Goal: Feedback & Contribution: Contribute content

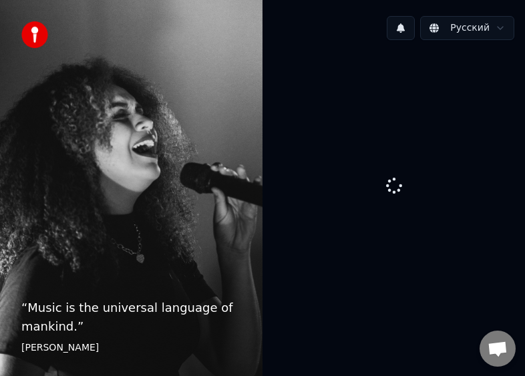
click at [382, 120] on div at bounding box center [394, 187] width 263 height 272
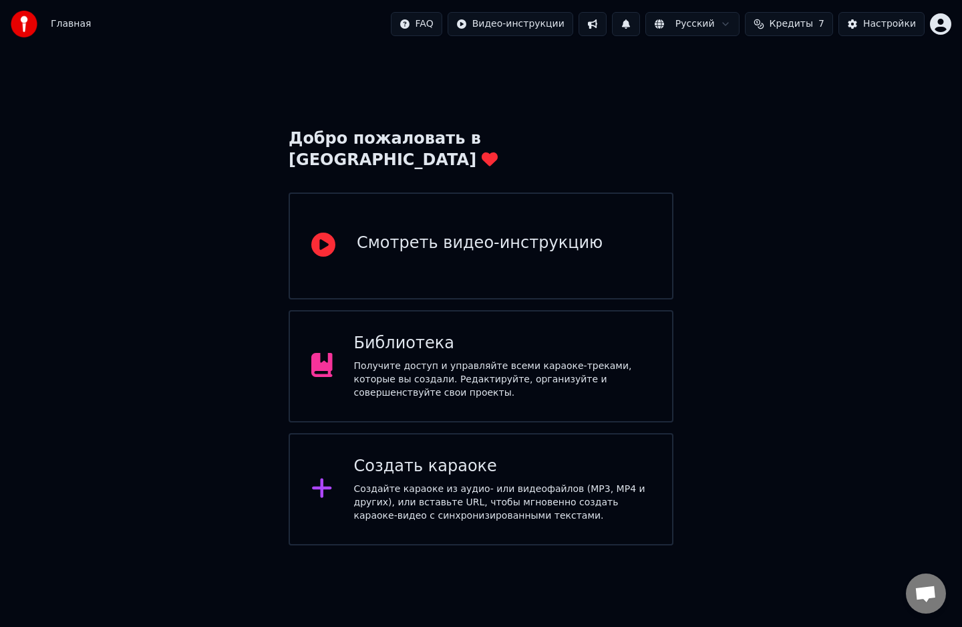
click at [481, 498] on div "Создайте караоке из аудио- или видеофайлов (MP3, MP4 и других), или вставьте UR…" at bounding box center [502, 502] width 297 height 40
click at [454, 369] on div "Получите доступ и управляйте всеми караоке-треками, которые вы создали. Редакти…" at bounding box center [502, 380] width 297 height 40
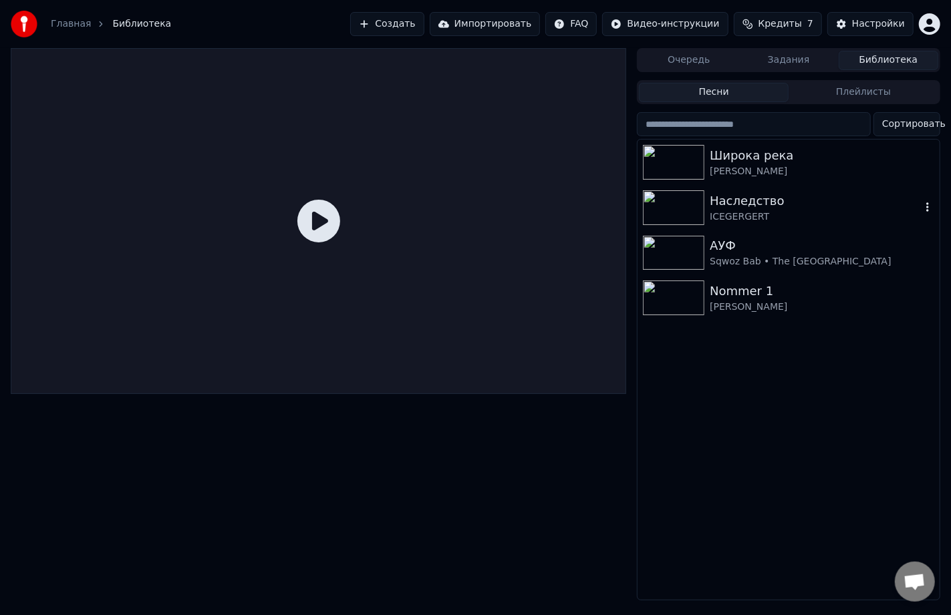
click at [744, 217] on div "ICEGERGERT" at bounding box center [815, 216] width 211 height 13
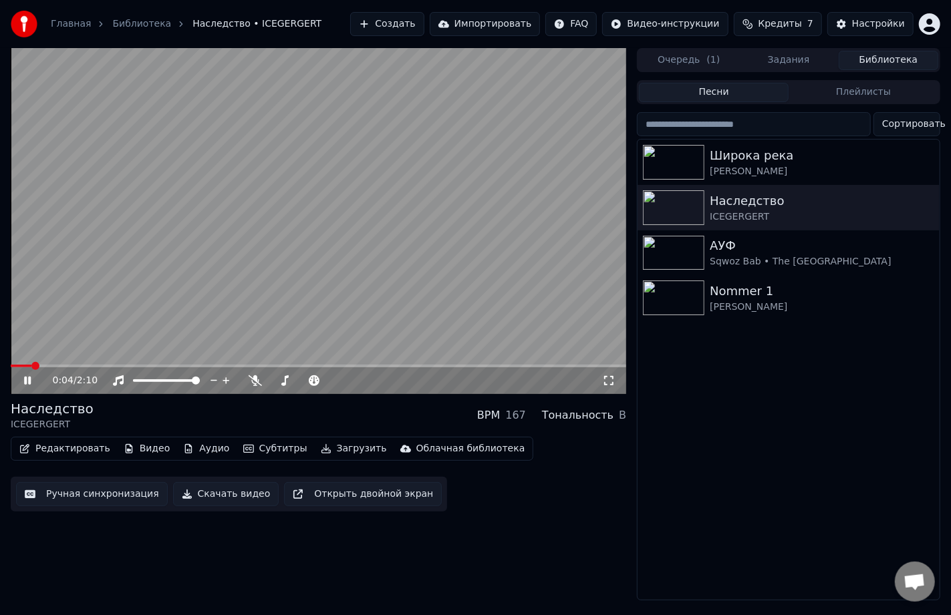
click at [64, 365] on span at bounding box center [318, 366] width 615 height 3
click at [150, 362] on video at bounding box center [318, 221] width 615 height 346
click at [152, 368] on span at bounding box center [318, 366] width 615 height 3
click at [172, 319] on video at bounding box center [318, 221] width 615 height 346
click at [78, 363] on video at bounding box center [318, 221] width 615 height 346
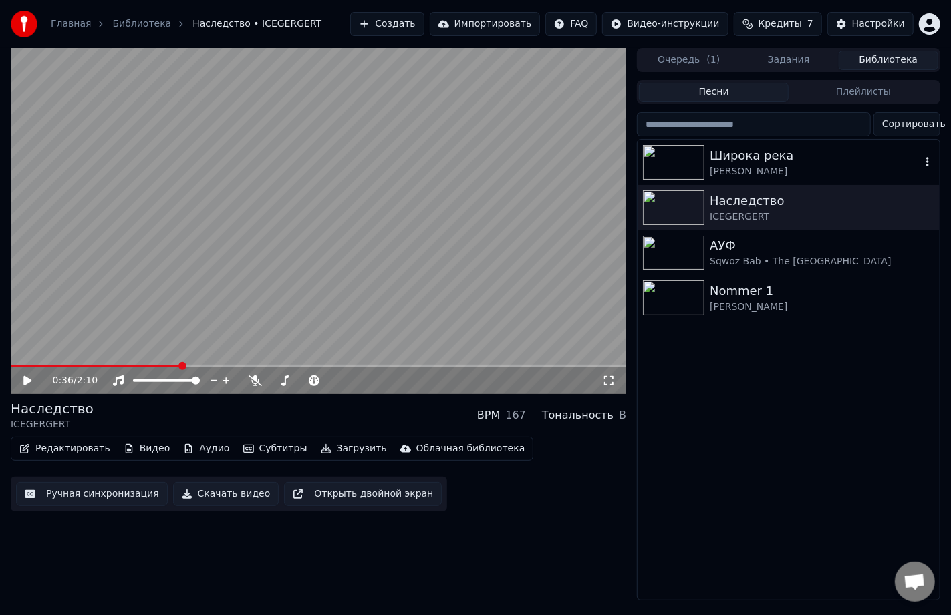
click at [777, 148] on div "Широка река" at bounding box center [815, 155] width 211 height 19
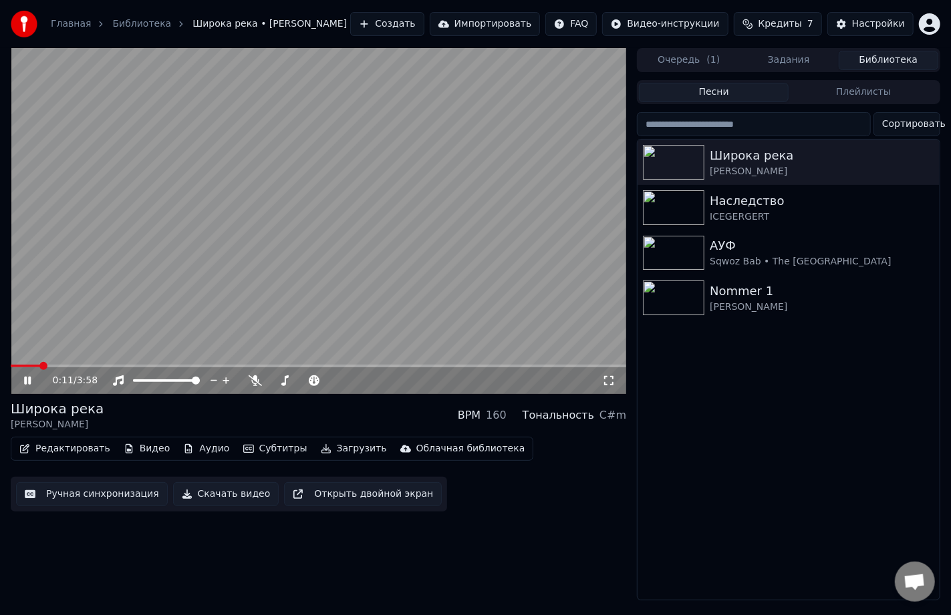
click at [79, 369] on div "0:11 / 3:58" at bounding box center [318, 381] width 615 height 27
click at [75, 362] on video at bounding box center [318, 221] width 615 height 346
click at [80, 365] on span at bounding box center [318, 366] width 615 height 3
click at [197, 285] on video at bounding box center [318, 221] width 615 height 346
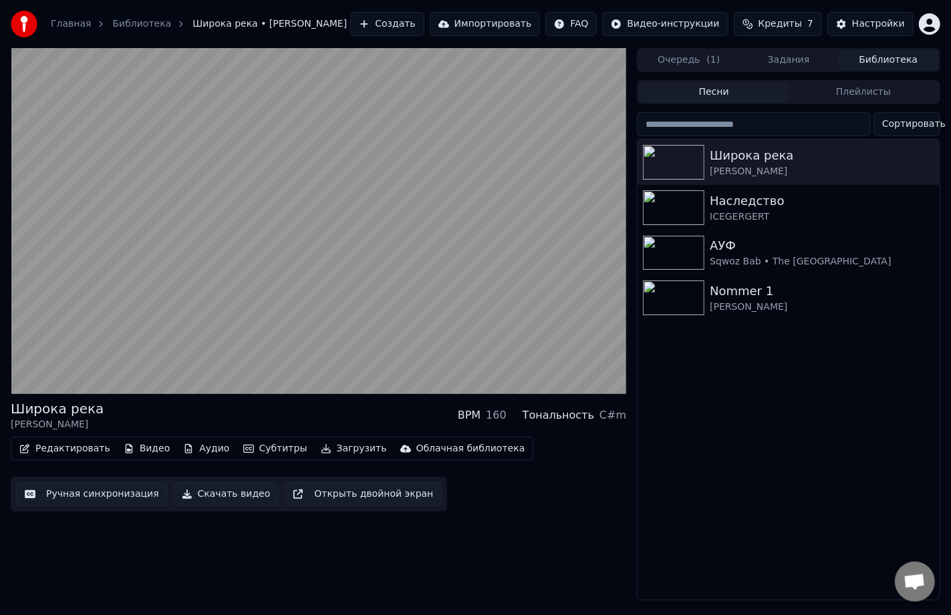
click at [71, 446] on button "Редактировать" at bounding box center [65, 449] width 102 height 19
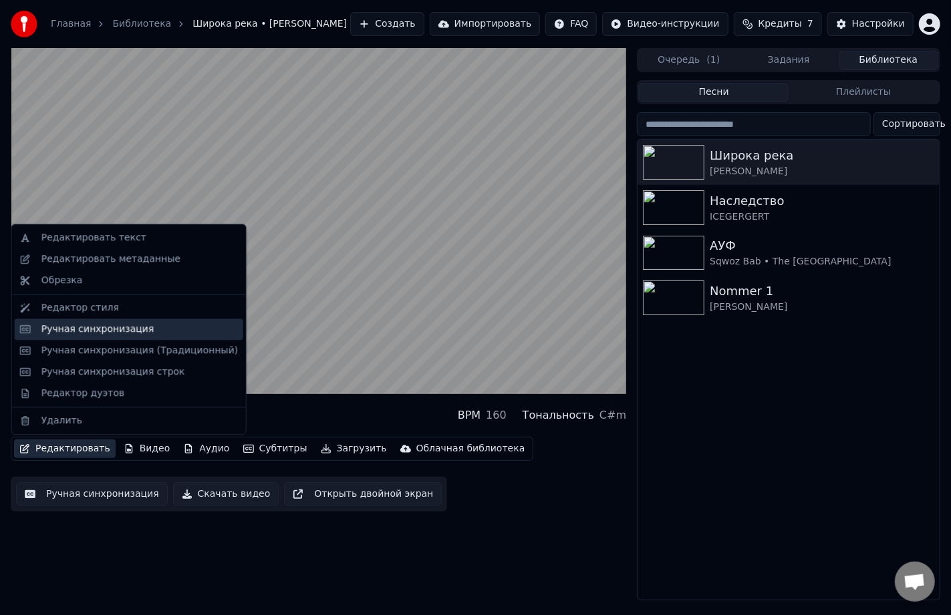
click at [99, 329] on div "Ручная синхронизация" at bounding box center [97, 329] width 113 height 13
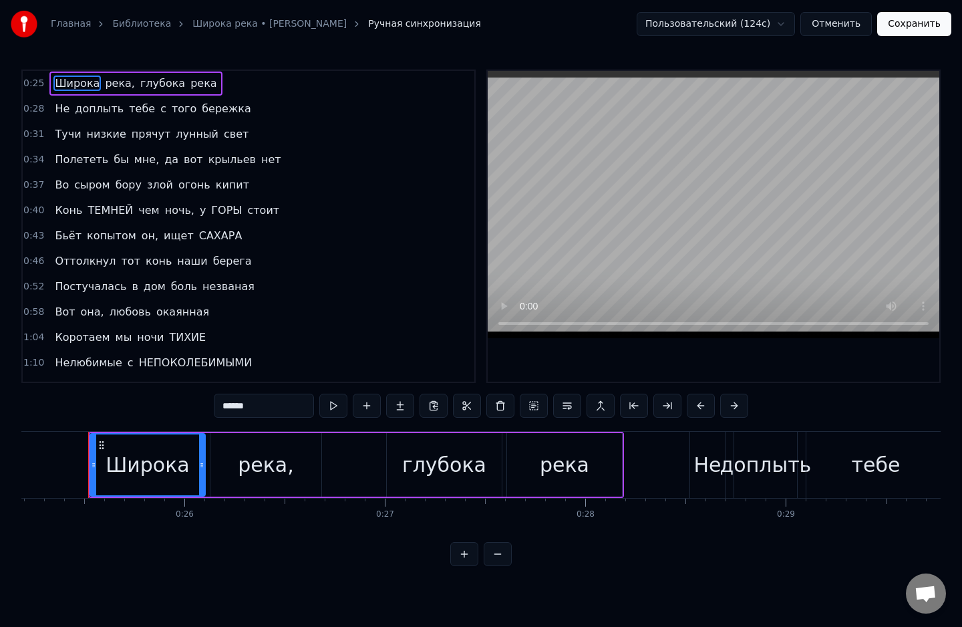
click at [210, 207] on span "ГОРЫ" at bounding box center [226, 209] width 33 height 15
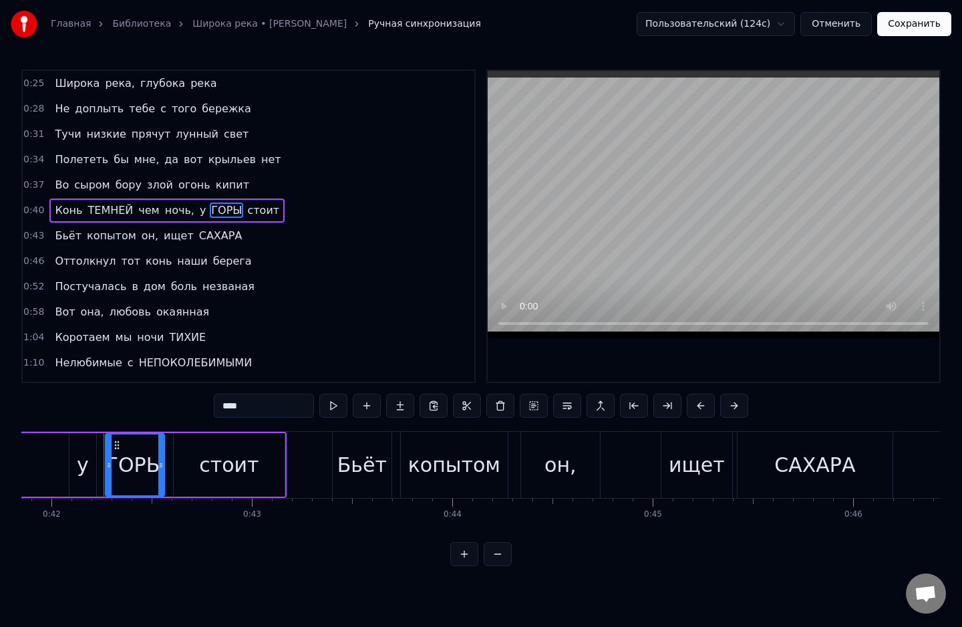
scroll to position [0, 8405]
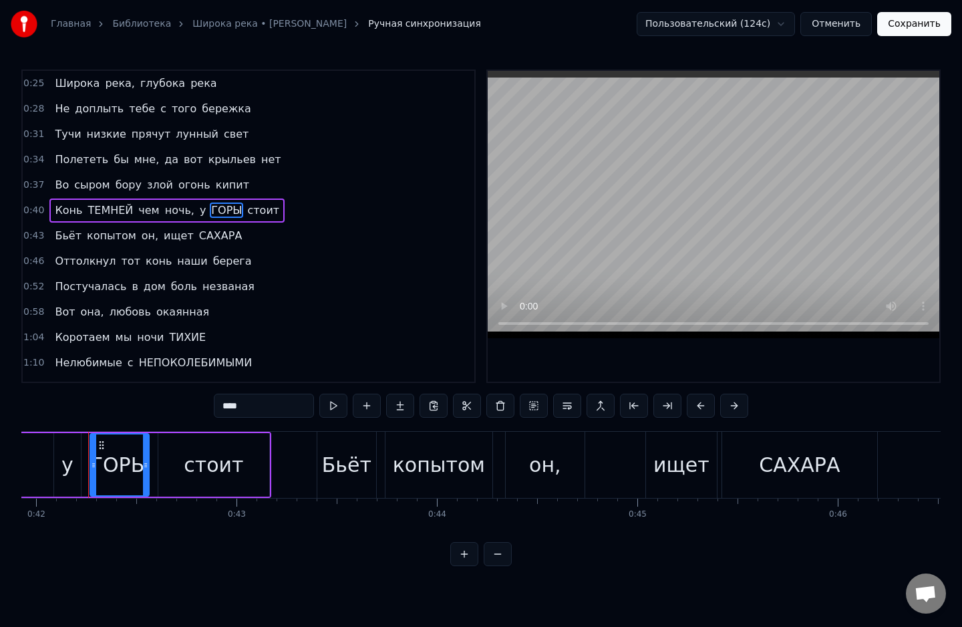
drag, startPoint x: 252, startPoint y: 408, endPoint x: 206, endPoint y: 410, distance: 46.2
click at [206, 410] on div "0:25 Широка река, глубока река 0:28 Не доплыть тебе с того бережка 0:31 Тучи ни…" at bounding box center [480, 317] width 919 height 496
click at [212, 262] on span "берега" at bounding box center [232, 260] width 41 height 15
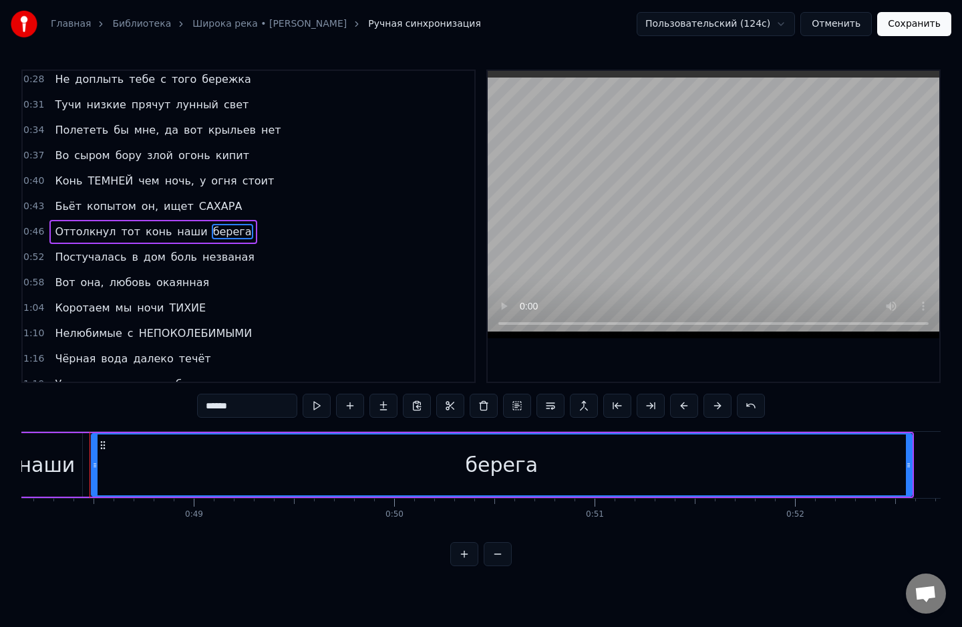
click at [201, 258] on span "незваная" at bounding box center [228, 256] width 55 height 15
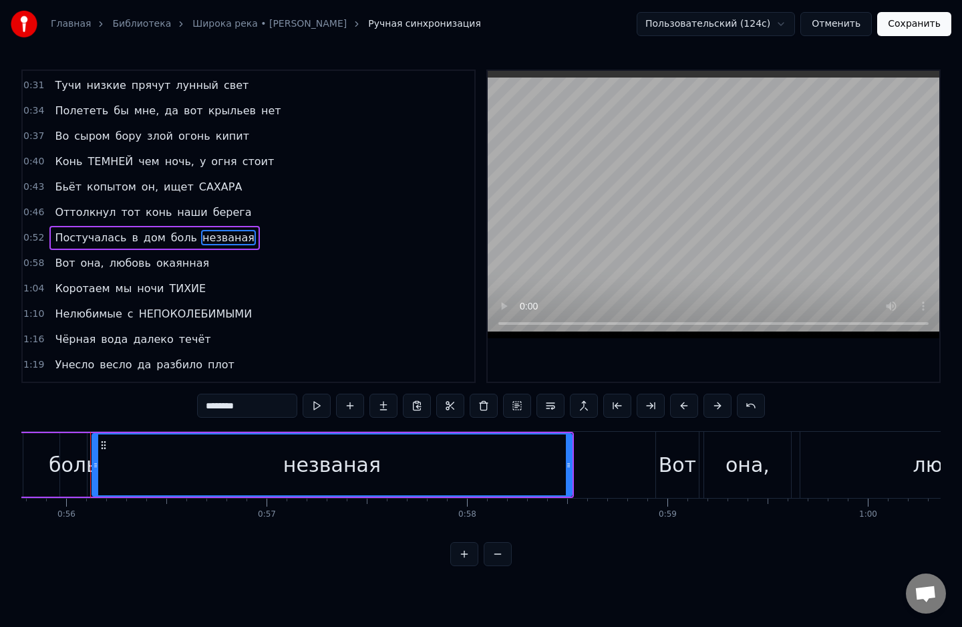
scroll to position [0, 11183]
click at [172, 232] on span "боль" at bounding box center [184, 237] width 29 height 15
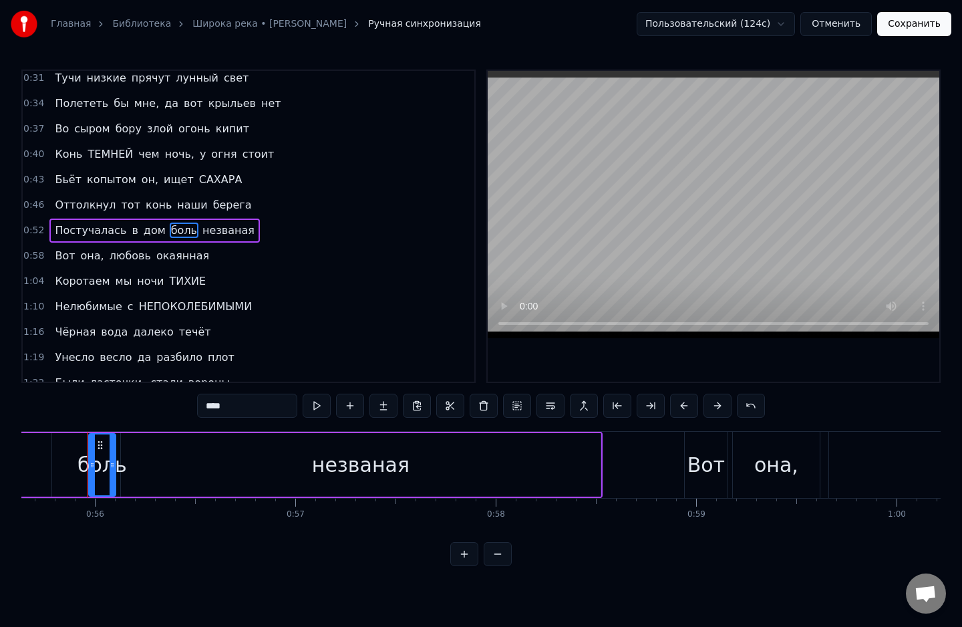
scroll to position [0, 11151]
drag, startPoint x: 254, startPoint y: 405, endPoint x: 196, endPoint y: 407, distance: 57.5
click at [196, 407] on div "0:25 Широка река, глубока река 0:28 Не доплыть тебе с того бережка 0:31 Тучи ни…" at bounding box center [480, 317] width 919 height 496
click at [194, 299] on span "НЕПОКОЛЕБИМЫМИ" at bounding box center [196, 306] width 116 height 15
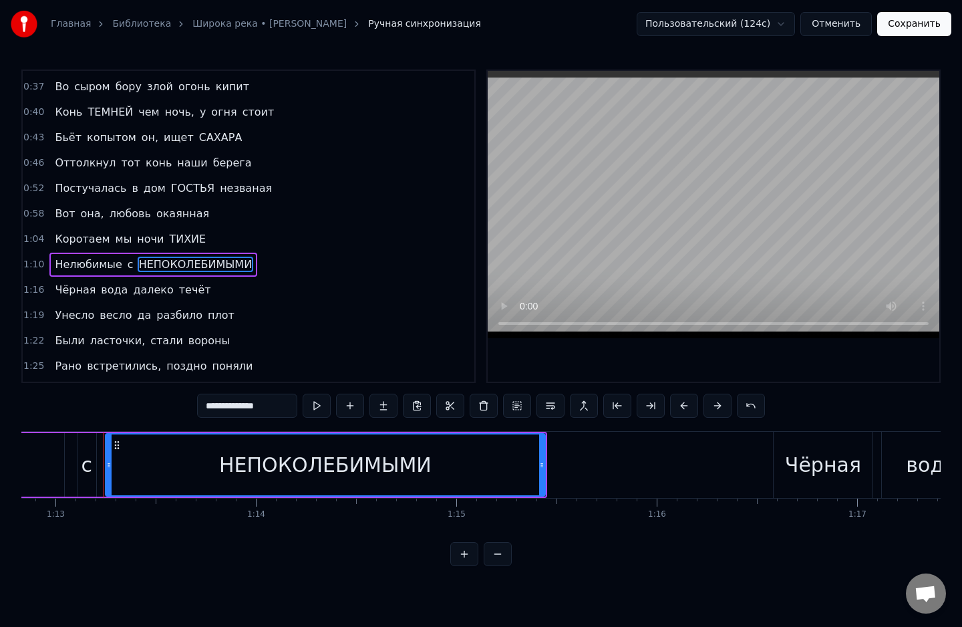
scroll to position [0, 14615]
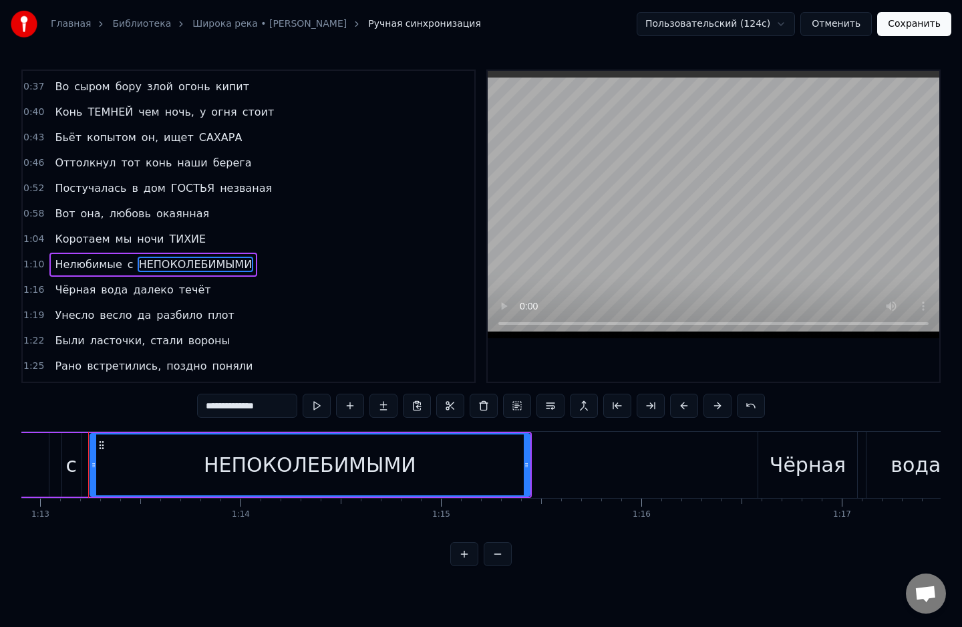
click at [191, 186] on span "ГОСТЬЯ" at bounding box center [193, 187] width 46 height 15
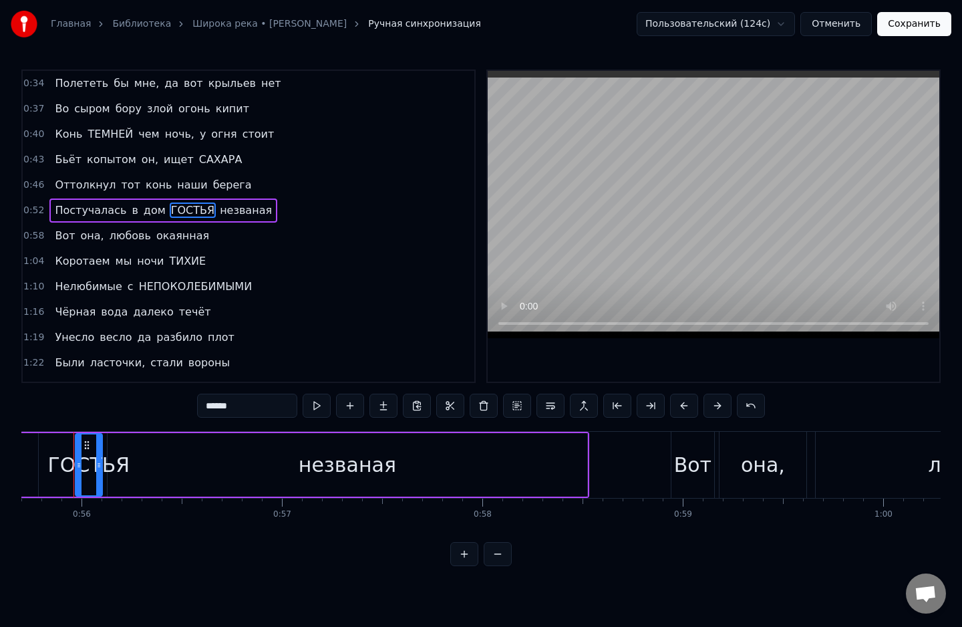
scroll to position [0, 11151]
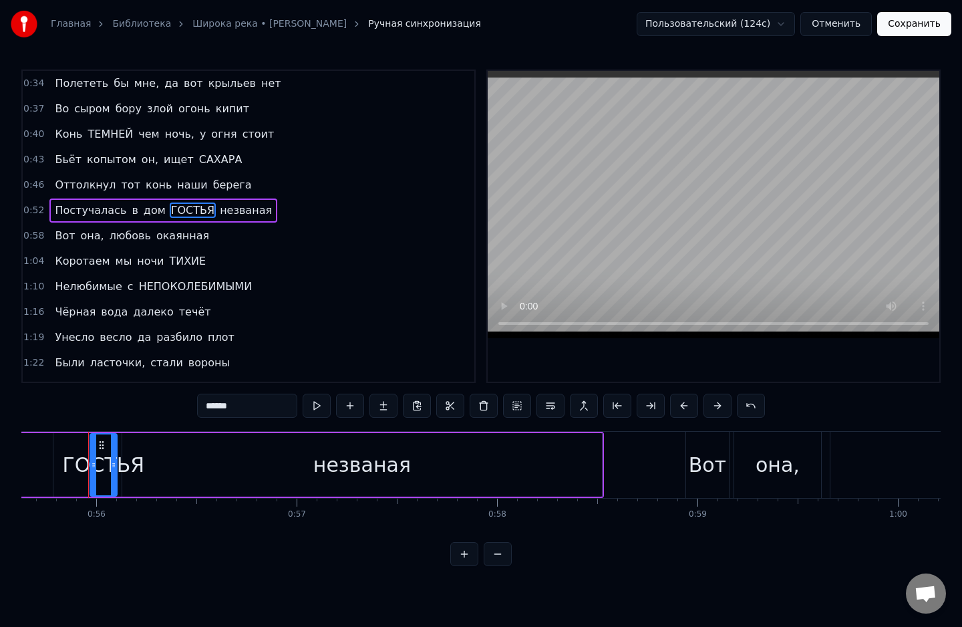
click at [253, 414] on input "******" at bounding box center [247, 406] width 100 height 24
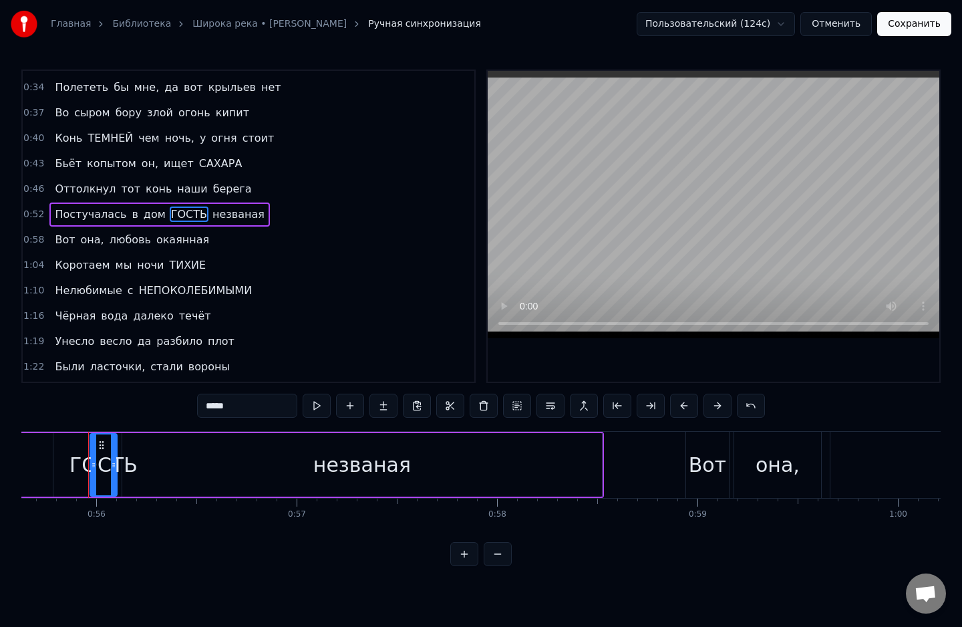
scroll to position [72, 0]
type input "*****"
click at [597, 563] on div "0:25 Широка река, глубока река 0:28 Не доплыть тебе с того бережка 0:31 Тучи ни…" at bounding box center [480, 317] width 919 height 496
click at [398, 560] on div "0:25 Широка река, глубока река 0:28 Не доплыть тебе с того бережка 0:31 Тучи ни…" at bounding box center [480, 317] width 919 height 496
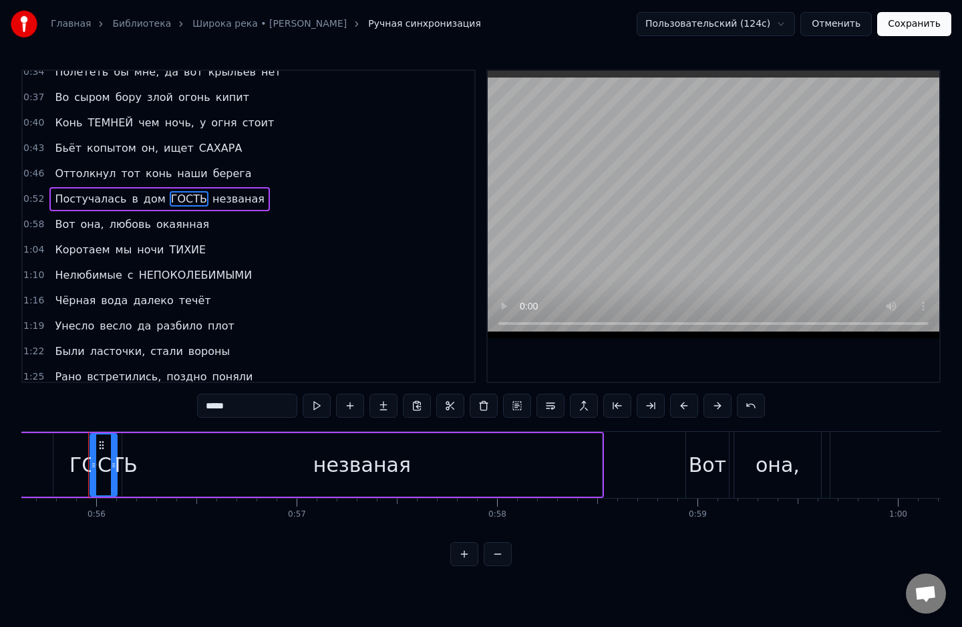
scroll to position [88, 0]
click at [919, 25] on button "Сохранить" at bounding box center [914, 24] width 74 height 24
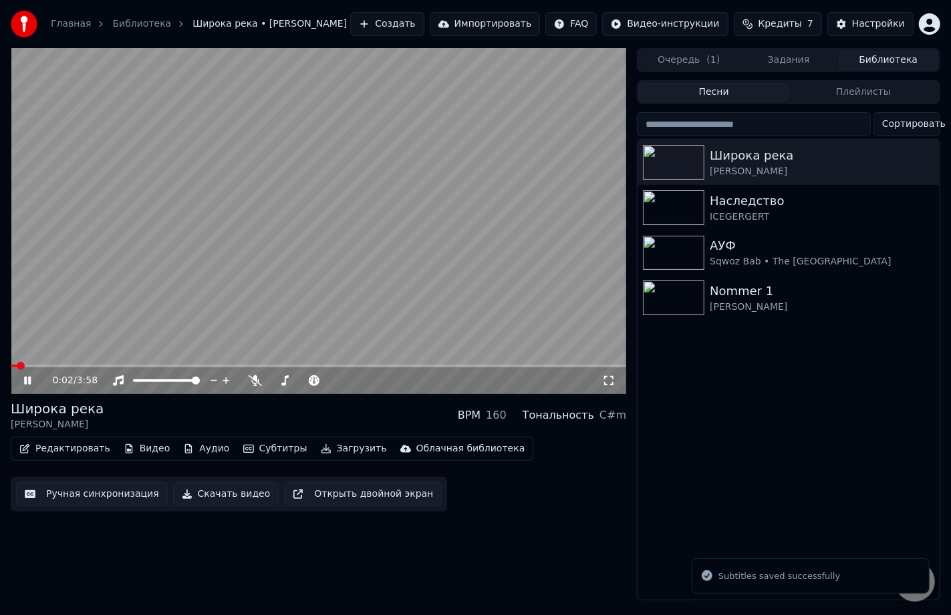
click at [51, 450] on button "Редактировать" at bounding box center [65, 449] width 102 height 19
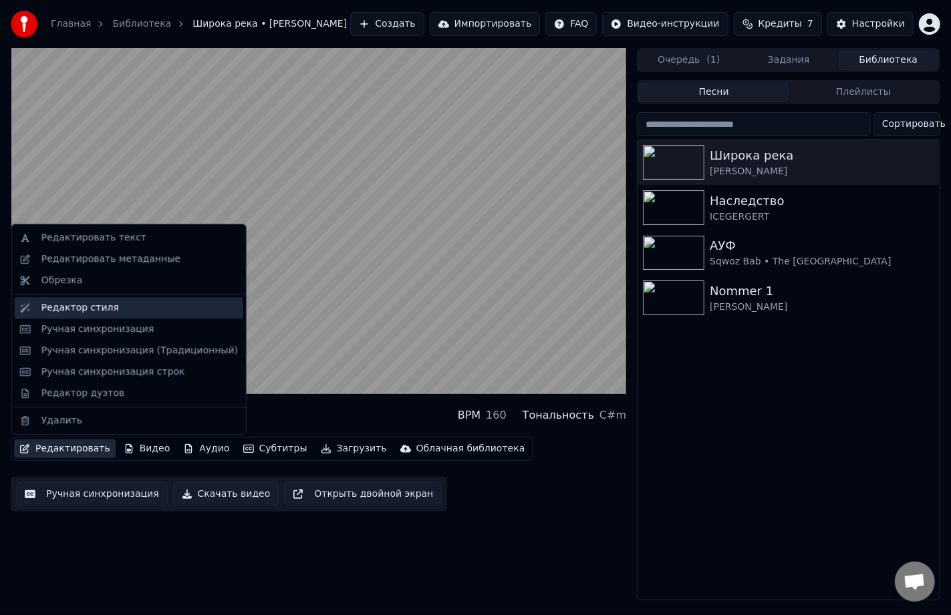
click at [75, 306] on div "Редактор стиля" at bounding box center [80, 307] width 78 height 13
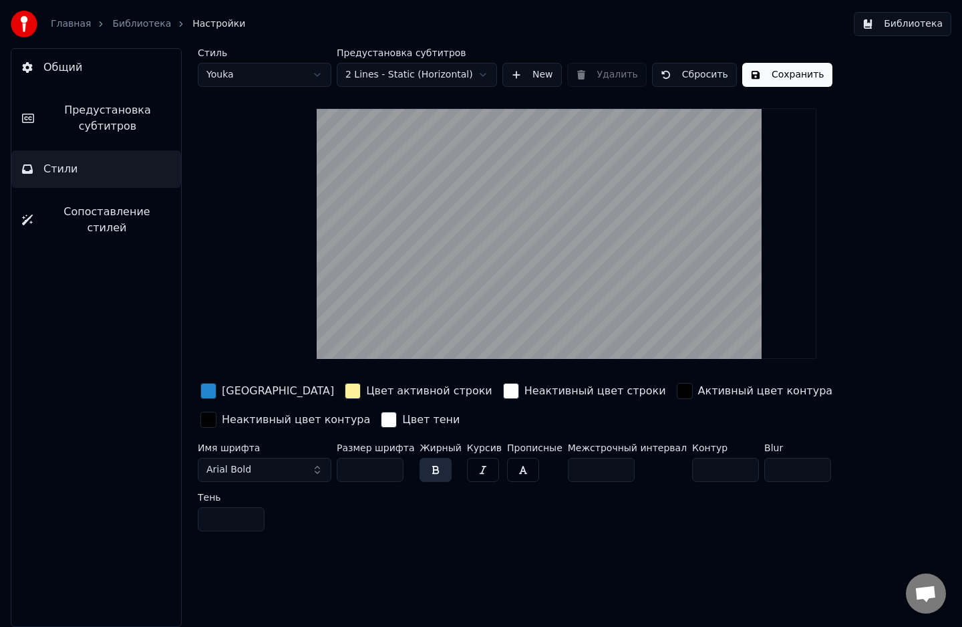
click at [94, 102] on span "Предустановка субтитров" at bounding box center [108, 118] width 126 height 32
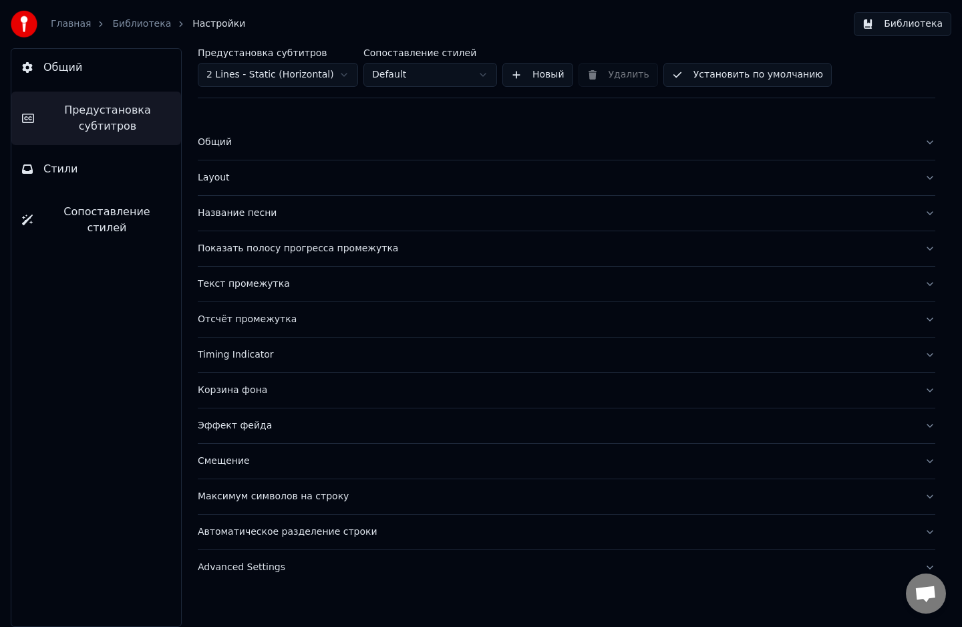
click at [215, 177] on div "Layout" at bounding box center [556, 177] width 716 height 13
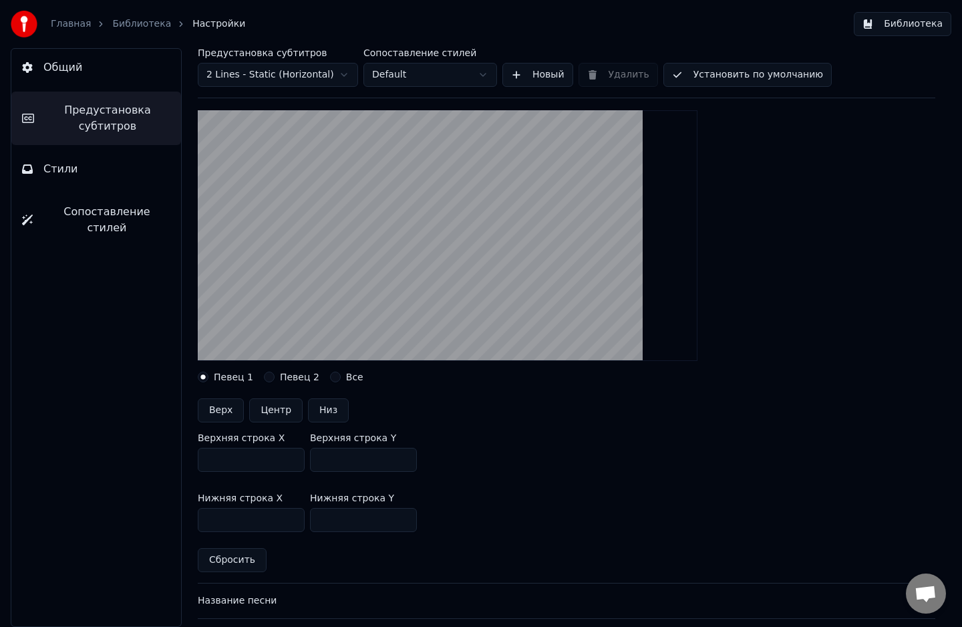
scroll to position [115, 0]
click at [282, 406] on button "Центр" at bounding box center [275, 410] width 53 height 24
type input "***"
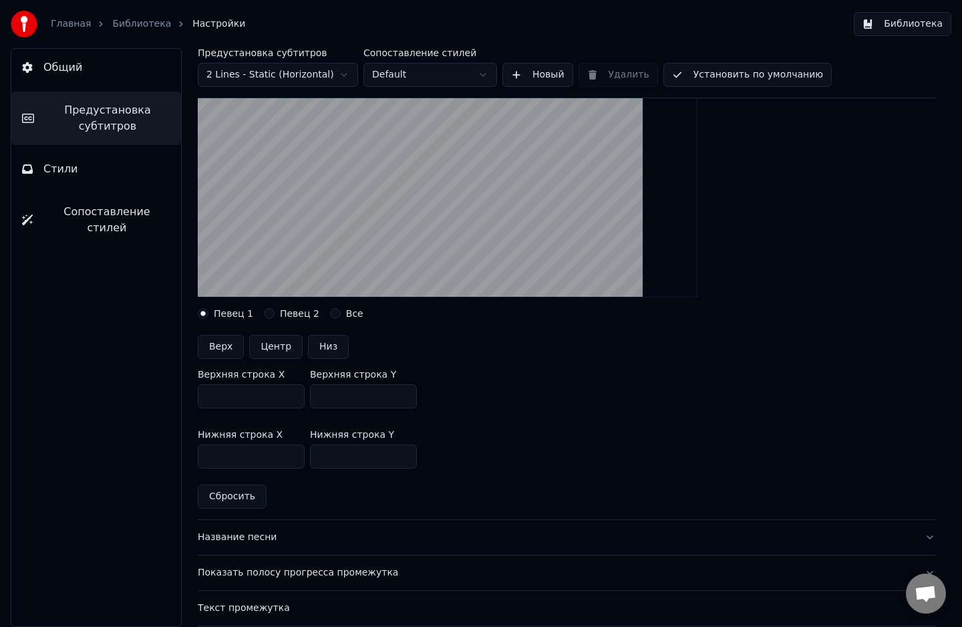
scroll to position [144, 0]
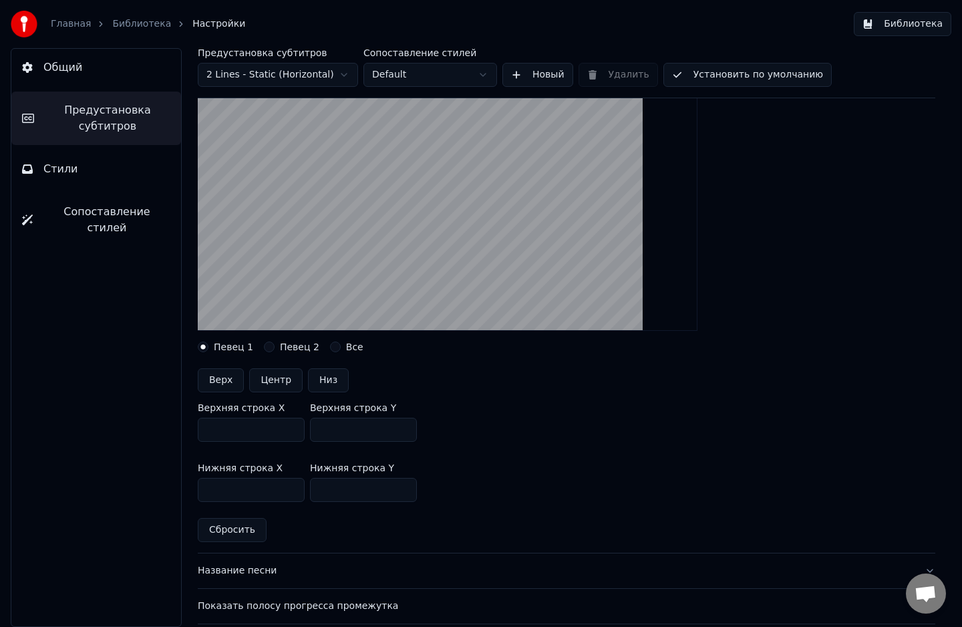
click at [101, 162] on button "Стили" at bounding box center [96, 168] width 170 height 37
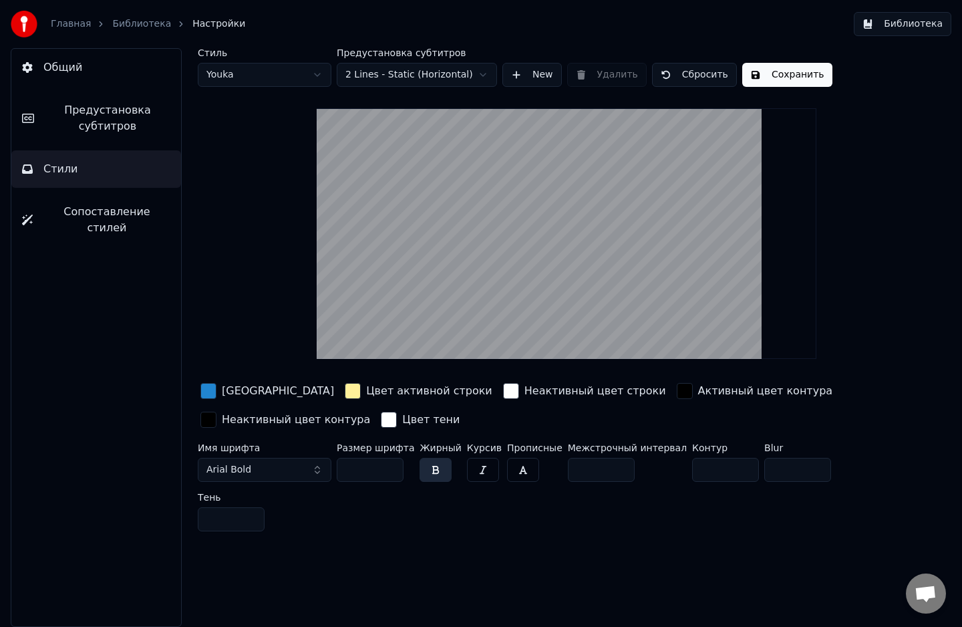
scroll to position [0, 0]
click at [345, 389] on div "button" at bounding box center [353, 391] width 16 height 16
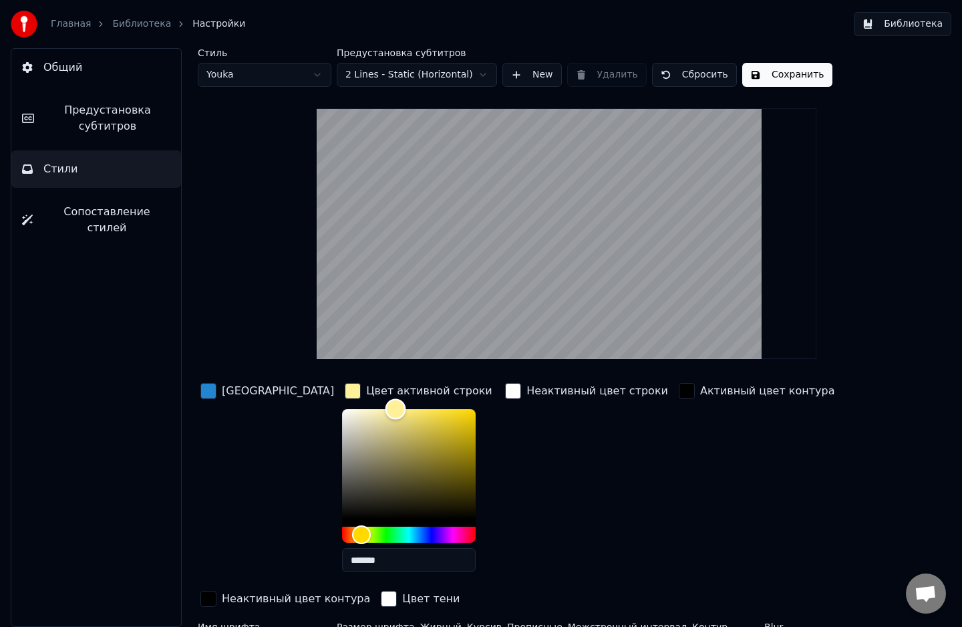
click at [392, 467] on div "Color" at bounding box center [409, 464] width 134 height 110
drag, startPoint x: 393, startPoint y: 484, endPoint x: 347, endPoint y: 482, distance: 46.1
click at [347, 482] on div "Color" at bounding box center [409, 464] width 134 height 110
drag, startPoint x: 375, startPoint y: 462, endPoint x: 426, endPoint y: 433, distance: 59.3
click at [426, 453] on div "Color" at bounding box center [421, 463] width 21 height 21
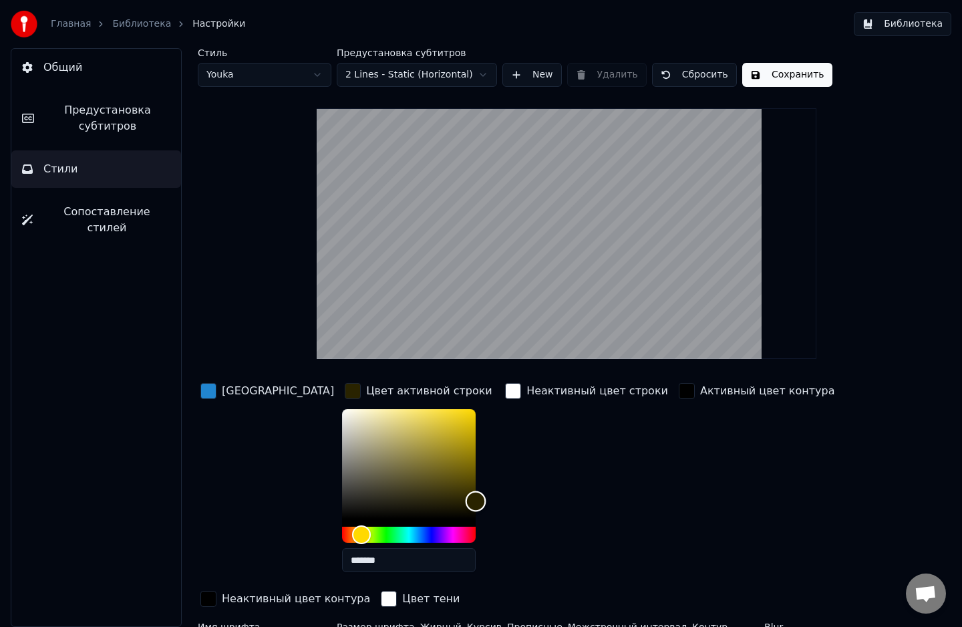
drag, startPoint x: 386, startPoint y: 480, endPoint x: 442, endPoint y: 501, distance: 59.8
click at [442, 501] on div "*******" at bounding box center [419, 493] width 155 height 168
drag, startPoint x: 413, startPoint y: 492, endPoint x: 283, endPoint y: 509, distance: 131.4
click at [283, 509] on div "Цвет заливки Цвет активной строки ******* Неактивный цвет строки Активный цвет …" at bounding box center [535, 495] width 674 height 231
drag, startPoint x: 369, startPoint y: 486, endPoint x: 333, endPoint y: 446, distance: 53.9
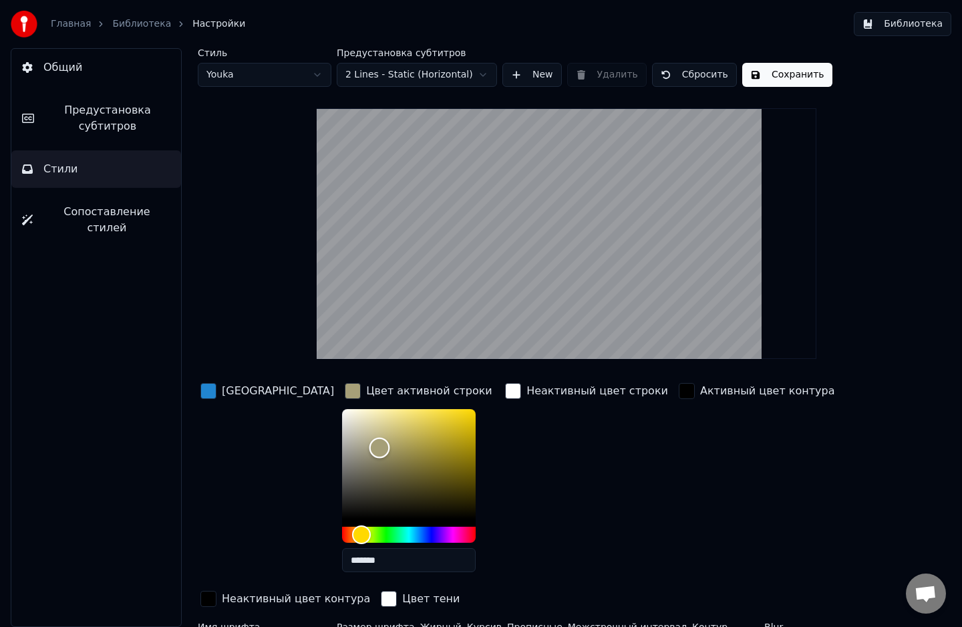
click at [342, 446] on div "Color" at bounding box center [409, 464] width 134 height 110
drag, startPoint x: 376, startPoint y: 458, endPoint x: 408, endPoint y: 464, distance: 31.9
click at [408, 464] on div "Color" at bounding box center [409, 464] width 134 height 110
type input "*******"
drag, startPoint x: 399, startPoint y: 458, endPoint x: 217, endPoint y: 372, distance: 202.1
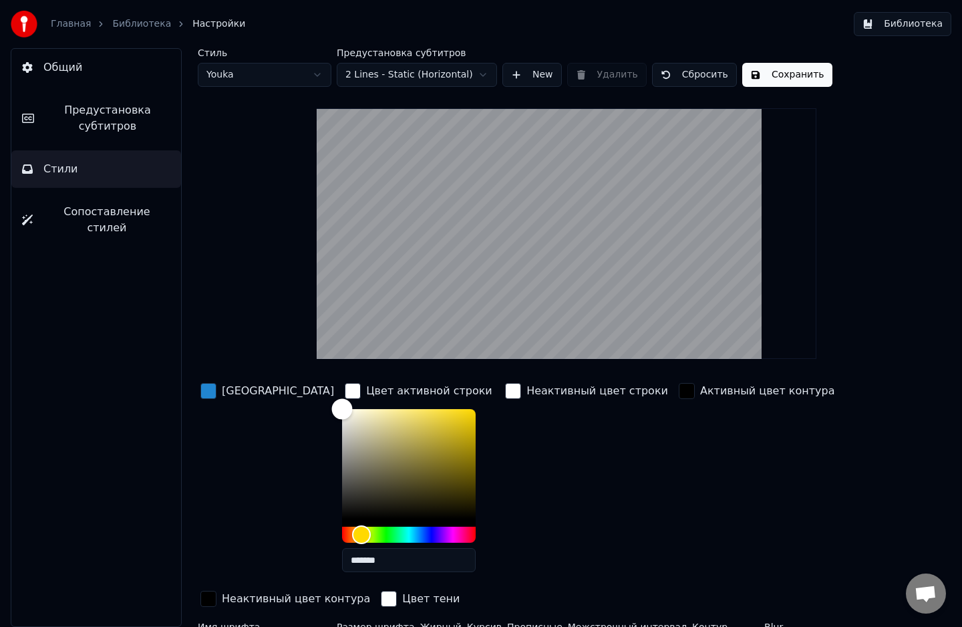
click at [217, 372] on div "Стиль Youka Предустановка субтитров 2 Lines - Static (Horizontal) New Удалить С…" at bounding box center [567, 382] width 738 height 668
click at [679, 392] on div "button" at bounding box center [687, 391] width 16 height 16
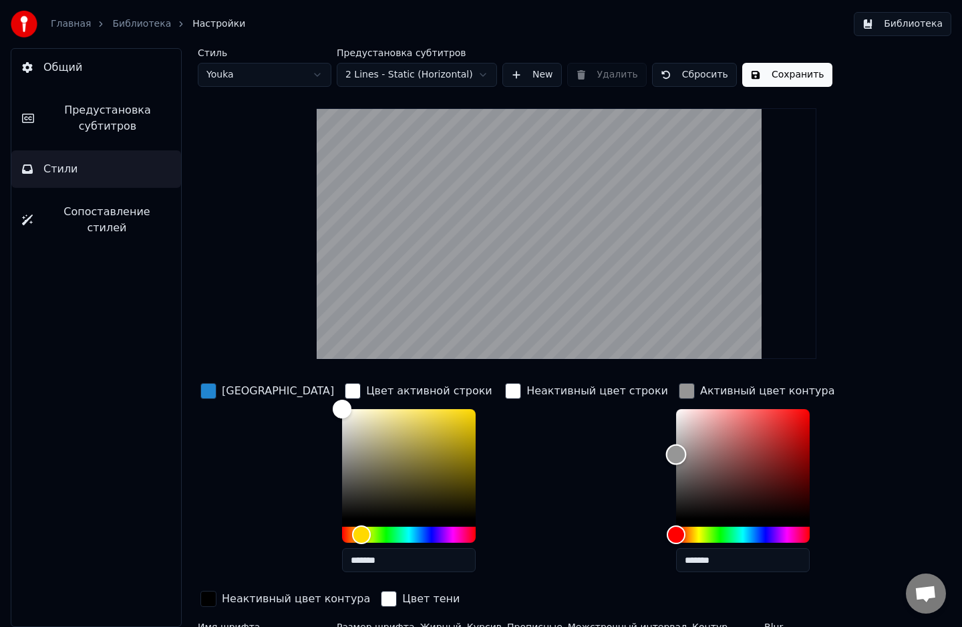
type input "*******"
drag, startPoint x: 675, startPoint y: 464, endPoint x: 569, endPoint y: 381, distance: 134.2
click at [569, 381] on div "Цвет заливки Цвет активной строки ******* Неактивный цвет строки Активный цвет …" at bounding box center [535, 495] width 674 height 231
click at [554, 484] on div "Неактивный цвет строки" at bounding box center [587, 481] width 168 height 202
click at [668, 83] on button "Сбросить" at bounding box center [694, 75] width 85 height 24
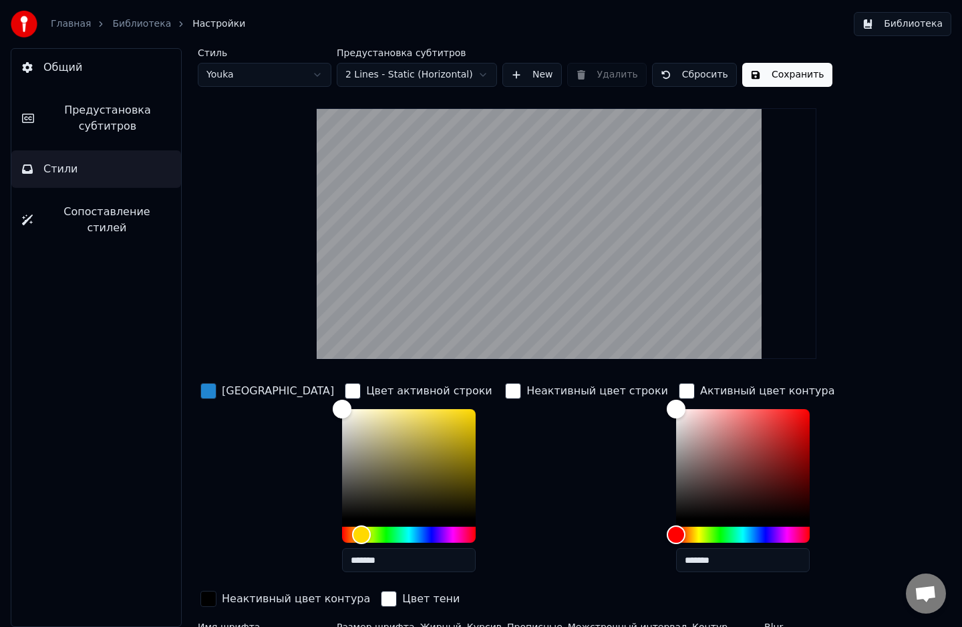
type input "*******"
click at [814, 451] on div "Цвет заливки Цвет активной строки ******* Неактивный цвет строки Активный цвет …" at bounding box center [535, 495] width 674 height 231
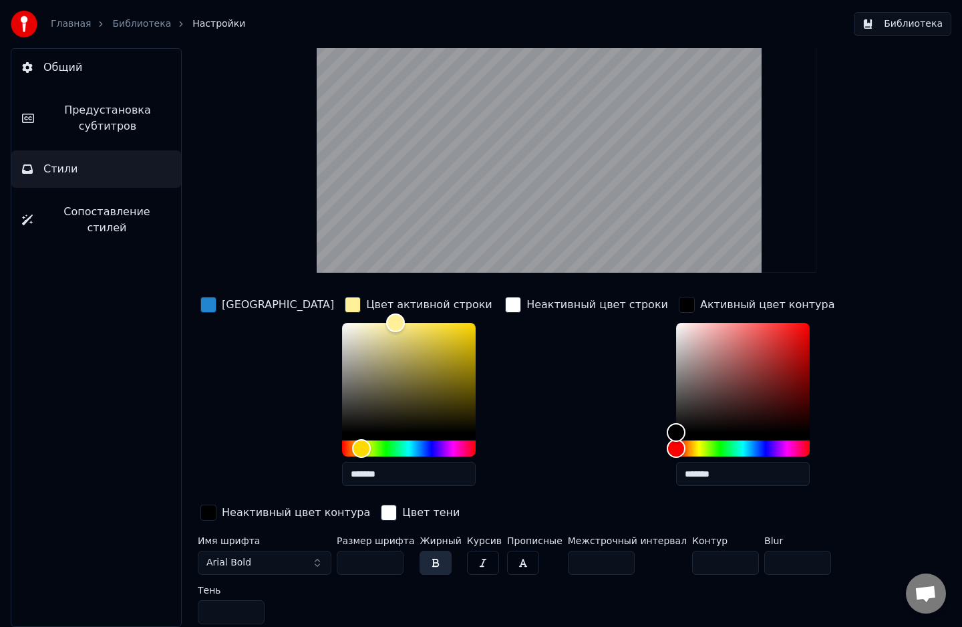
scroll to position [87, 0]
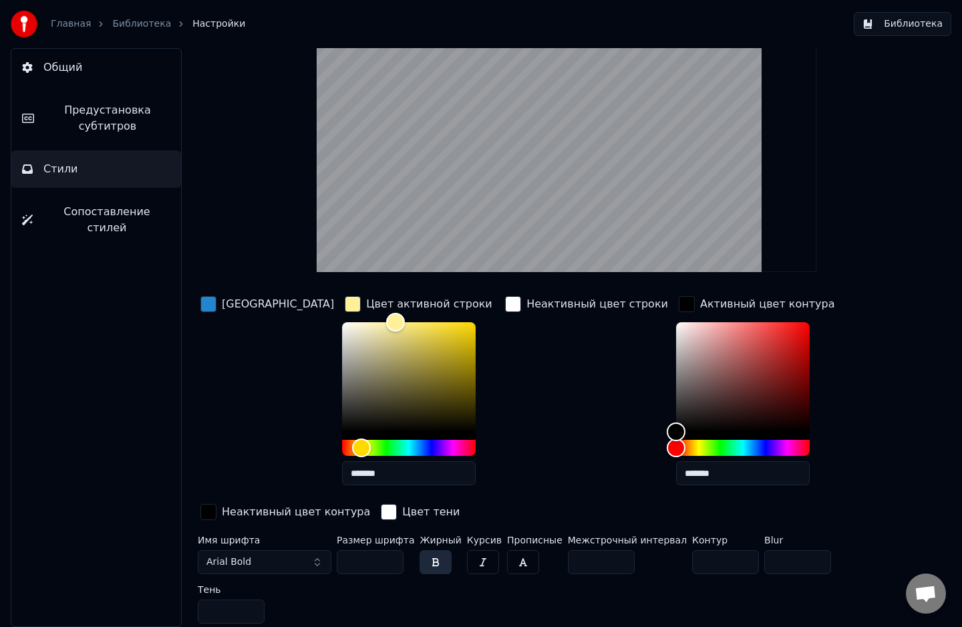
drag, startPoint x: 373, startPoint y: 563, endPoint x: 333, endPoint y: 560, distance: 40.2
click at [333, 560] on div "Имя шрифта Arial Bold Размер шрифта ** Жирный Курсив Прописные Межстрочный инте…" at bounding box center [535, 582] width 674 height 94
type input "***"
click at [83, 120] on span "Предустановка субтитров" at bounding box center [108, 118] width 126 height 32
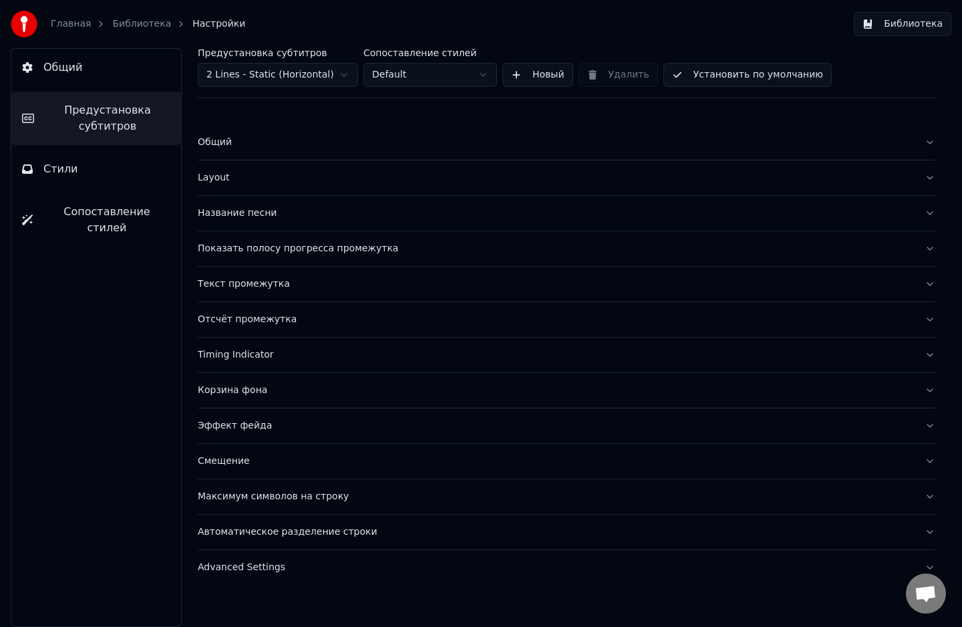
click at [107, 163] on button "Стили" at bounding box center [96, 168] width 170 height 37
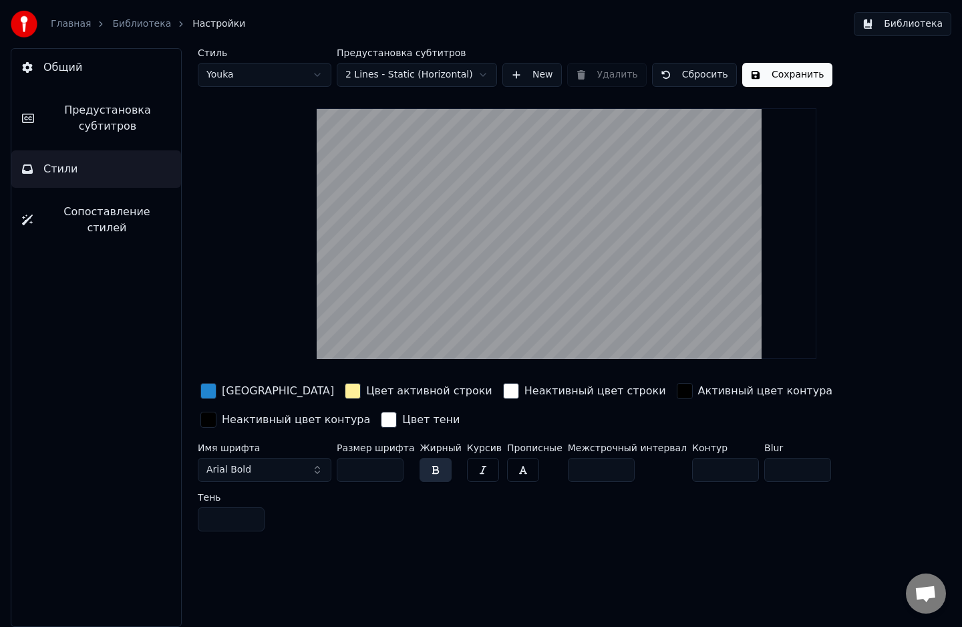
click at [275, 75] on html "Главная Библиотека Настройки Библиотека Общий Предустановка субтитров Стили Соп…" at bounding box center [481, 313] width 962 height 627
click at [311, 76] on html "Главная Библиотека Настройки Библиотека Общий Предустановка субтитров Стили Соп…" at bounding box center [481, 313] width 962 height 627
click at [308, 78] on html "Главная Библиотека Настройки Библиотека Общий Предустановка субтитров Стили Соп…" at bounding box center [481, 313] width 962 height 627
drag, startPoint x: 357, startPoint y: 464, endPoint x: 297, endPoint y: 464, distance: 60.1
click at [297, 464] on div "Имя шрифта Arial Bold Размер шрифта ** Жирный Курсив Прописные Межстрочный инте…" at bounding box center [535, 490] width 674 height 94
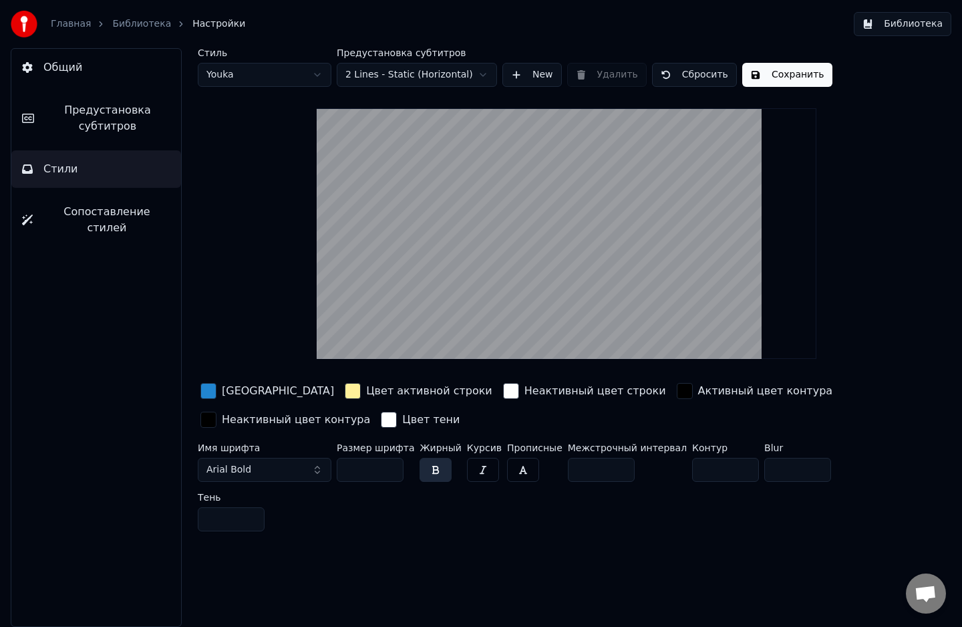
type input "***"
click at [104, 131] on span "Предустановка субтитров" at bounding box center [108, 118] width 126 height 32
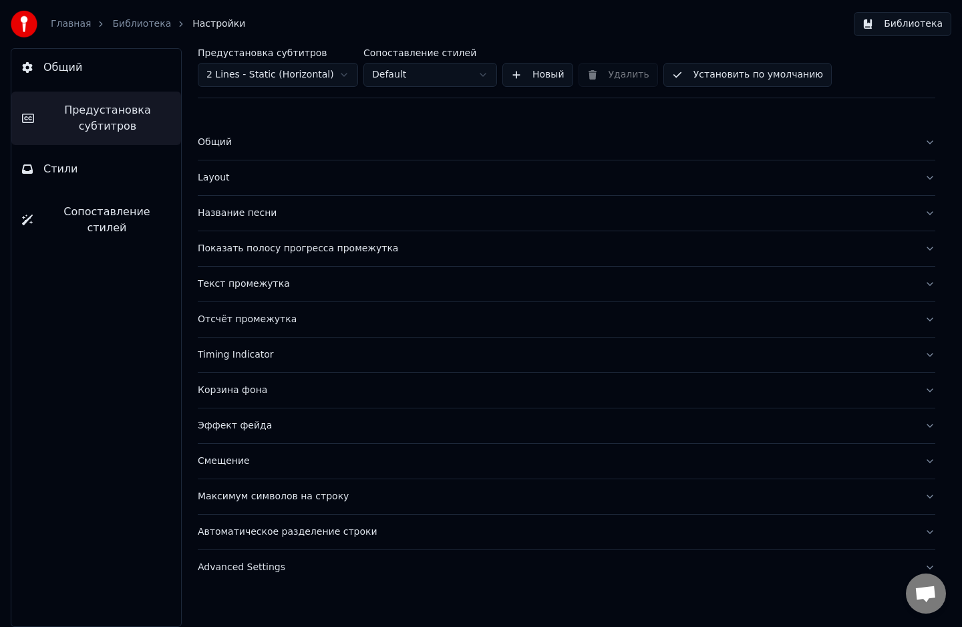
click at [91, 71] on button "Общий" at bounding box center [96, 67] width 170 height 37
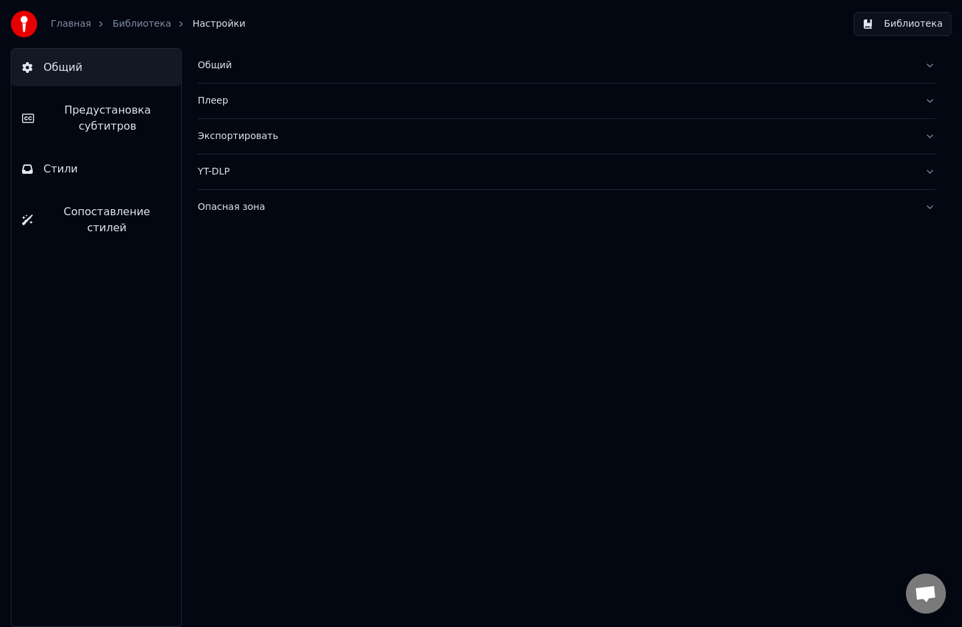
click at [92, 168] on button "Стили" at bounding box center [96, 168] width 170 height 37
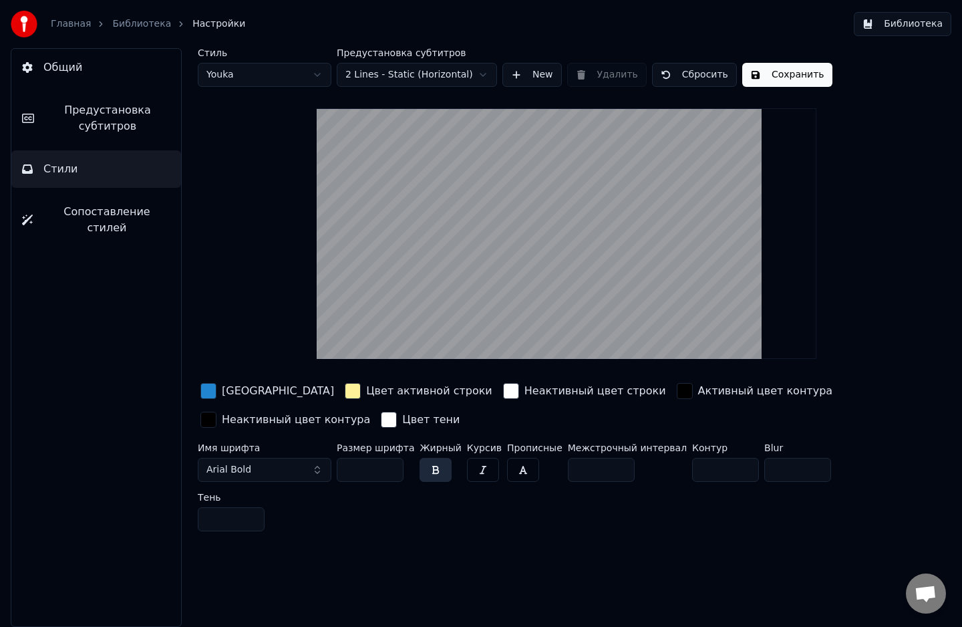
click at [108, 206] on span "Сопоставление стилей" at bounding box center [106, 220] width 127 height 32
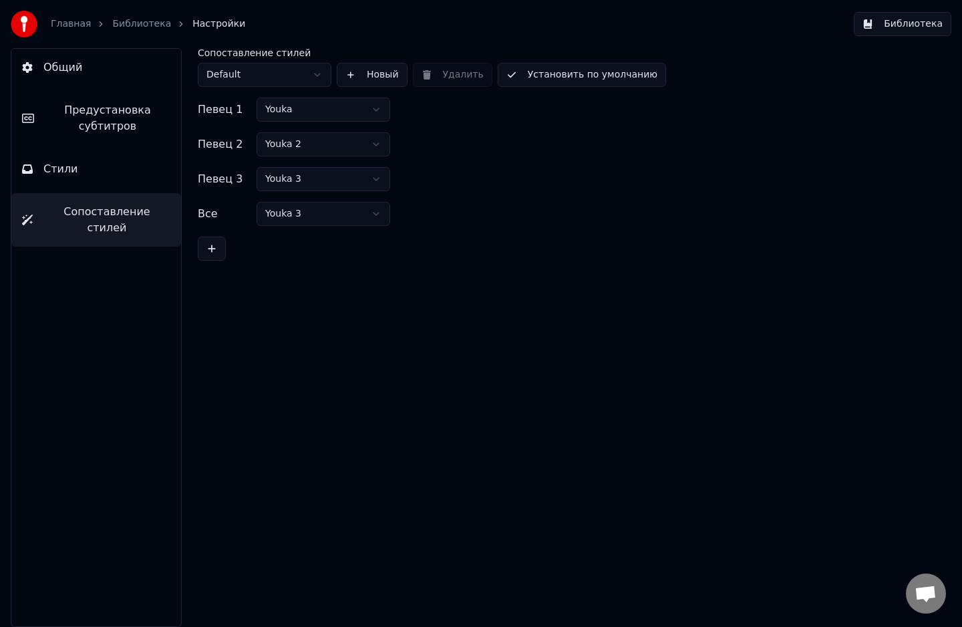
click at [80, 20] on link "Главная" at bounding box center [71, 23] width 40 height 13
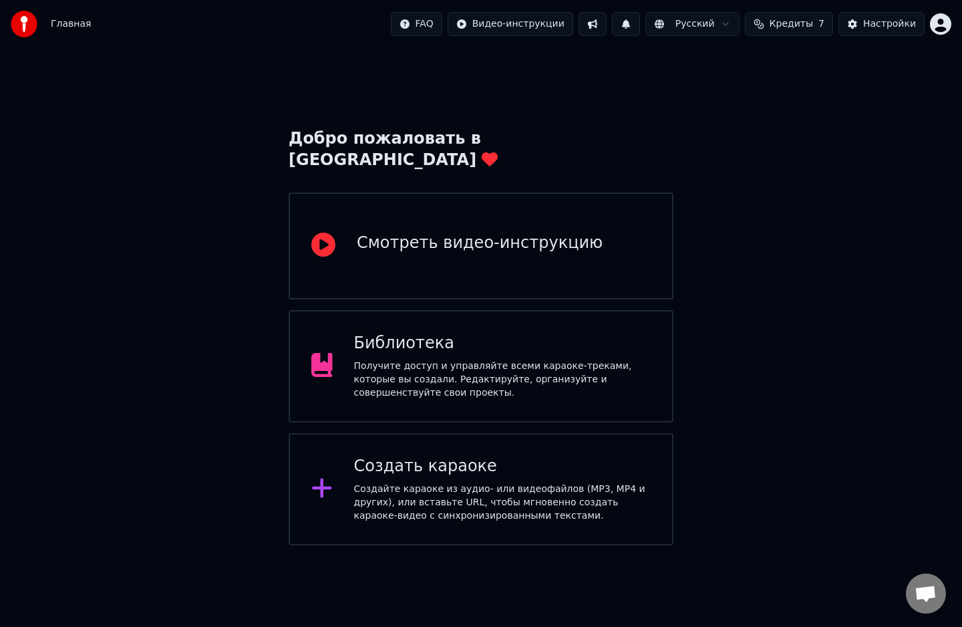
click at [445, 333] on div "Библиотека" at bounding box center [502, 343] width 297 height 21
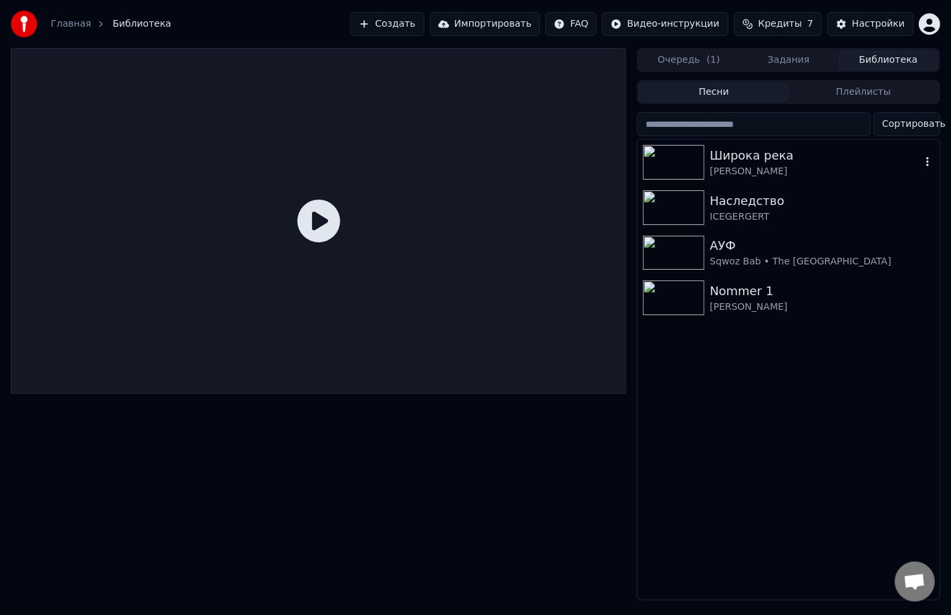
click at [755, 161] on div "Широка река" at bounding box center [815, 155] width 211 height 19
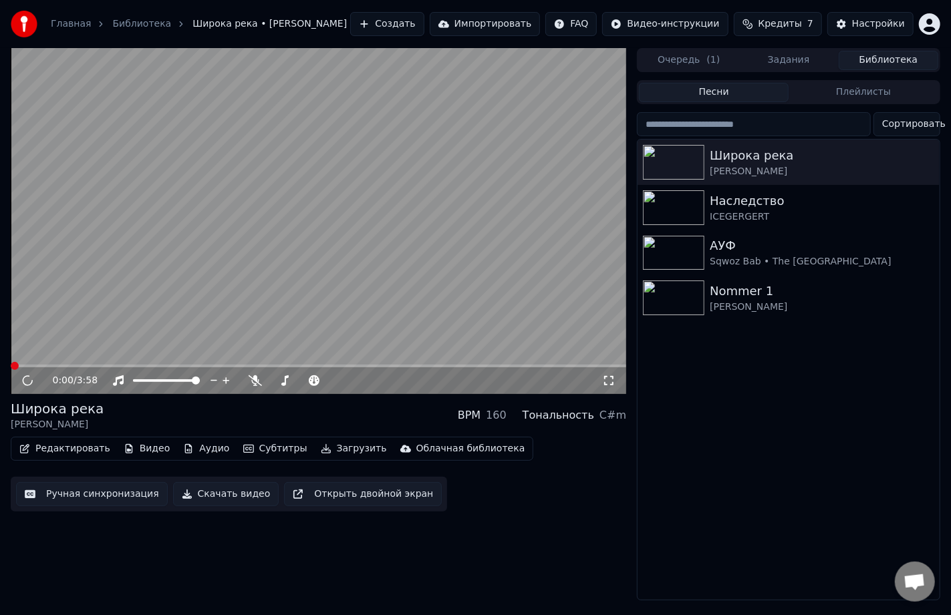
click at [293, 195] on video at bounding box center [318, 221] width 615 height 346
click at [29, 365] on span at bounding box center [318, 366] width 615 height 3
click at [53, 364] on video at bounding box center [318, 221] width 615 height 346
click at [63, 364] on video at bounding box center [318, 221] width 615 height 346
click at [67, 364] on video at bounding box center [318, 221] width 615 height 346
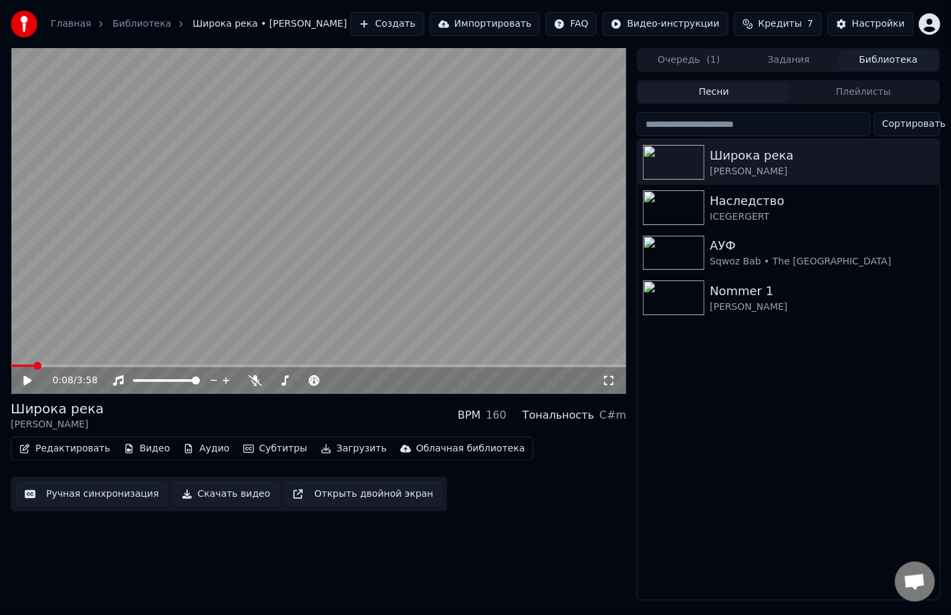
click at [67, 364] on video at bounding box center [318, 221] width 615 height 346
click at [71, 366] on span at bounding box center [318, 366] width 615 height 3
click at [66, 449] on button "Редактировать" at bounding box center [65, 449] width 102 height 19
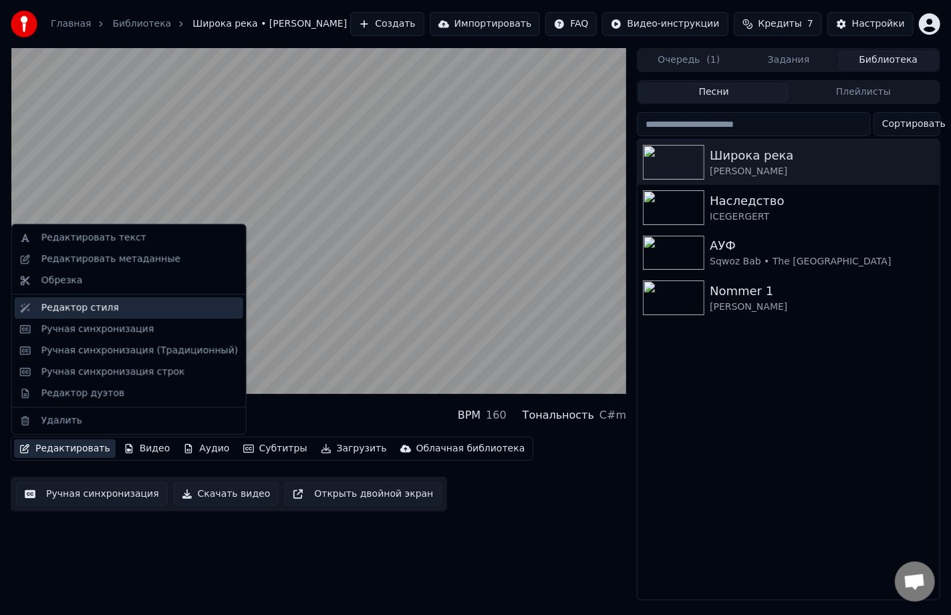
click at [55, 307] on div "Редактор стиля" at bounding box center [80, 307] width 78 height 13
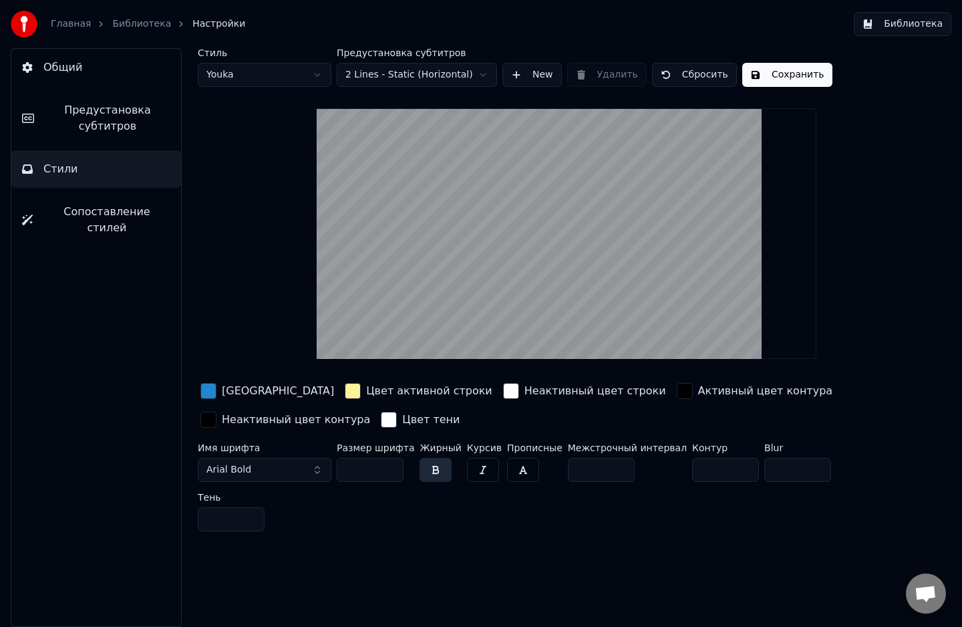
drag, startPoint x: 369, startPoint y: 464, endPoint x: 306, endPoint y: 466, distance: 62.8
click at [306, 466] on div "Имя шрифта Arial Bold Размер шрифта ** Жирный Курсив Прописные Межстрочный инте…" at bounding box center [535, 490] width 674 height 94
type input "***"
click at [769, 68] on button "Сохранить" at bounding box center [787, 75] width 90 height 24
click at [603, 465] on input "**" at bounding box center [601, 470] width 67 height 24
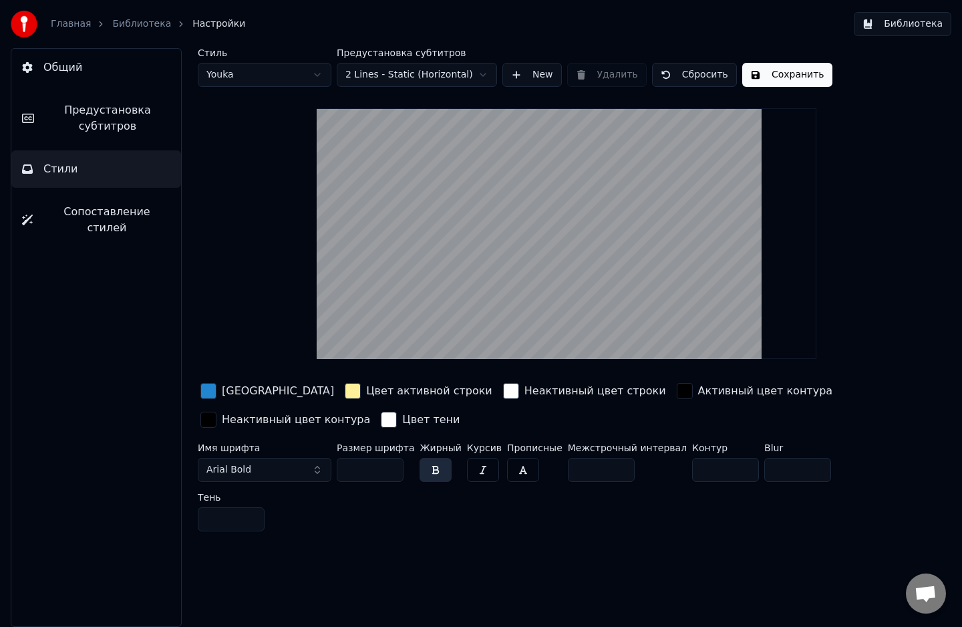
click at [603, 465] on input "**" at bounding box center [601, 470] width 67 height 24
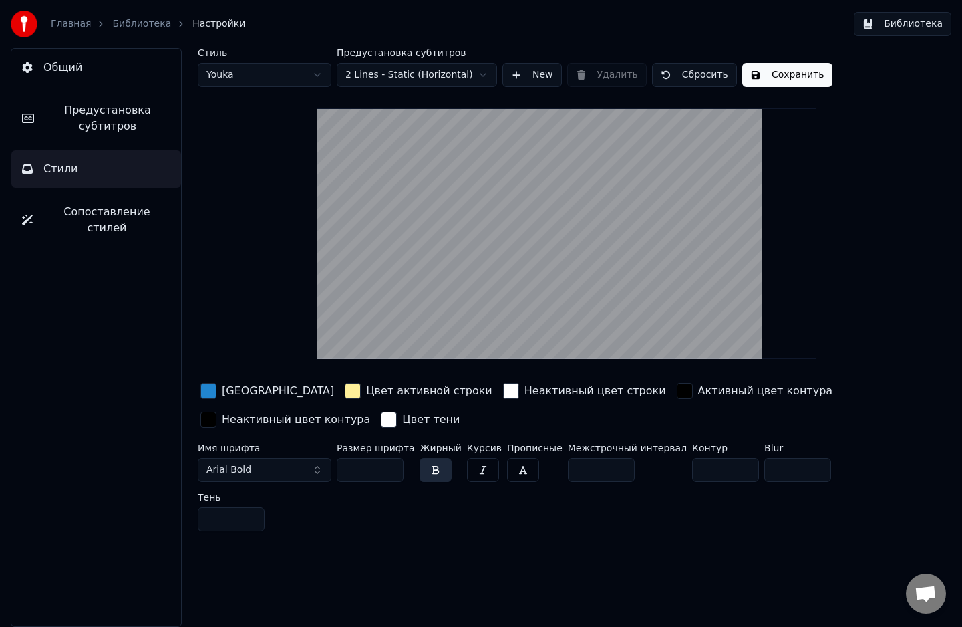
type input "*"
click at [789, 465] on input "**" at bounding box center [797, 470] width 67 height 24
drag, startPoint x: 755, startPoint y: 472, endPoint x: 703, endPoint y: 470, distance: 52.2
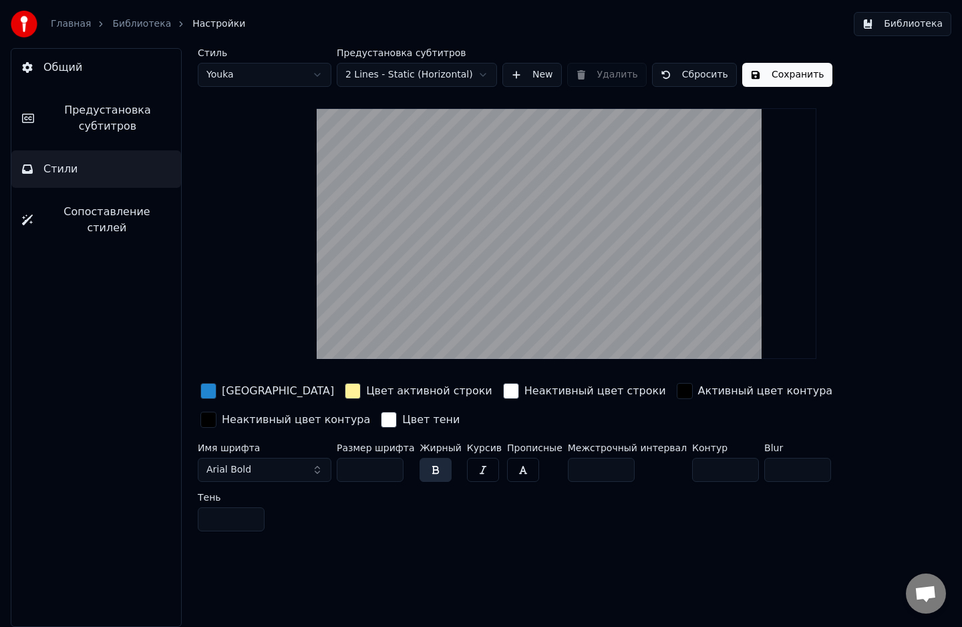
click at [703, 470] on div "Имя шрифта Arial Bold Размер шрифта *** Жирный Курсив Прописные Межстрочный инт…" at bounding box center [535, 490] width 674 height 94
type input "*"
click at [679, 496] on div "Имя шрифта Arial Bold Размер шрифта *** Жирный Курсив Прописные Межстрочный инт…" at bounding box center [535, 490] width 674 height 94
click at [715, 465] on input "**" at bounding box center [725, 470] width 67 height 24
click at [716, 471] on input "**" at bounding box center [725, 470] width 67 height 24
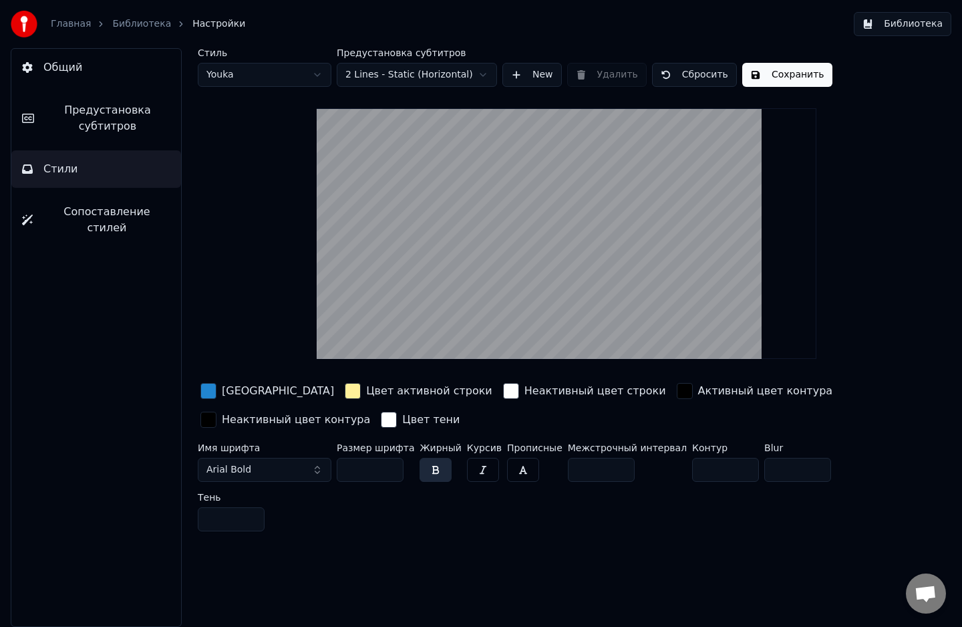
click at [716, 471] on input "**" at bounding box center [725, 470] width 67 height 24
click at [716, 471] on input "*" at bounding box center [725, 470] width 67 height 24
type input "*"
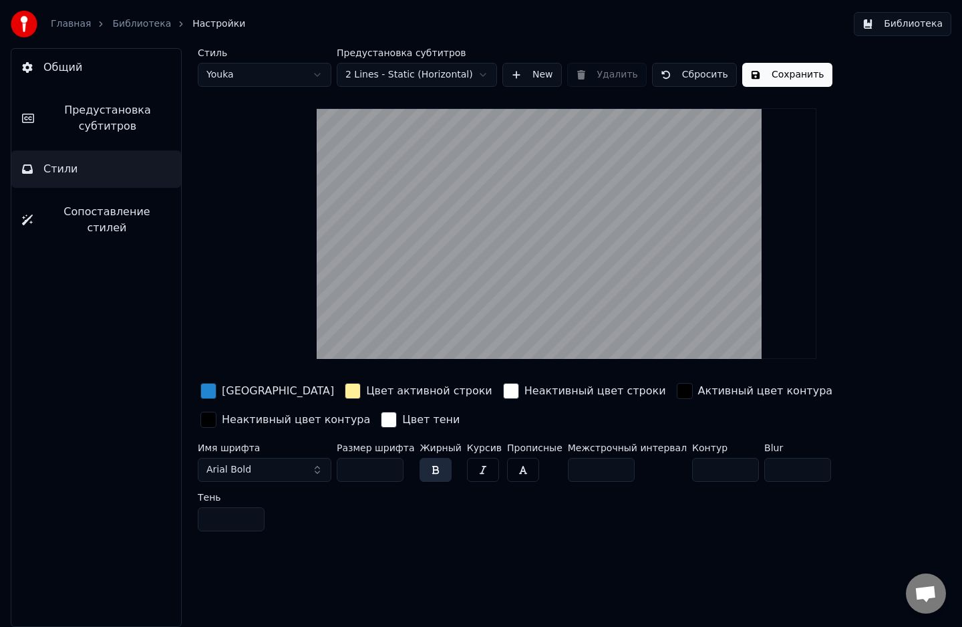
click at [714, 464] on input "*" at bounding box center [725, 470] width 67 height 24
click at [458, 526] on div "Имя шрифта Arial Bold Размер шрифта *** Жирный Курсив Прописные Межстрочный инт…" at bounding box center [535, 490] width 674 height 94
drag, startPoint x: 471, startPoint y: 255, endPoint x: 472, endPoint y: 266, distance: 10.8
click at [472, 266] on video at bounding box center [567, 233] width 500 height 251
drag, startPoint x: 484, startPoint y: 227, endPoint x: 482, endPoint y: 208, distance: 18.8
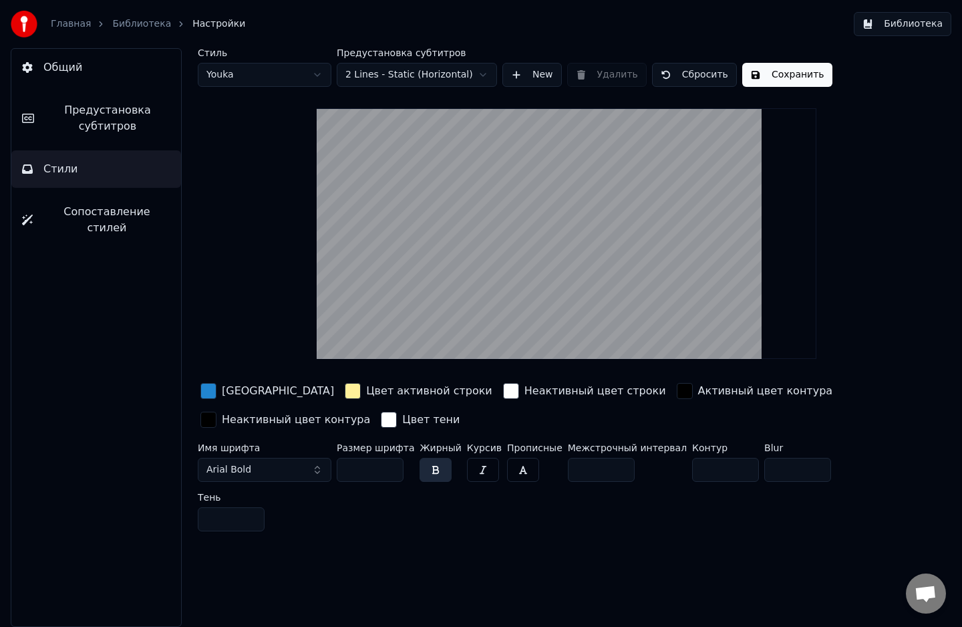
click at [482, 208] on video at bounding box center [567, 233] width 500 height 251
click at [782, 68] on button "Сохранить" at bounding box center [787, 75] width 90 height 24
click at [104, 217] on span "Сопоставление стилей" at bounding box center [106, 220] width 127 height 32
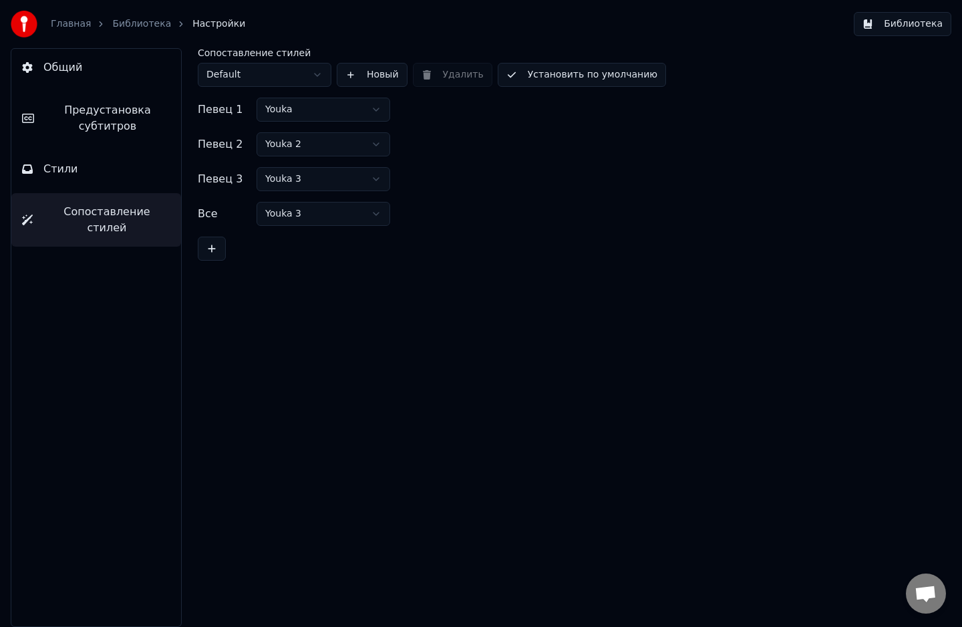
click at [113, 184] on button "Стили" at bounding box center [96, 168] width 170 height 37
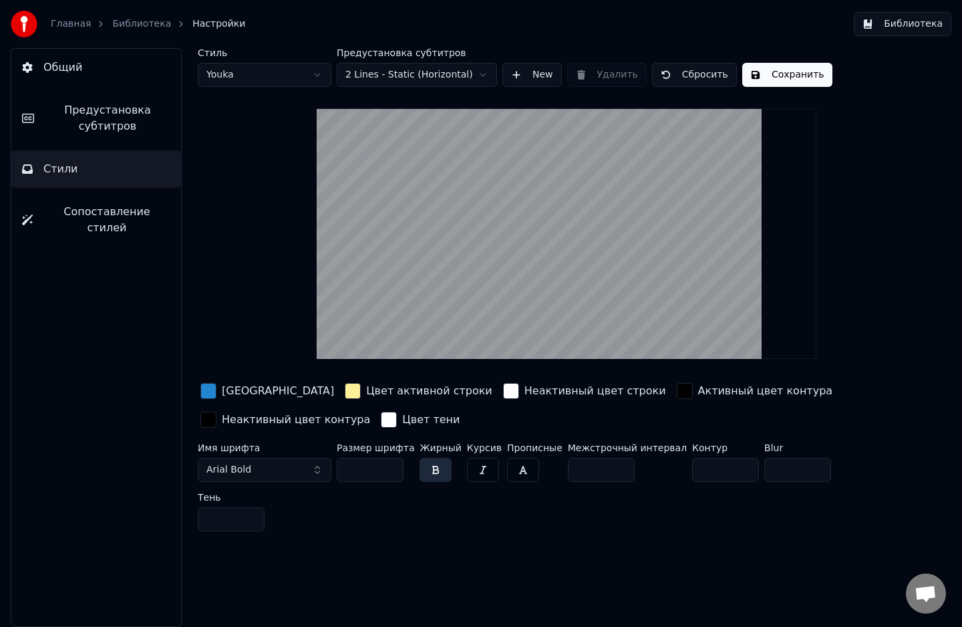
click at [120, 128] on span "Предустановка субтитров" at bounding box center [108, 118] width 126 height 32
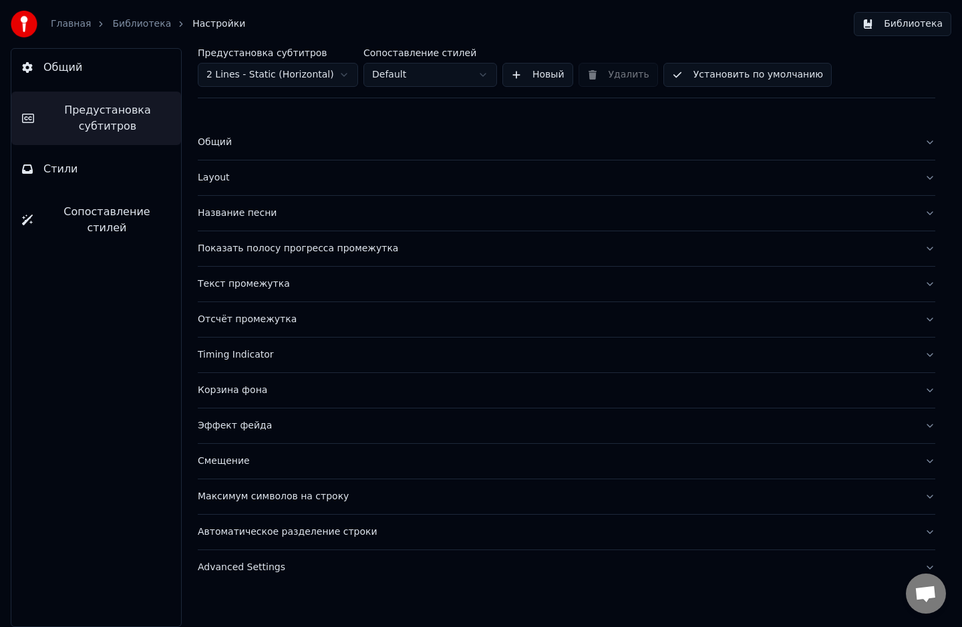
click at [241, 284] on div "Текст промежутка" at bounding box center [556, 283] width 716 height 13
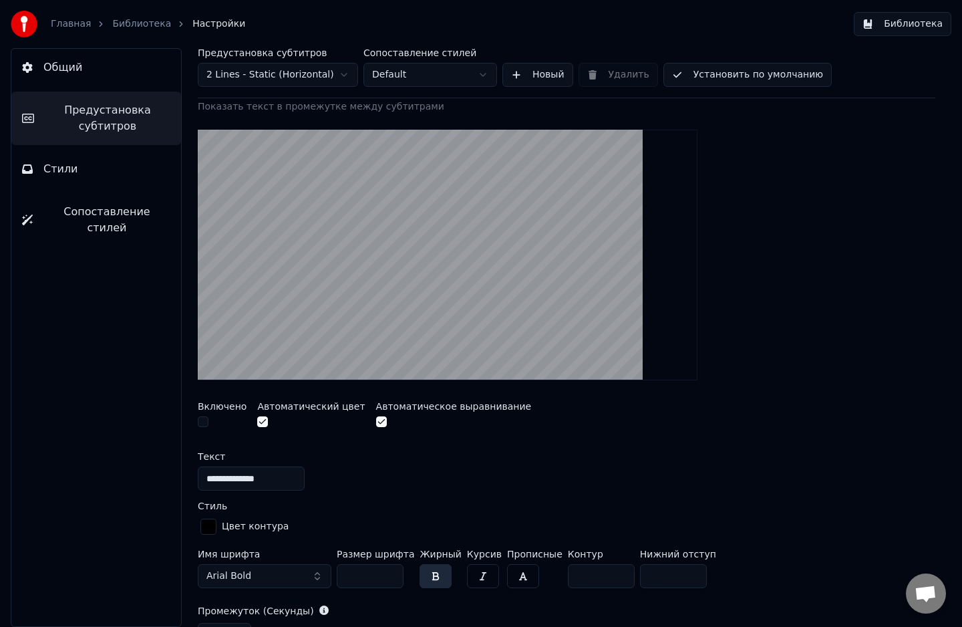
scroll to position [200, 0]
click at [71, 116] on span "Предустановка субтитров" at bounding box center [108, 118] width 126 height 32
click at [65, 82] on button "Общий" at bounding box center [96, 67] width 170 height 37
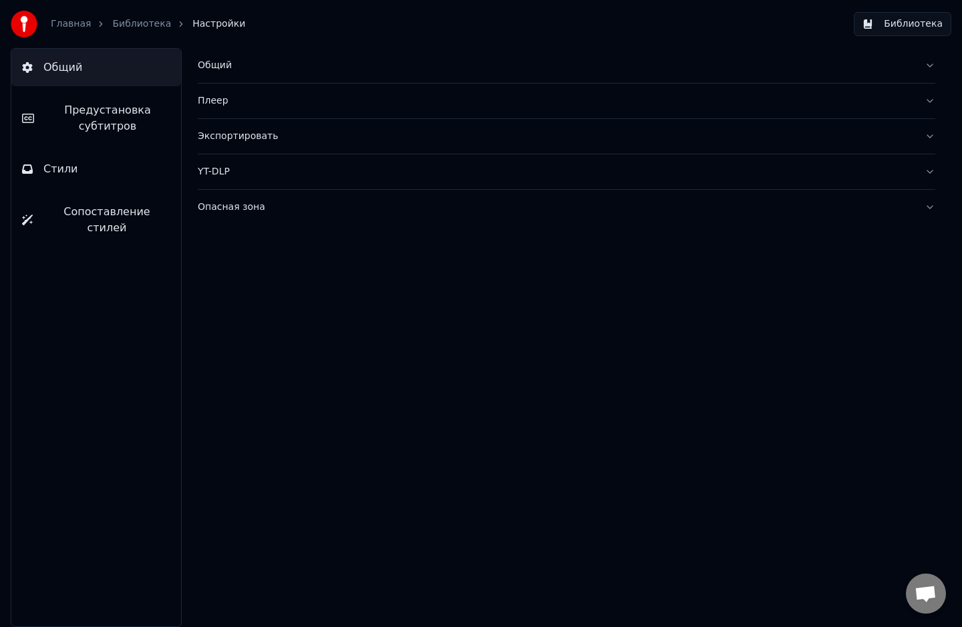
scroll to position [0, 0]
click at [66, 82] on button "Общий" at bounding box center [96, 67] width 170 height 37
click at [138, 24] on link "Библиотека" at bounding box center [141, 23] width 59 height 13
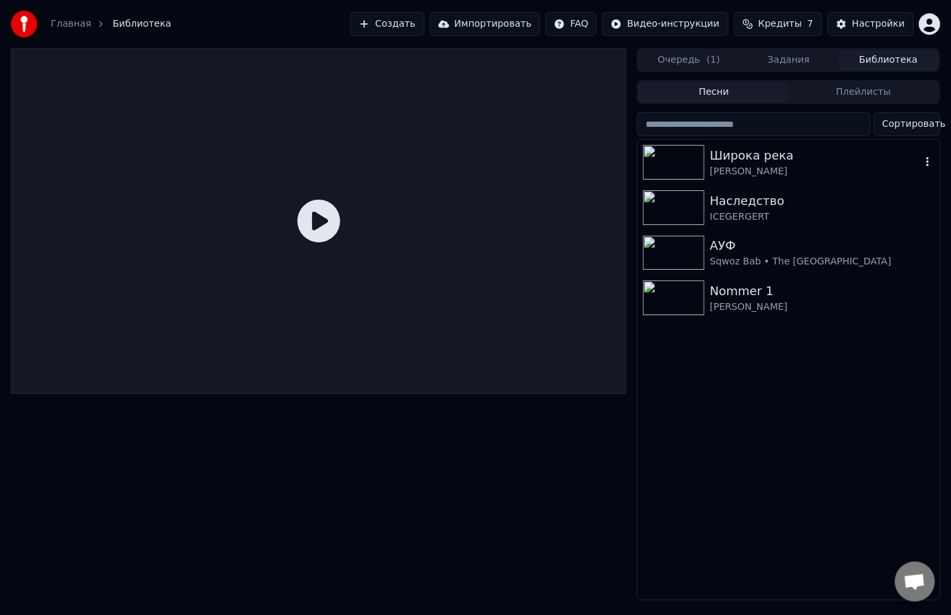
click at [661, 163] on img at bounding box center [673, 162] width 61 height 35
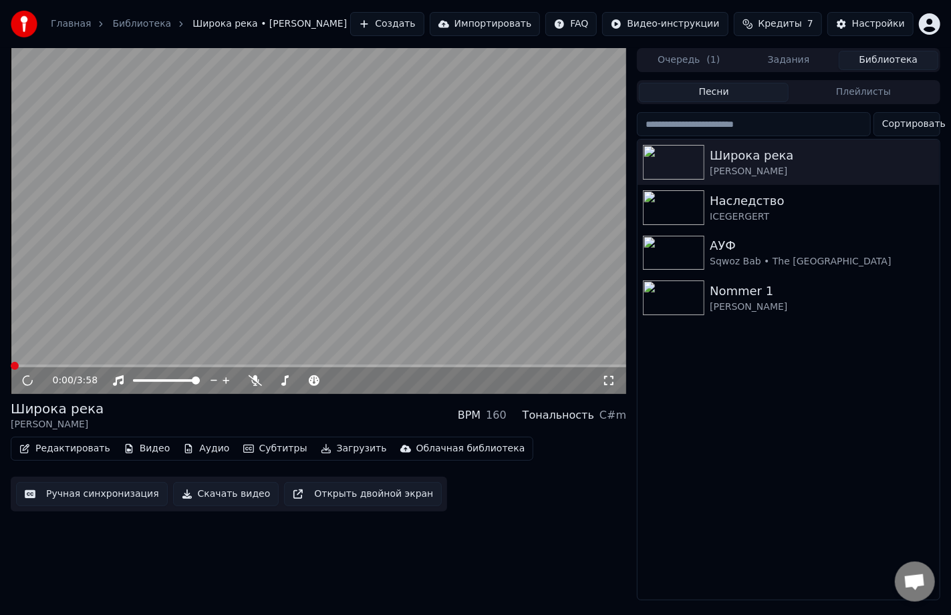
click at [309, 210] on video at bounding box center [318, 221] width 615 height 346
click at [44, 366] on span at bounding box center [318, 366] width 615 height 3
click at [74, 366] on span at bounding box center [318, 366] width 615 height 3
click at [62, 449] on button "Редактировать" at bounding box center [65, 449] width 102 height 19
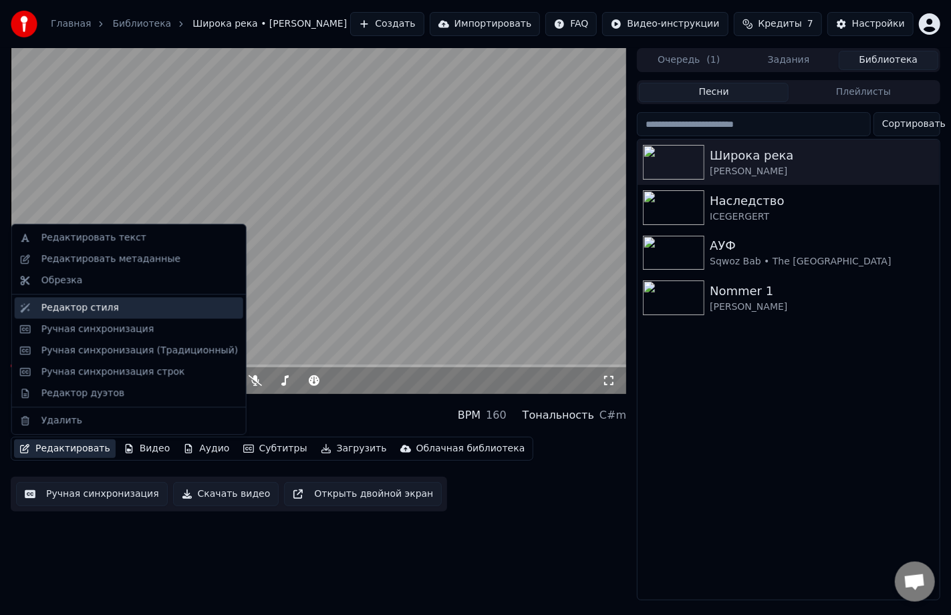
click at [79, 310] on div "Редактор стиля" at bounding box center [80, 307] width 78 height 13
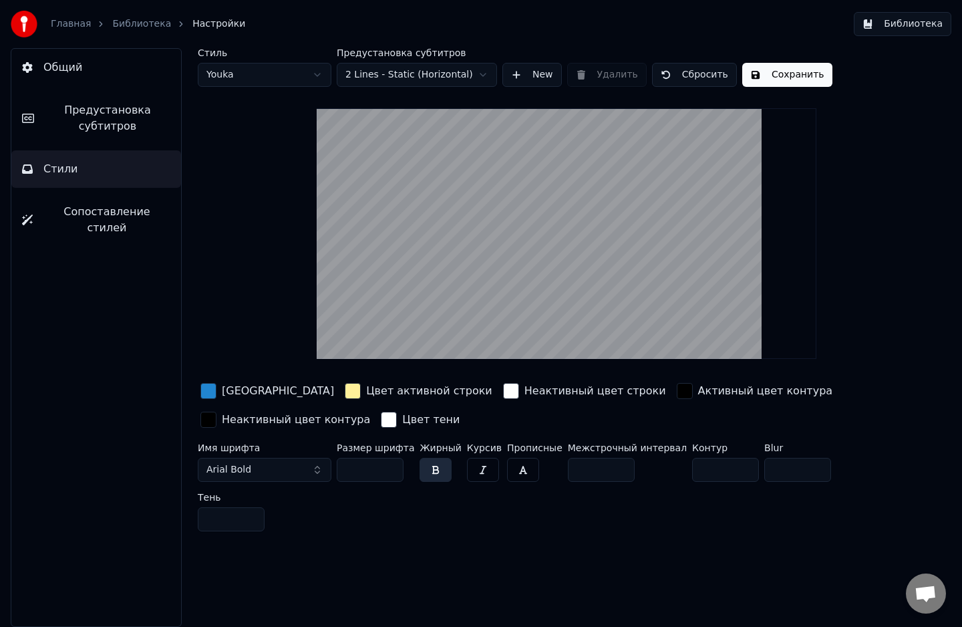
click at [364, 466] on input "***" at bounding box center [370, 470] width 67 height 24
type input "***"
click at [748, 84] on button "Сохранить" at bounding box center [787, 75] width 90 height 24
click at [748, 85] on button "Сохранить" at bounding box center [787, 75] width 90 height 24
click at [99, 130] on span "Предустановка субтитров" at bounding box center [108, 118] width 126 height 32
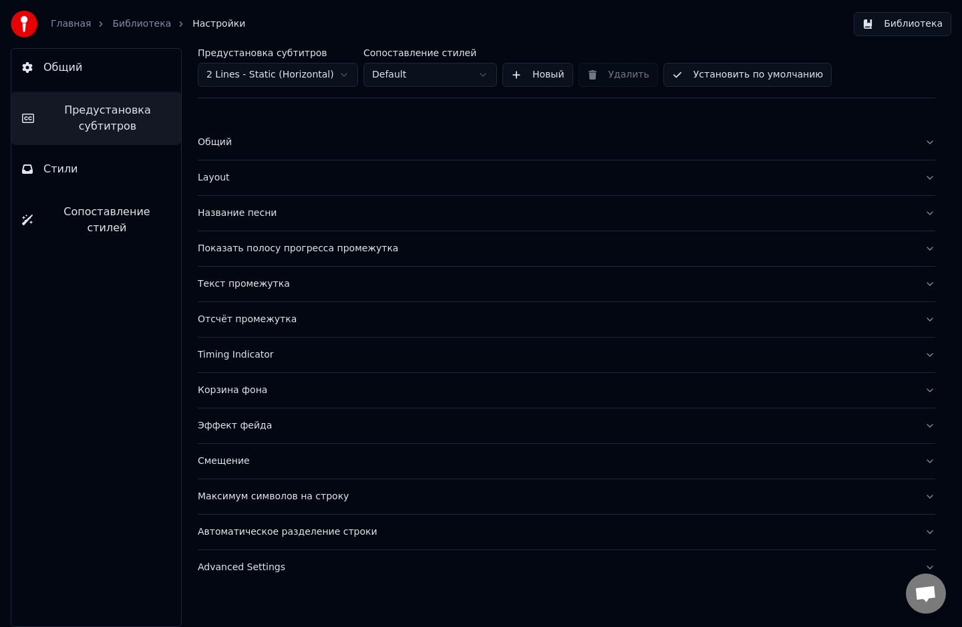
click at [115, 179] on button "Стили" at bounding box center [96, 168] width 170 height 37
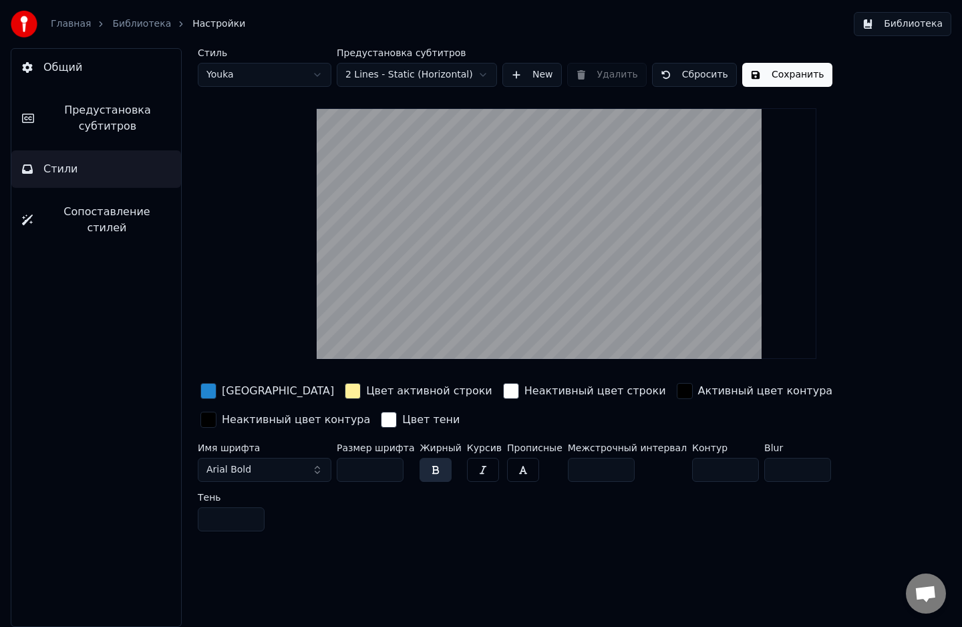
click at [106, 218] on span "Сопоставление стилей" at bounding box center [106, 220] width 127 height 32
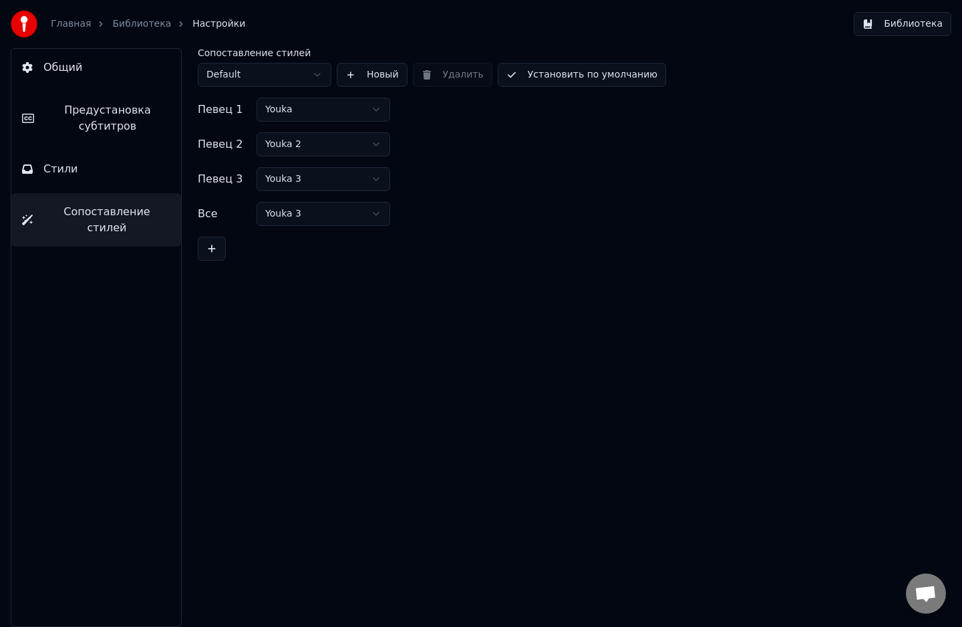
click at [124, 24] on link "Библиотека" at bounding box center [141, 23] width 59 height 13
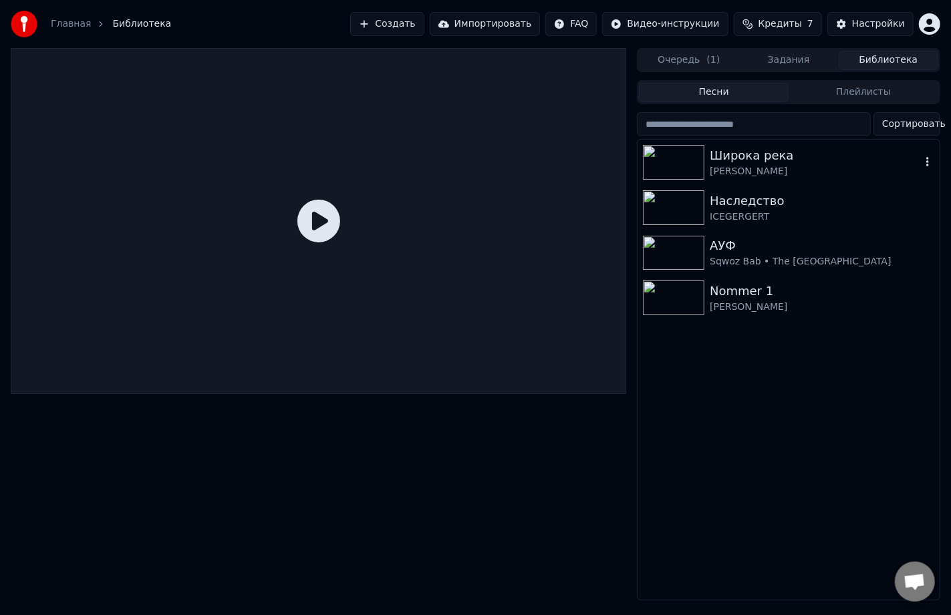
click at [682, 158] on img at bounding box center [673, 162] width 61 height 35
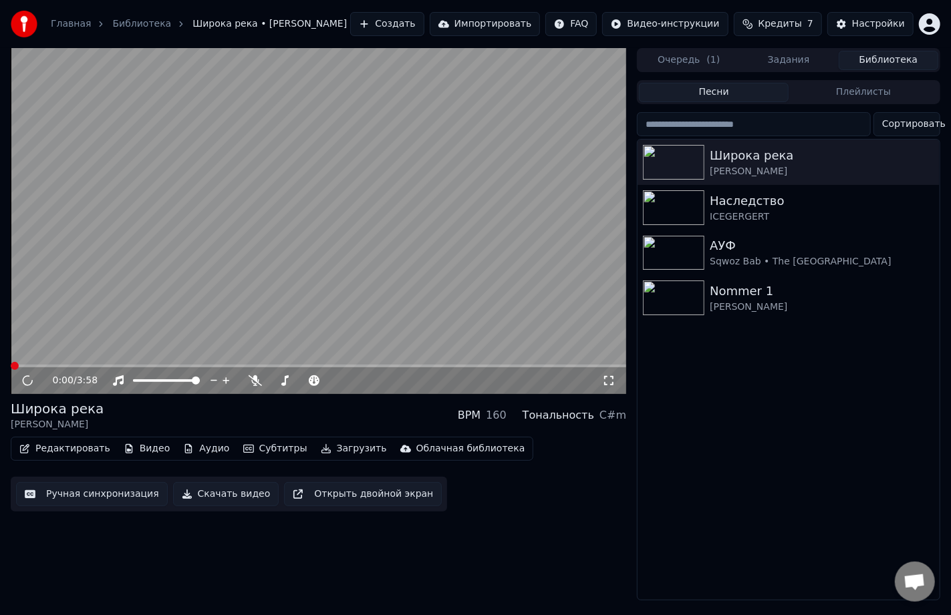
click at [301, 221] on video at bounding box center [318, 221] width 615 height 346
click at [59, 366] on span at bounding box center [318, 366] width 615 height 3
click at [97, 371] on div "0:19 / 3:58" at bounding box center [318, 381] width 615 height 27
click at [97, 367] on span at bounding box center [318, 366] width 615 height 3
click at [102, 364] on video at bounding box center [318, 221] width 615 height 346
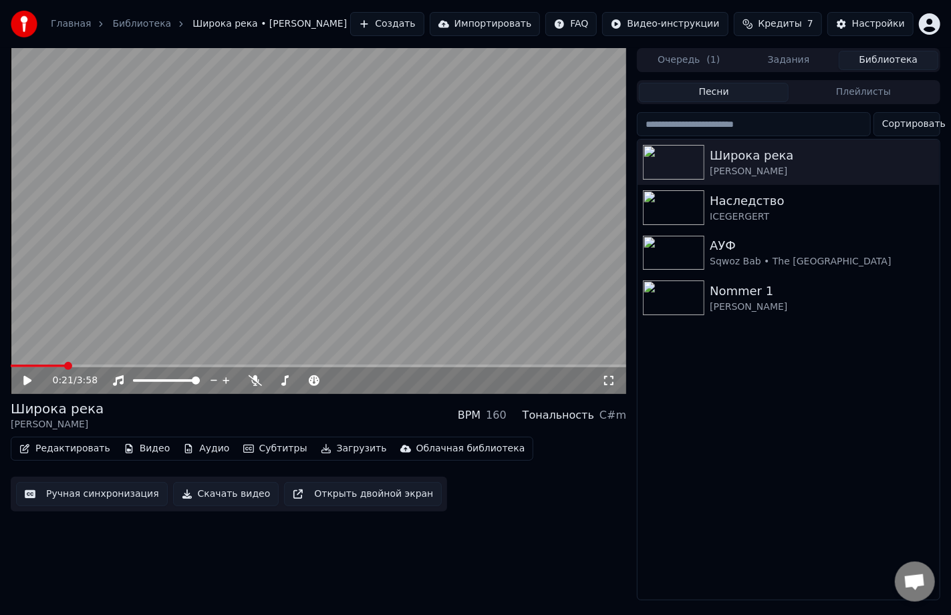
click at [97, 366] on span at bounding box center [318, 366] width 615 height 3
click at [148, 285] on video at bounding box center [318, 221] width 615 height 346
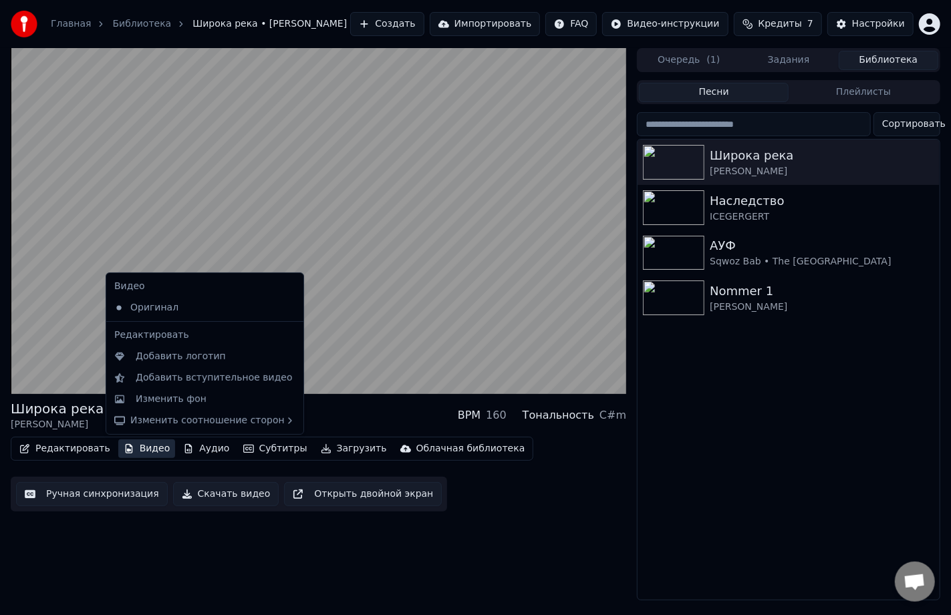
click at [134, 449] on button "Видео" at bounding box center [146, 449] width 57 height 19
click at [185, 396] on div "Изменить фон" at bounding box center [171, 399] width 71 height 13
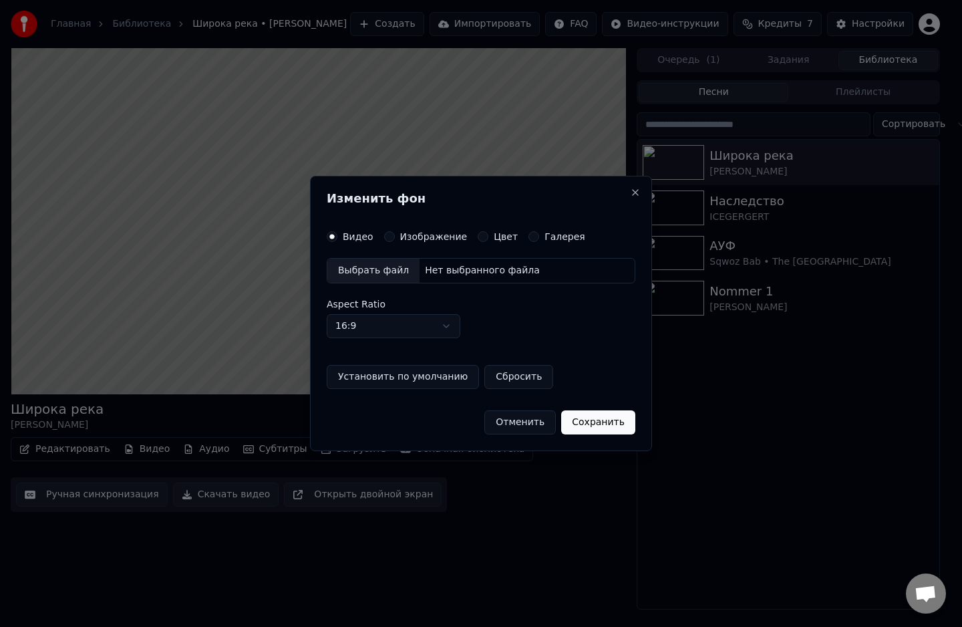
click at [529, 237] on button "Галерея" at bounding box center [534, 236] width 11 height 11
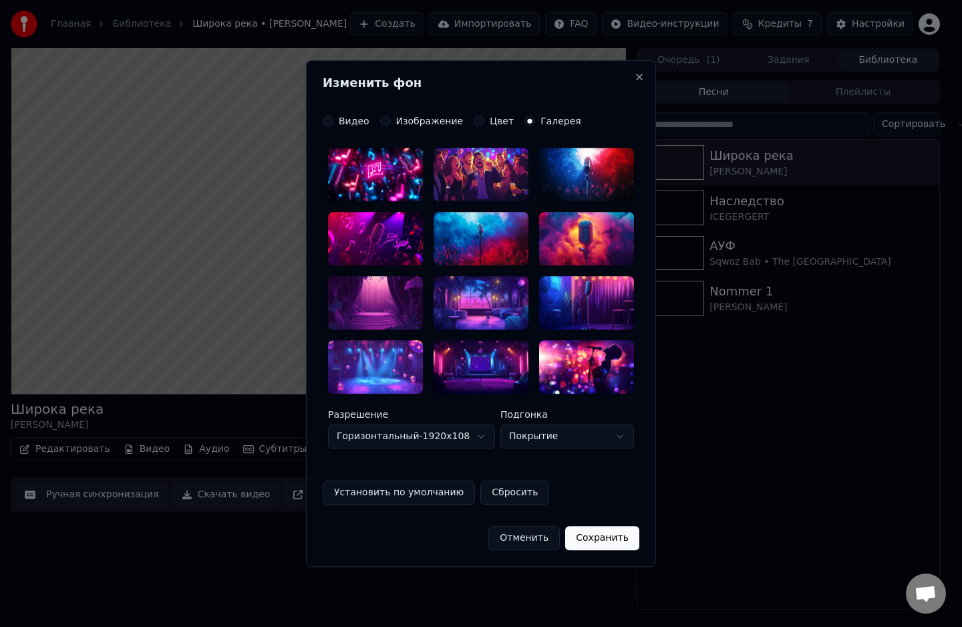
click at [474, 119] on button "Цвет" at bounding box center [479, 121] width 11 height 11
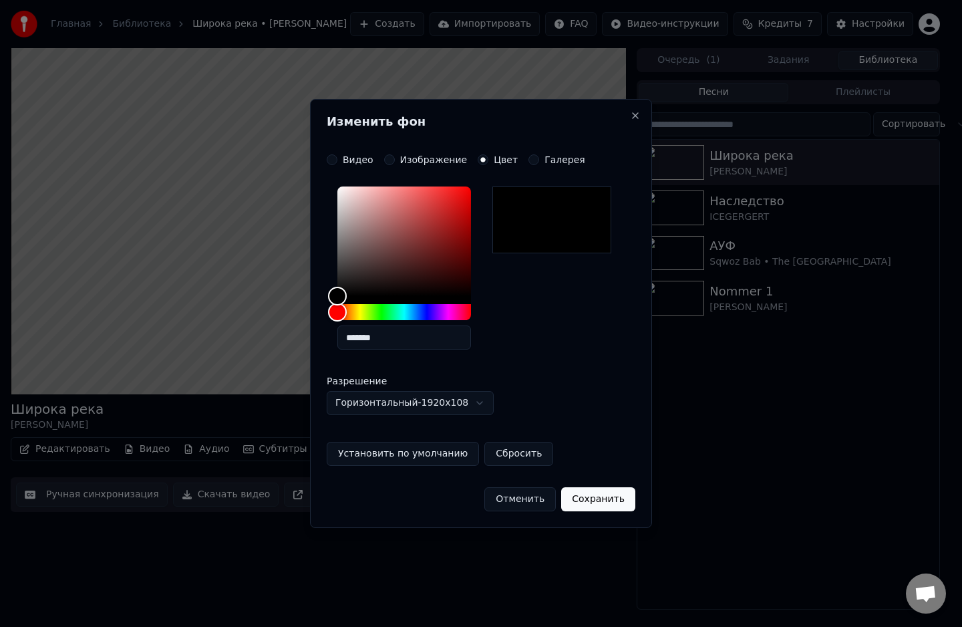
click at [389, 154] on div "**********" at bounding box center [481, 313] width 342 height 429
click at [386, 159] on button "Изображение" at bounding box center [389, 159] width 11 height 11
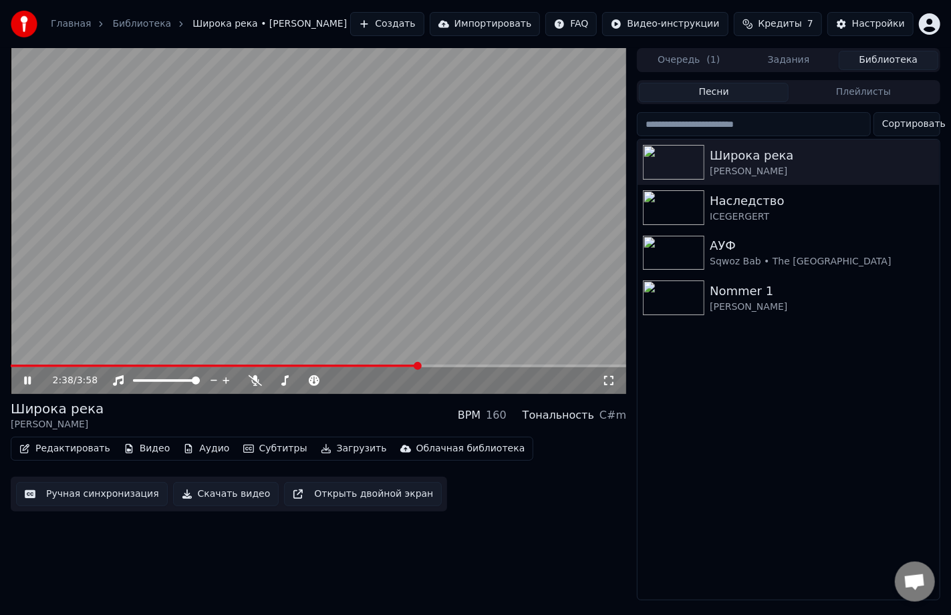
click at [82, 364] on video at bounding box center [318, 221] width 615 height 346
click at [25, 381] on icon at bounding box center [27, 380] width 8 height 9
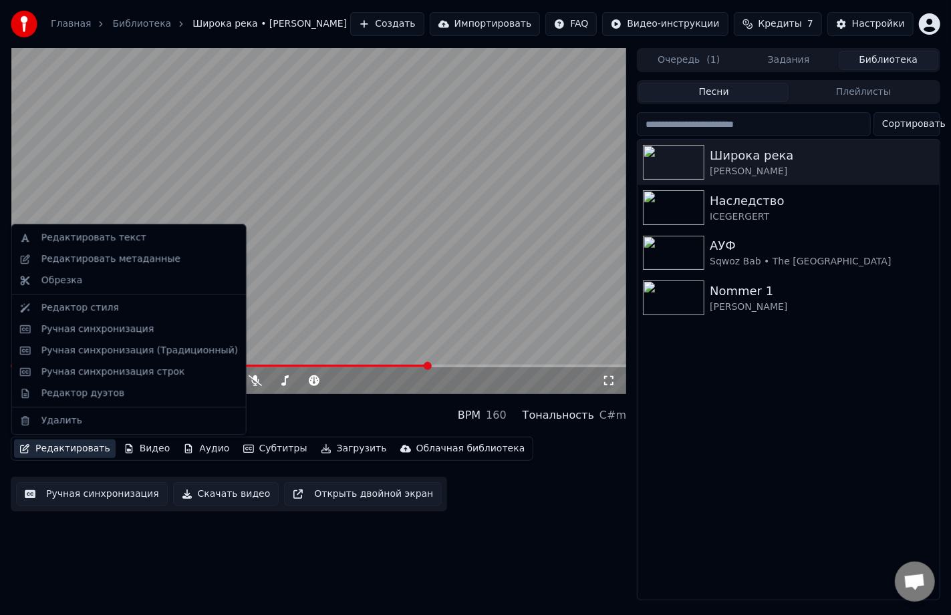
click at [67, 449] on button "Редактировать" at bounding box center [65, 449] width 102 height 19
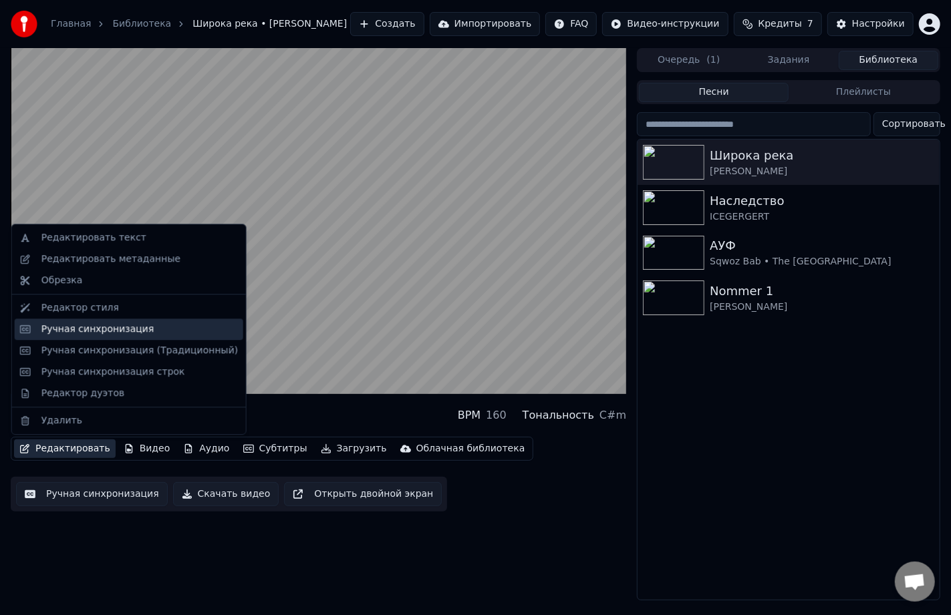
click at [72, 329] on div "Ручная синхронизация" at bounding box center [97, 329] width 113 height 13
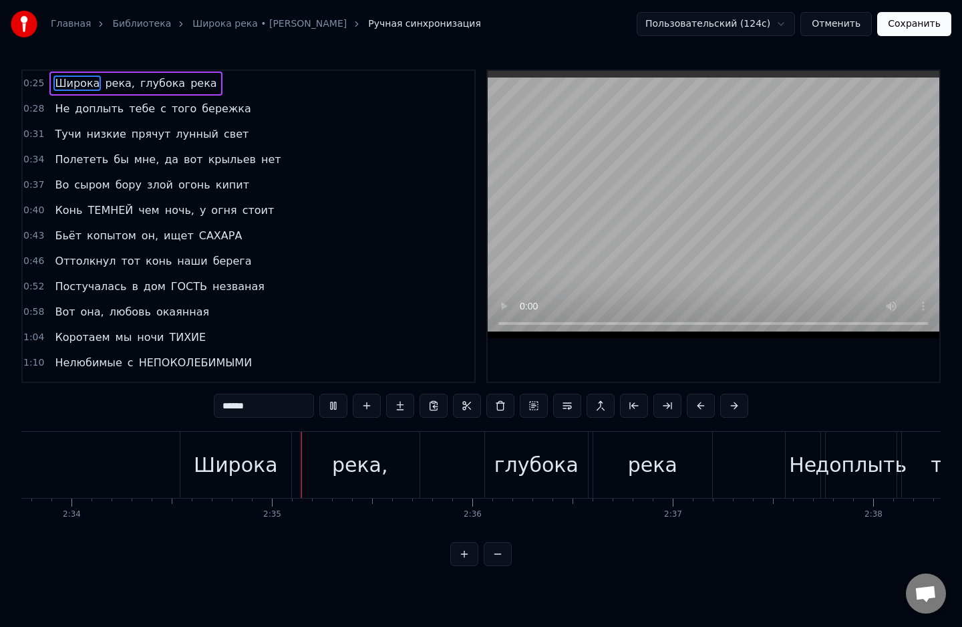
scroll to position [0, 30924]
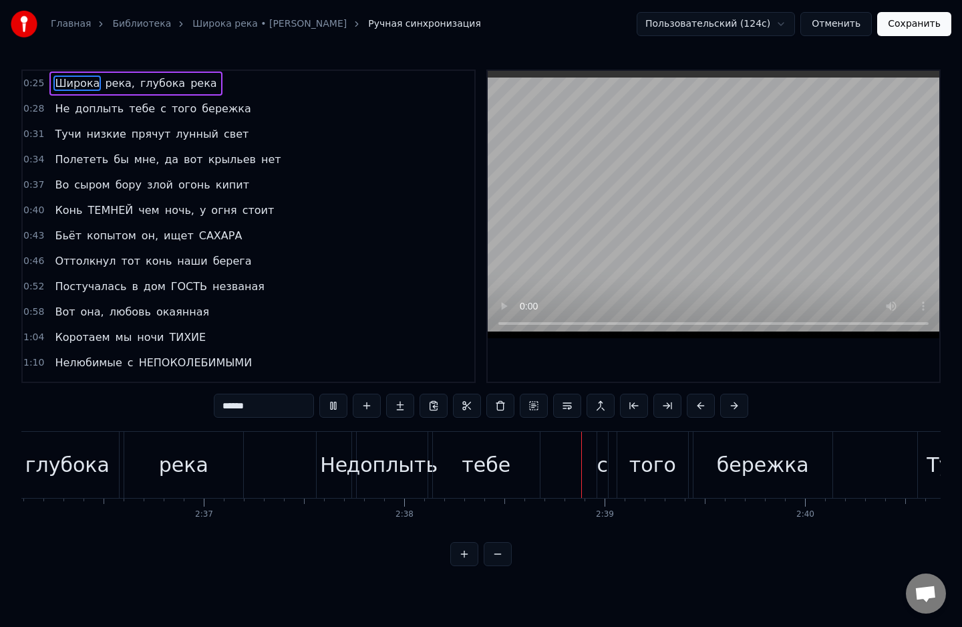
click at [414, 41] on div "Главная Библиотека Широка река • [PERSON_NAME] Ручная синхронизация Пользовател…" at bounding box center [481, 24] width 962 height 48
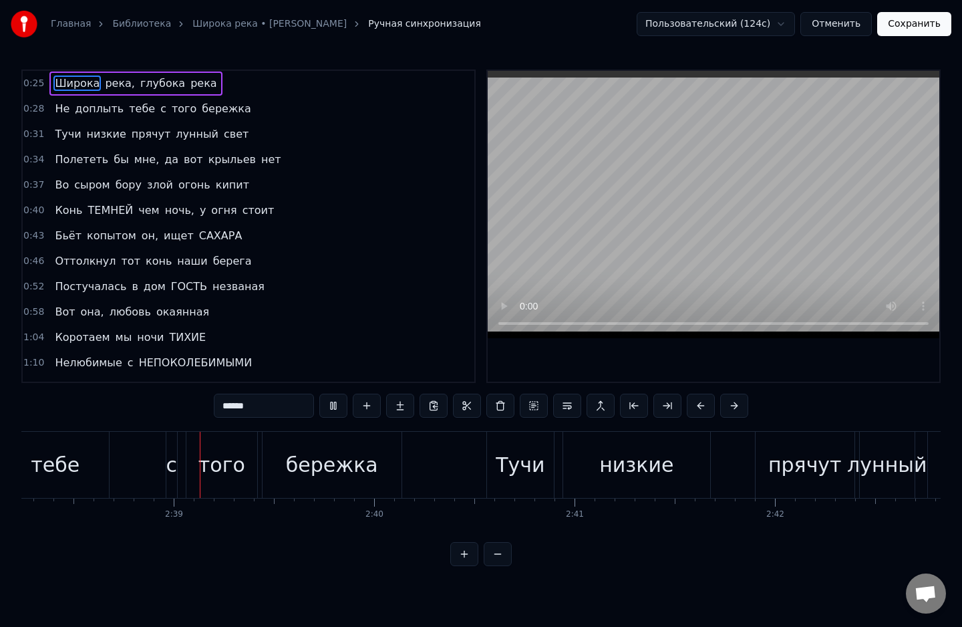
scroll to position [0, 31723]
click at [930, 22] on button "Сохранить" at bounding box center [914, 24] width 74 height 24
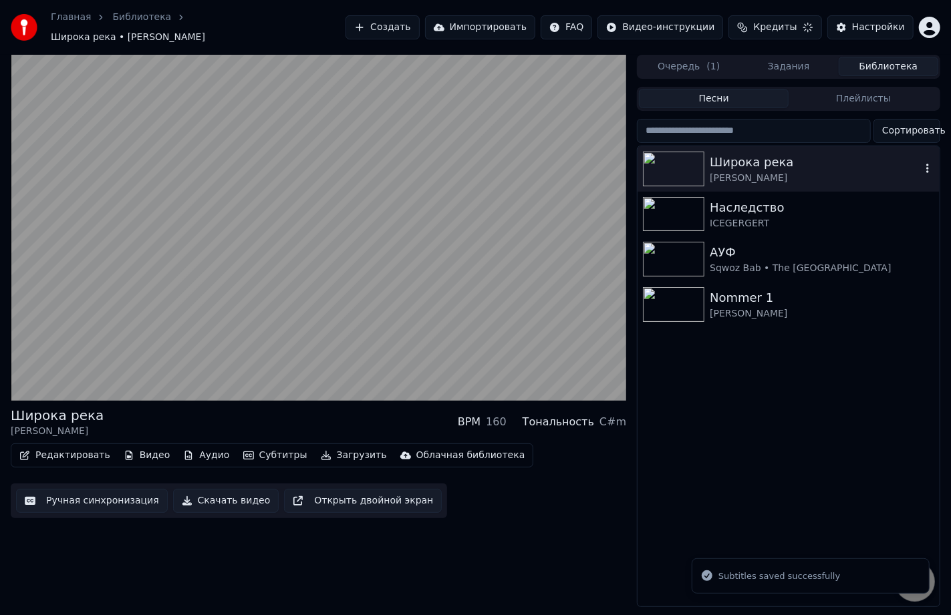
click at [928, 161] on button "button" at bounding box center [927, 169] width 13 height 16
click at [816, 422] on div "Широка река [PERSON_NAME] Наследство ICEGERGERT АУФ Sqwoz Bab • The First Stati…" at bounding box center [788, 376] width 302 height 460
click at [515, 511] on div "Редактировать Видео Аудио Субтитры Загрузить Облачная библиотека Ручная синхрон…" at bounding box center [318, 481] width 615 height 75
click at [460, 531] on div "Широка река [PERSON_NAME] BPM 160 Тональность C#m Редактировать Видео Аудио Суб…" at bounding box center [318, 331] width 615 height 553
click at [235, 497] on button "Скачать видео" at bounding box center [226, 501] width 106 height 24
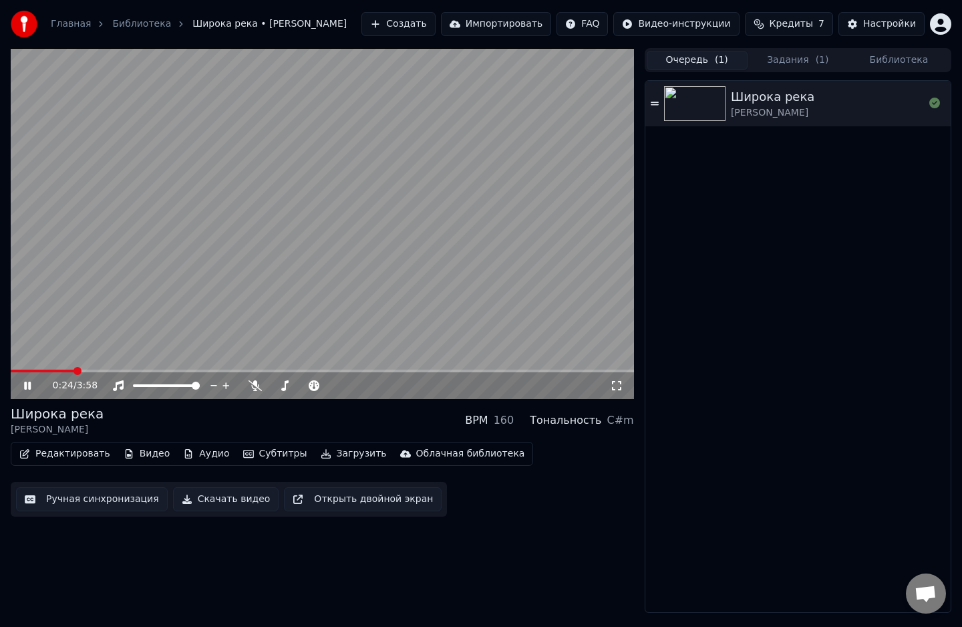
click at [705, 55] on button "Очередь ( 1 )" at bounding box center [697, 60] width 101 height 19
click at [787, 65] on button "Задания ( 1 )" at bounding box center [798, 60] width 101 height 19
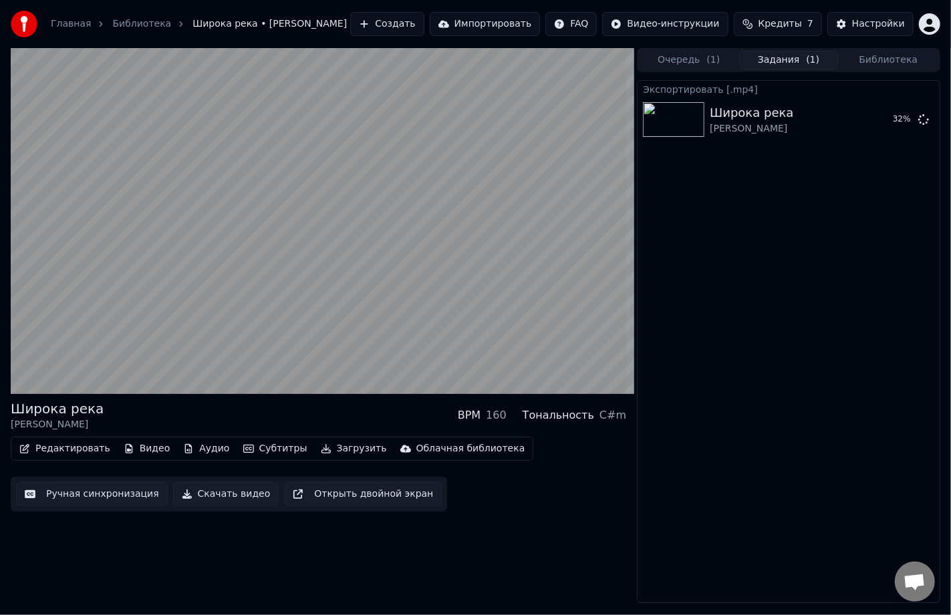
click at [875, 57] on button "Библиотека" at bounding box center [889, 60] width 100 height 19
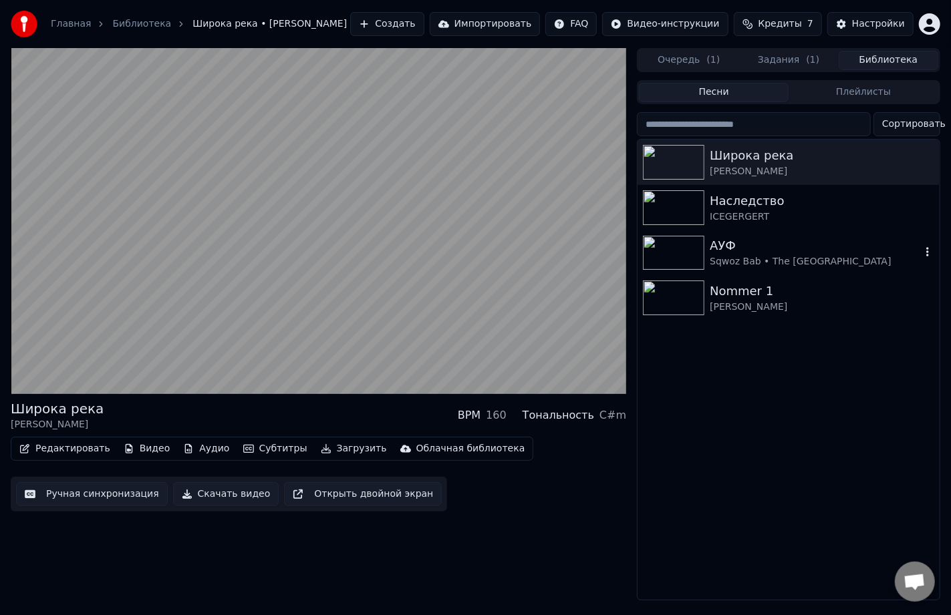
click at [663, 263] on img at bounding box center [673, 253] width 61 height 35
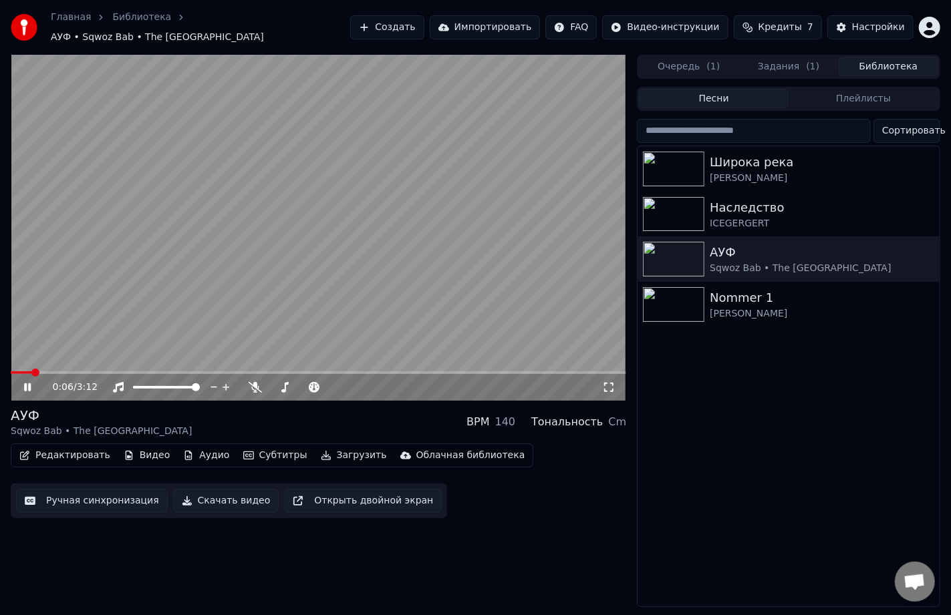
click at [69, 364] on video at bounding box center [318, 228] width 615 height 346
click at [96, 341] on video at bounding box center [318, 228] width 615 height 346
click at [61, 449] on button "Редактировать" at bounding box center [65, 455] width 102 height 19
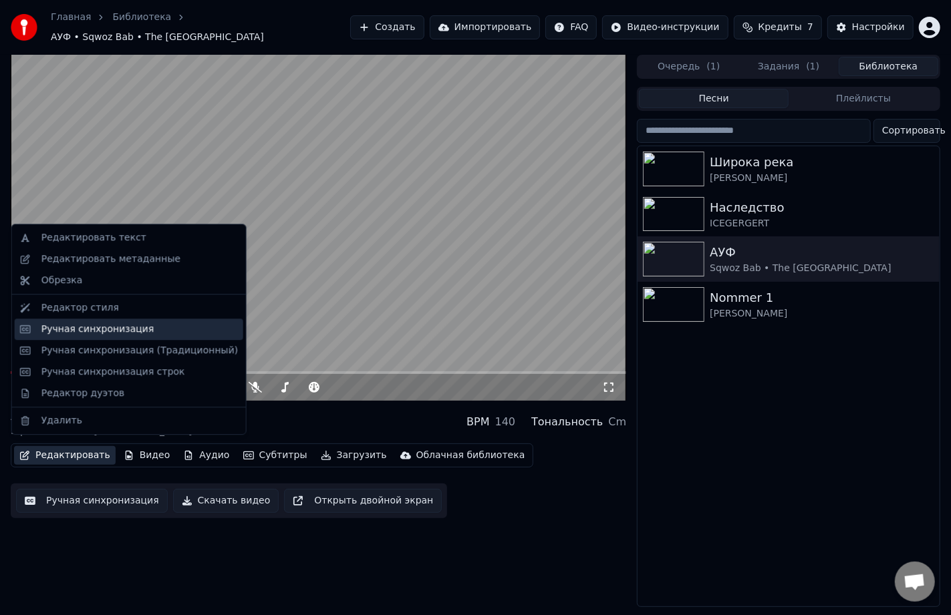
click at [75, 328] on div "Ручная синхронизация" at bounding box center [97, 329] width 113 height 13
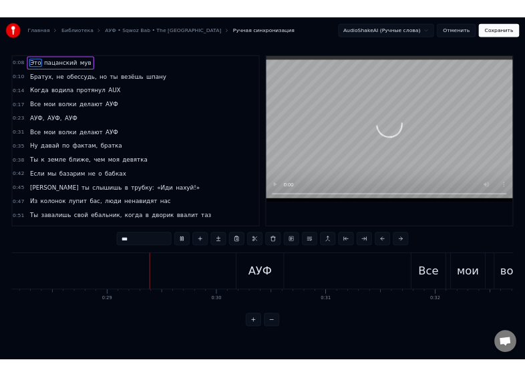
scroll to position [0, 5684]
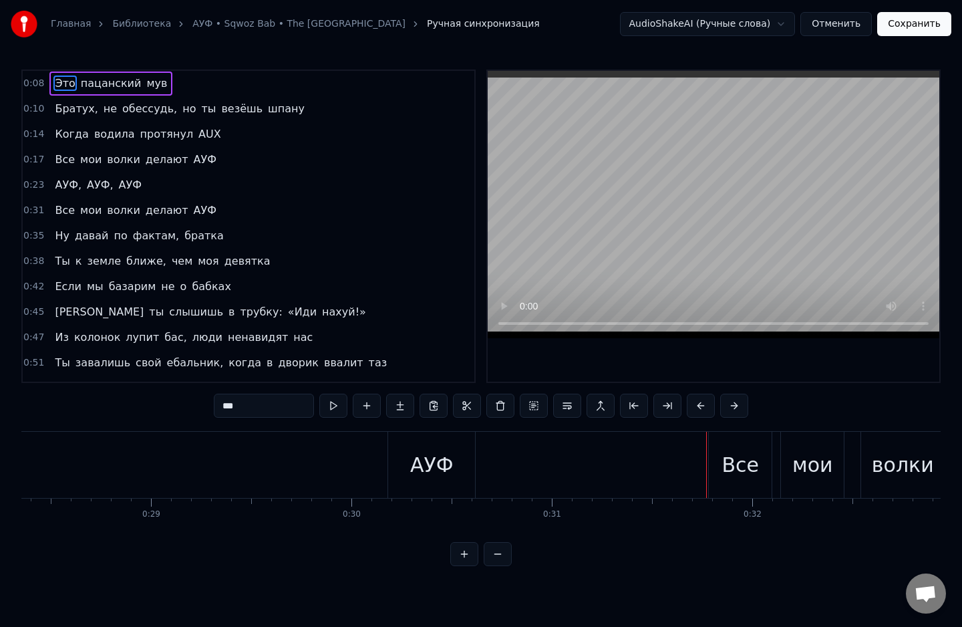
click at [849, 31] on button "Отменить" at bounding box center [837, 24] width 72 height 24
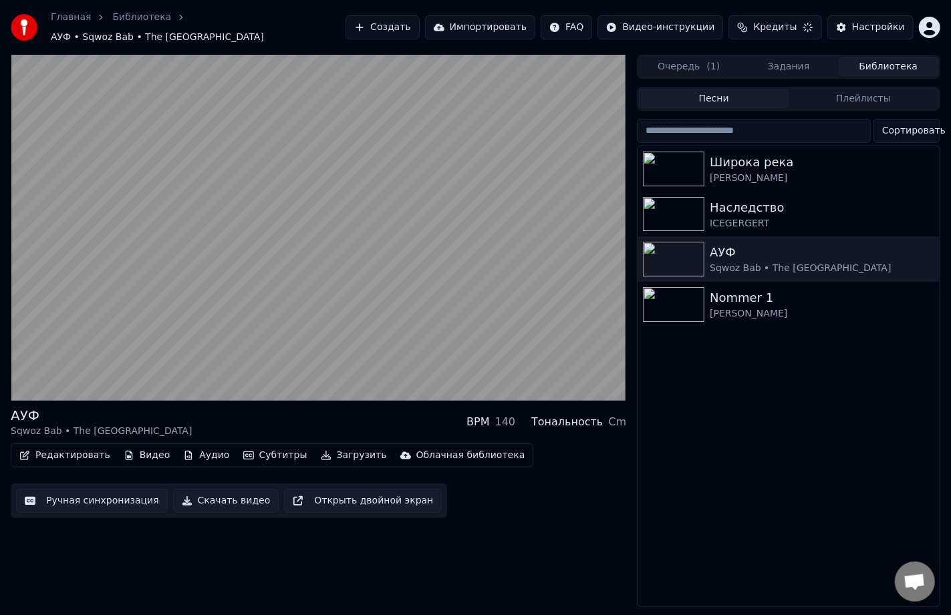
click at [678, 47] on div "Главная Библиотека АУФ • Sqwoz Bab • The First Station Создать Импортировать FA…" at bounding box center [475, 27] width 951 height 55
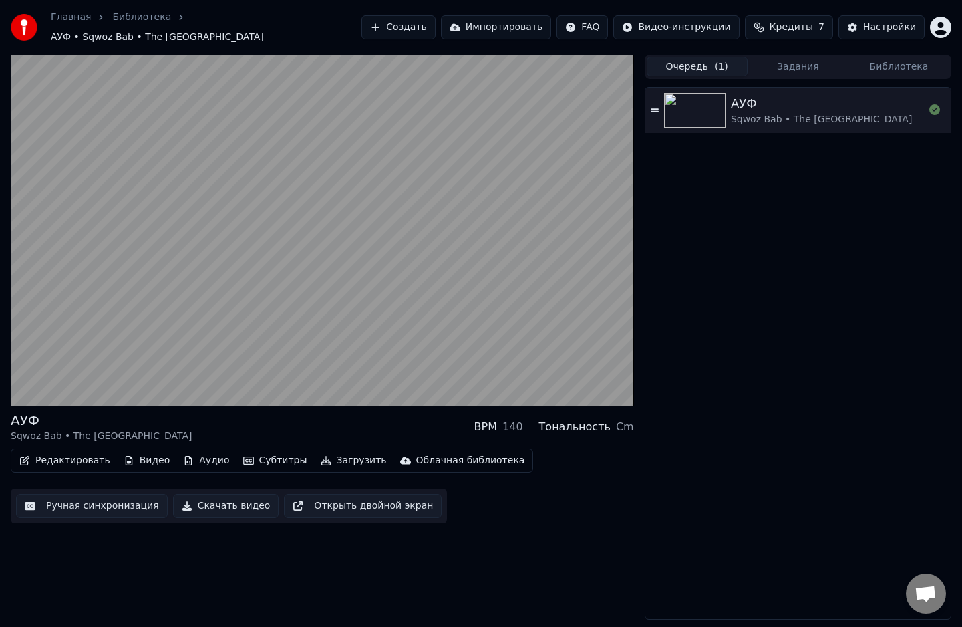
click at [680, 57] on button "Очередь ( 1 )" at bounding box center [697, 66] width 101 height 19
click at [811, 65] on button "Задания" at bounding box center [798, 66] width 101 height 19
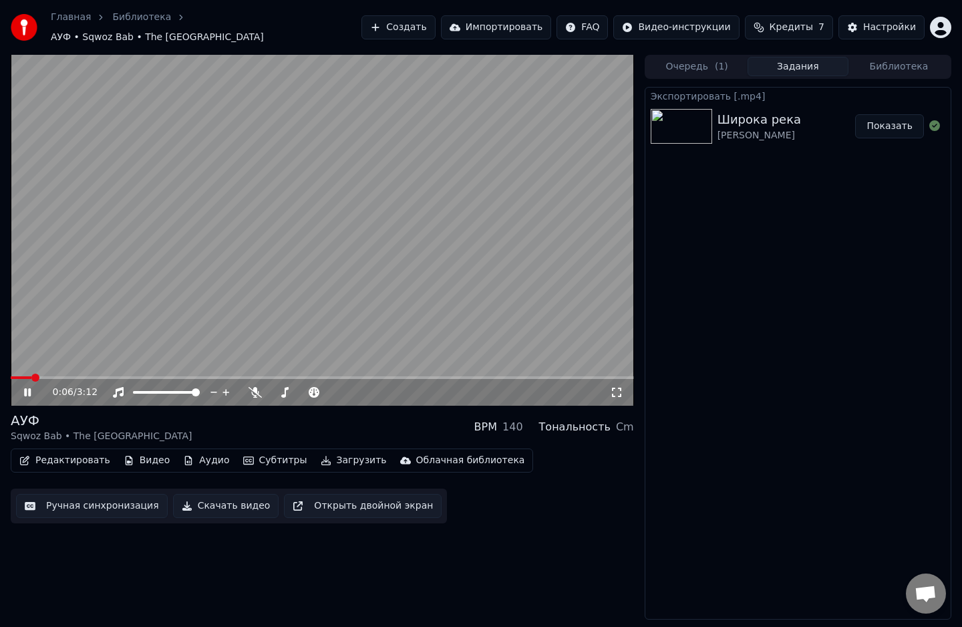
click at [26, 388] on icon at bounding box center [27, 392] width 7 height 8
click at [803, 67] on button "Задания" at bounding box center [798, 66] width 101 height 19
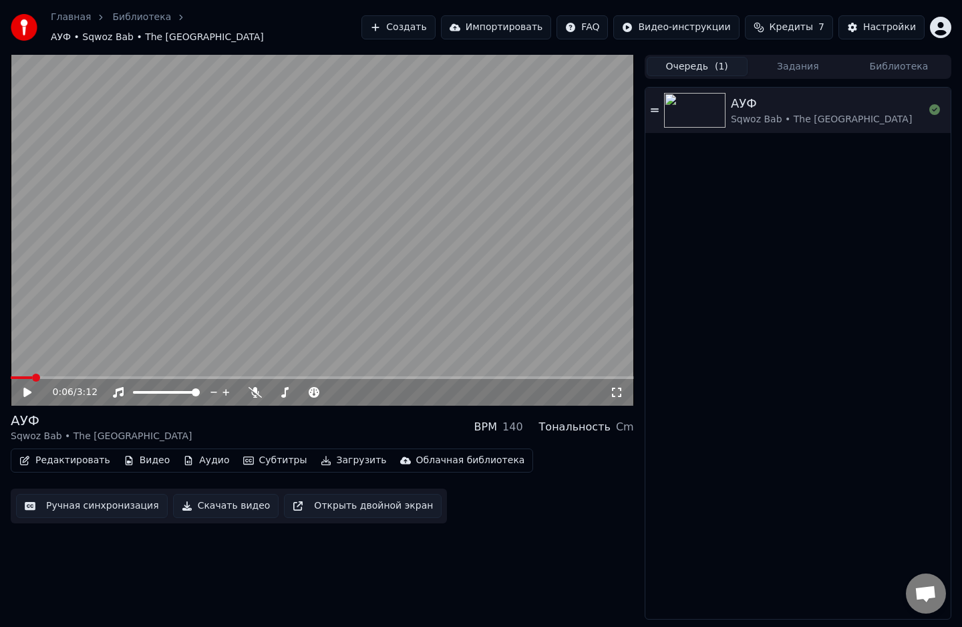
click at [728, 57] on button "Очередь ( 1 )" at bounding box center [697, 66] width 101 height 19
click at [888, 69] on button "Библиотека" at bounding box center [899, 66] width 101 height 19
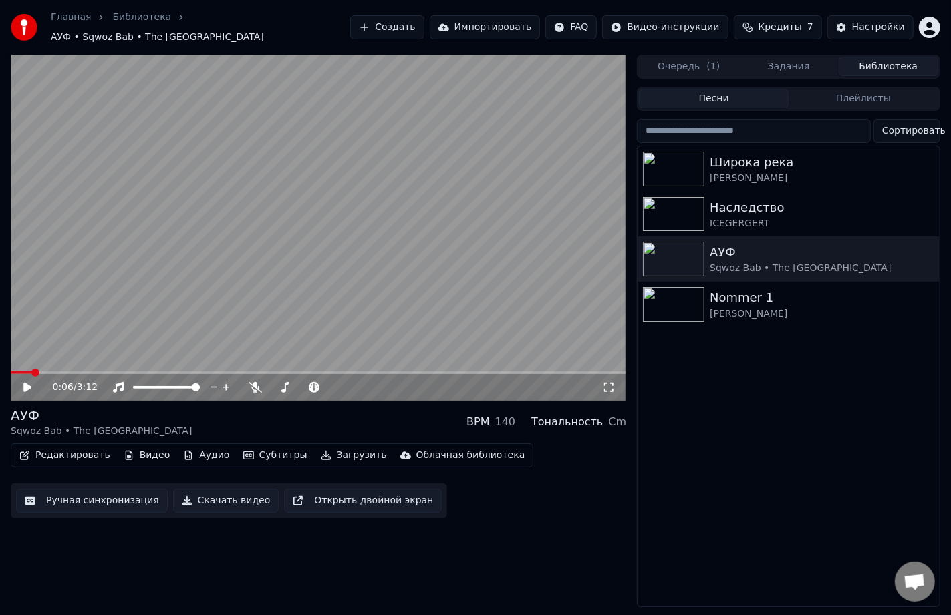
click at [418, 27] on button "Создать" at bounding box center [387, 27] width 74 height 24
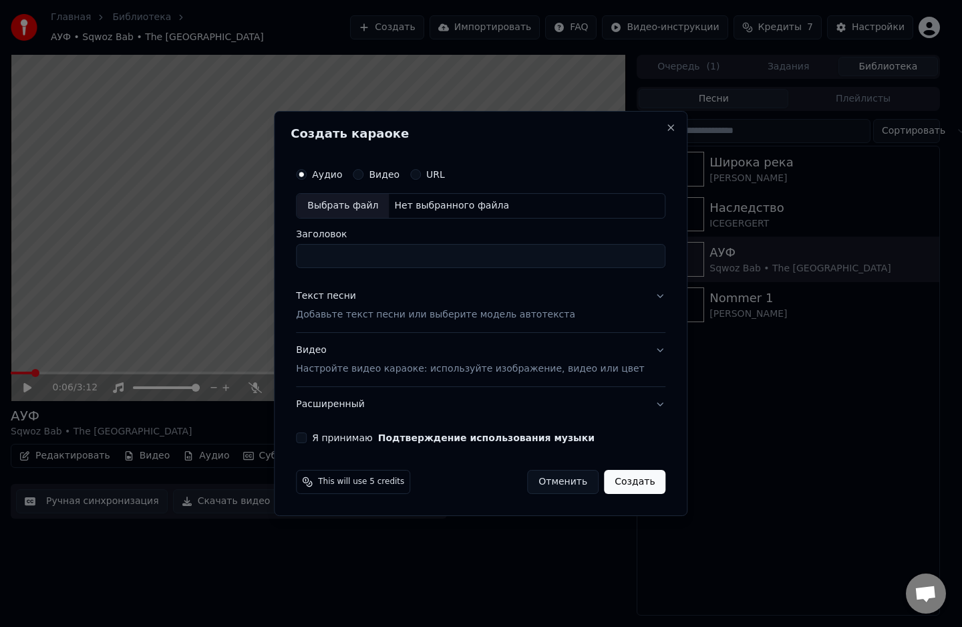
click at [360, 202] on div "Выбрать файл" at bounding box center [343, 206] width 92 height 24
type input "**********"
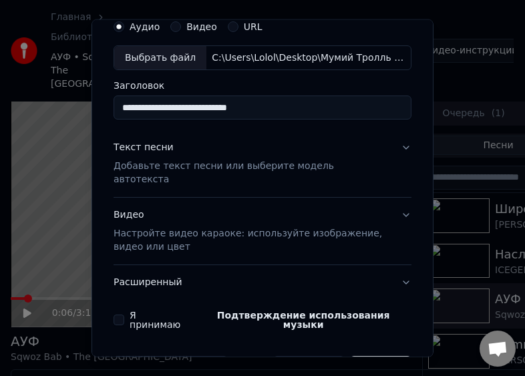
scroll to position [59, 0]
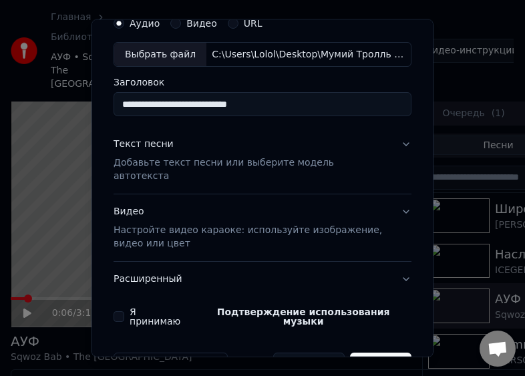
click at [184, 162] on p "Добавьте текст песни или выберите модель автотекста" at bounding box center [252, 169] width 277 height 27
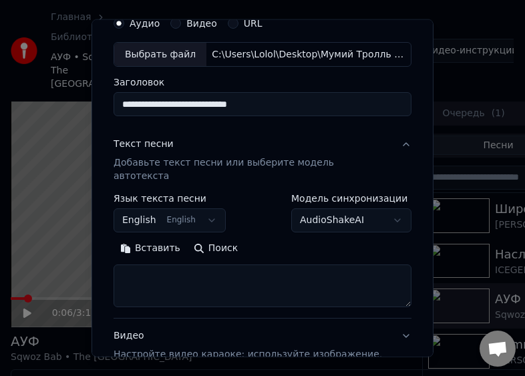
click at [204, 278] on textarea at bounding box center [263, 286] width 298 height 43
paste textarea "**********"
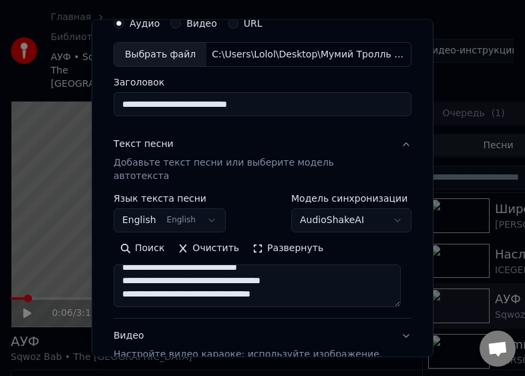
scroll to position [0, 0]
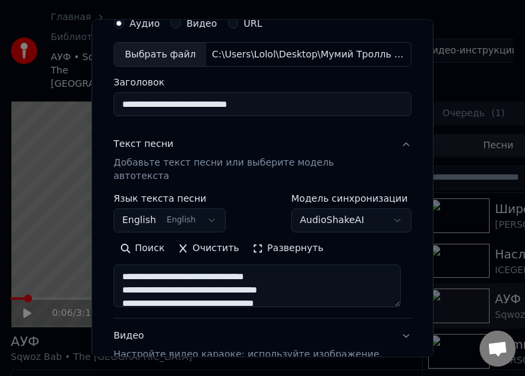
type textarea "**********"
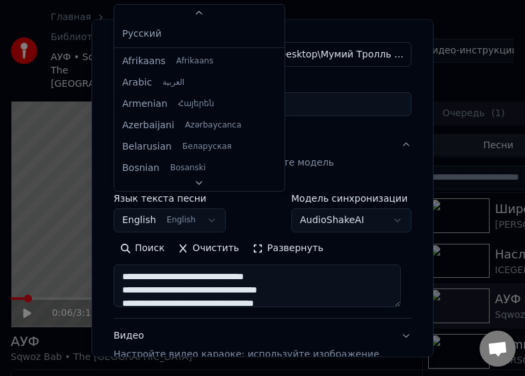
click at [198, 208] on body "**********" at bounding box center [257, 188] width 514 height 376
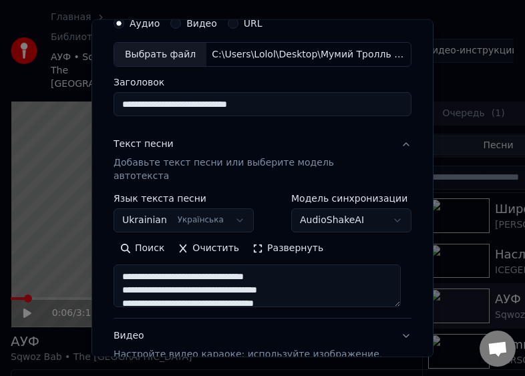
scroll to position [108, 0]
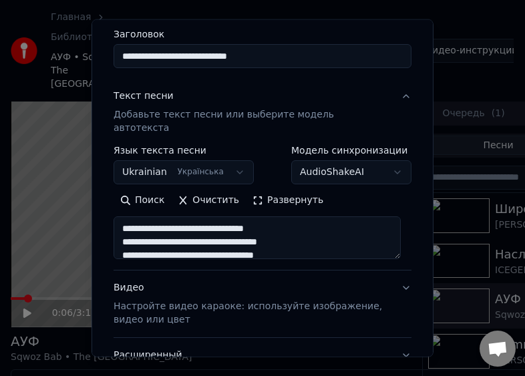
click at [225, 162] on body "**********" at bounding box center [257, 188] width 514 height 376
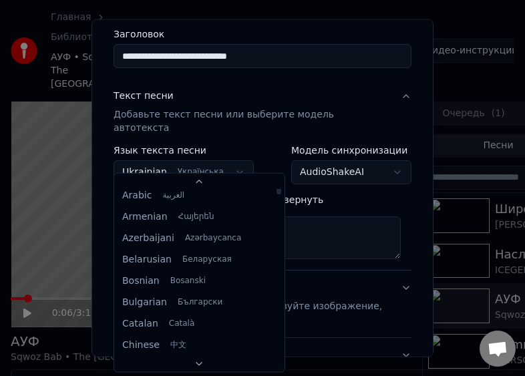
scroll to position [0, 0]
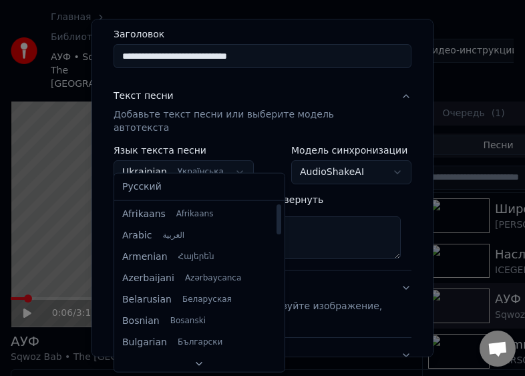
select select "**"
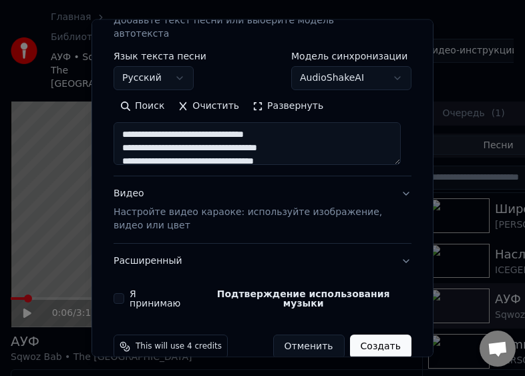
scroll to position [200, 0]
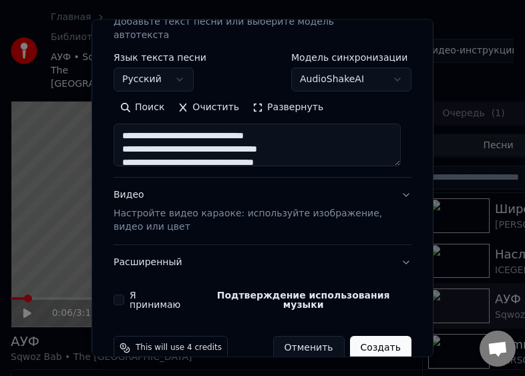
click at [120, 295] on button "Я принимаю Подтверждение использования музыки" at bounding box center [119, 300] width 11 height 11
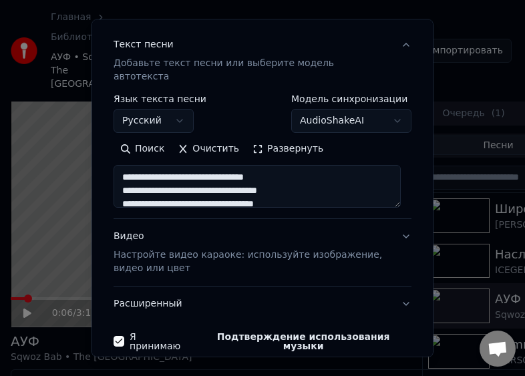
click at [289, 249] on p "Настройте видео караоке: используйте изображение, видео или цвет" at bounding box center [252, 262] width 277 height 27
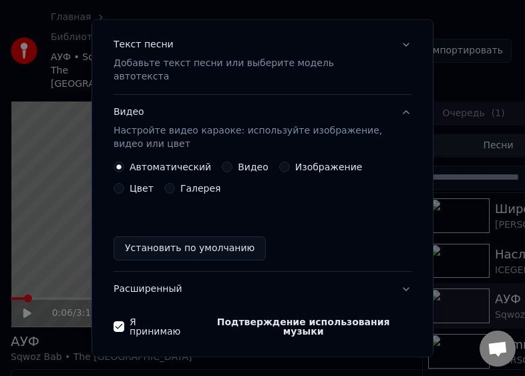
click at [282, 162] on div "Изображение" at bounding box center [321, 167] width 84 height 11
click at [279, 162] on button "Изображение" at bounding box center [284, 167] width 11 height 11
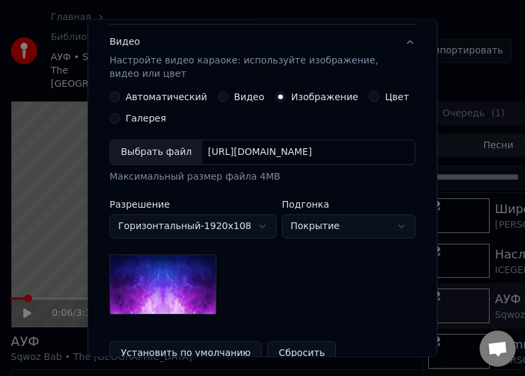
scroll to position [215, 0]
click at [369, 96] on button "Цвет" at bounding box center [374, 97] width 11 height 11
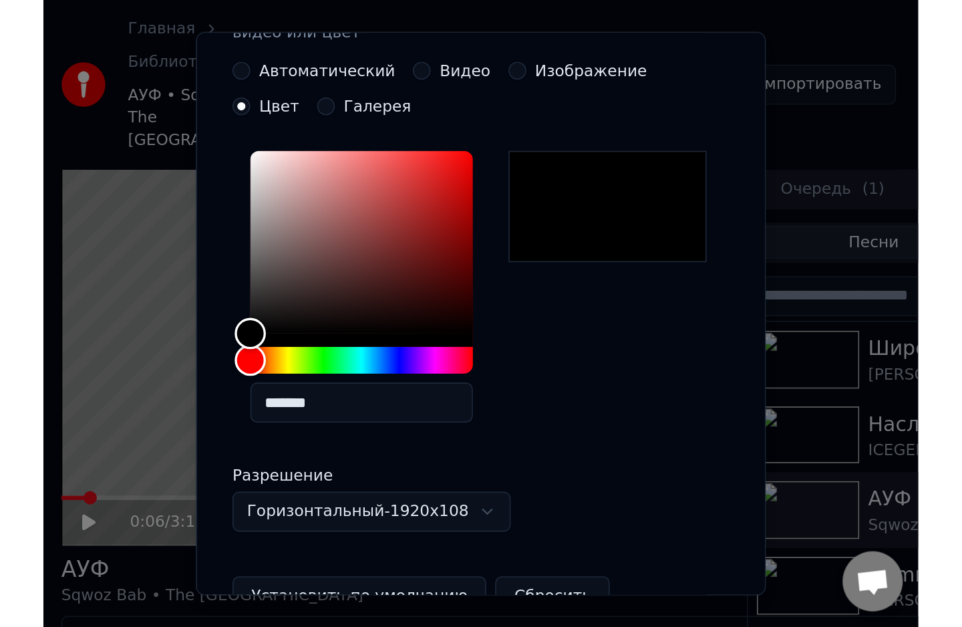
scroll to position [421, 0]
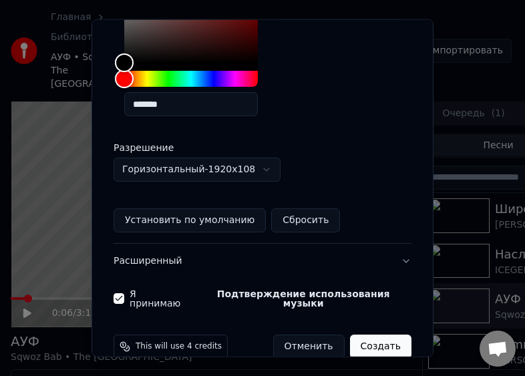
click at [386, 335] on button "Создать" at bounding box center [380, 347] width 61 height 24
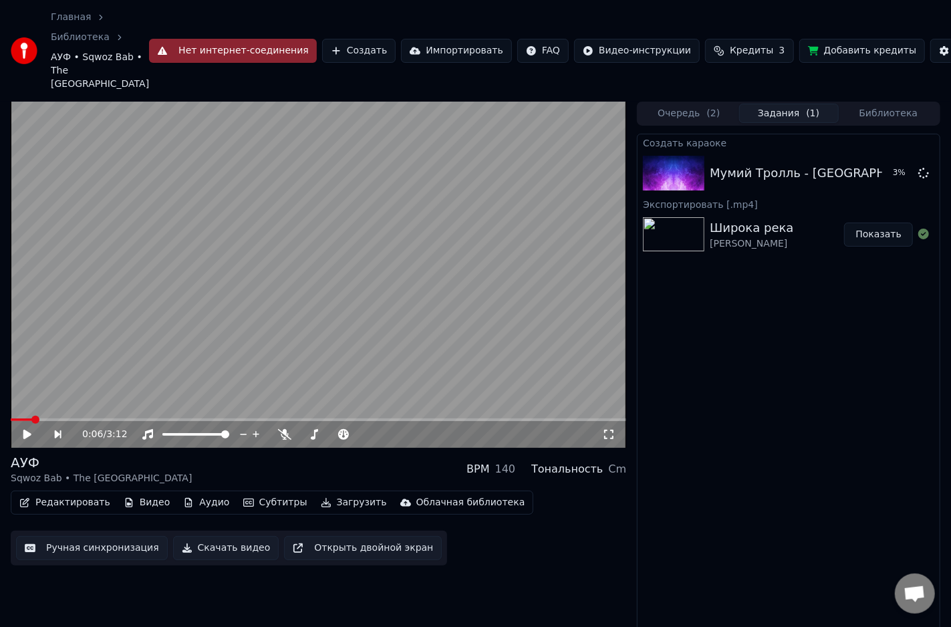
click at [885, 239] on button "Показать" at bounding box center [878, 235] width 69 height 24
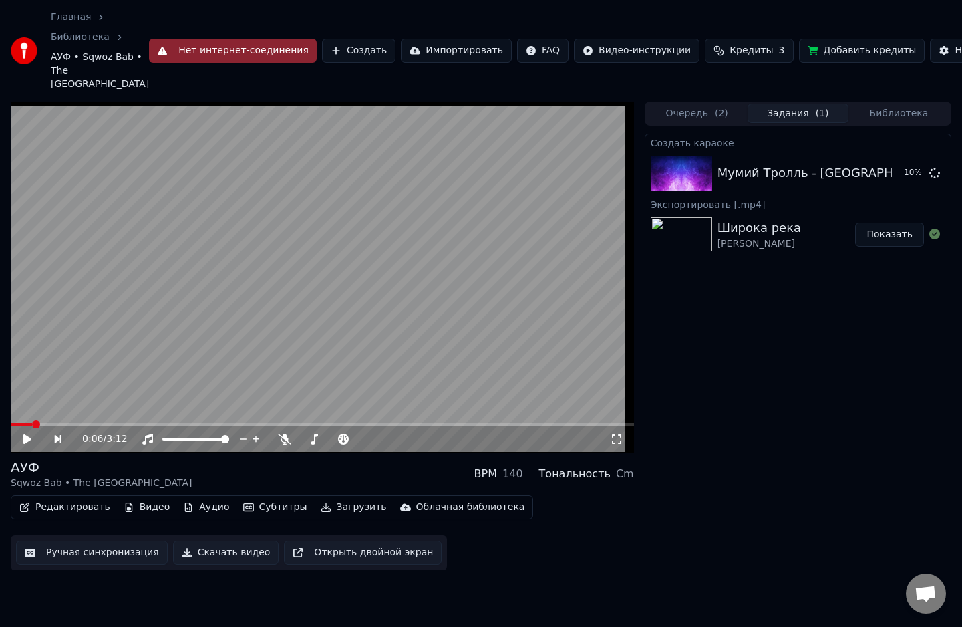
click at [817, 364] on div "Создать караоке Мумий Тролль - [GEOGRAPHIC_DATA] 2000 10 % Экспортировать [.mp4…" at bounding box center [798, 400] width 307 height 533
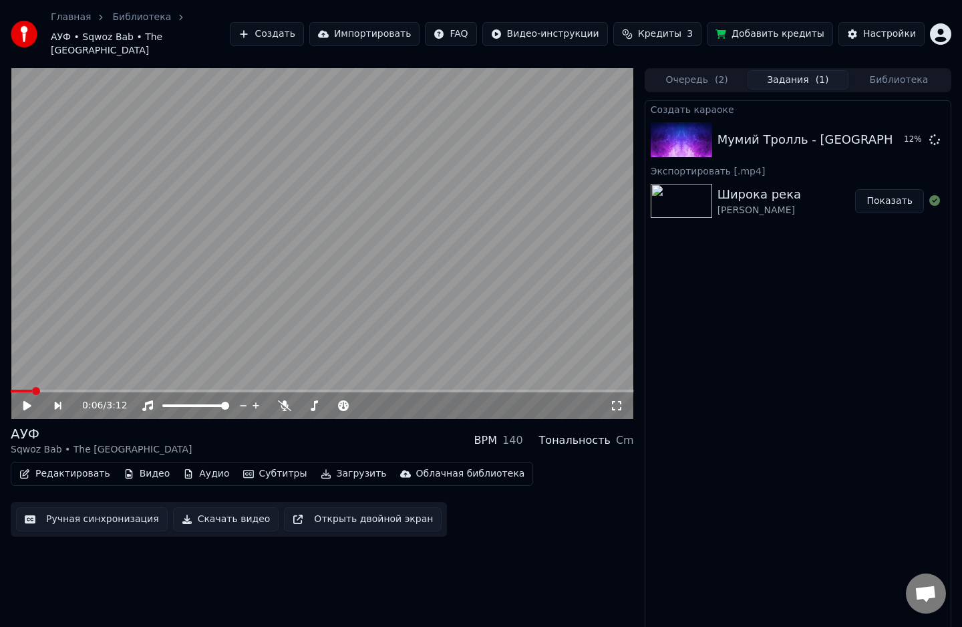
click at [723, 130] on div "Мумий Тролль - [GEOGRAPHIC_DATA] 2000" at bounding box center [850, 139] width 264 height 19
click at [779, 131] on div "Мумий Тролль - [GEOGRAPHIC_DATA] 2000" at bounding box center [850, 139] width 264 height 19
click at [780, 369] on div "Создать караоке Мумий Тролль - [GEOGRAPHIC_DATA] 2000 13 % Экспортировать [.mp4…" at bounding box center [798, 366] width 307 height 533
click at [742, 204] on div "[PERSON_NAME]" at bounding box center [760, 210] width 84 height 13
click at [24, 401] on icon at bounding box center [27, 405] width 8 height 9
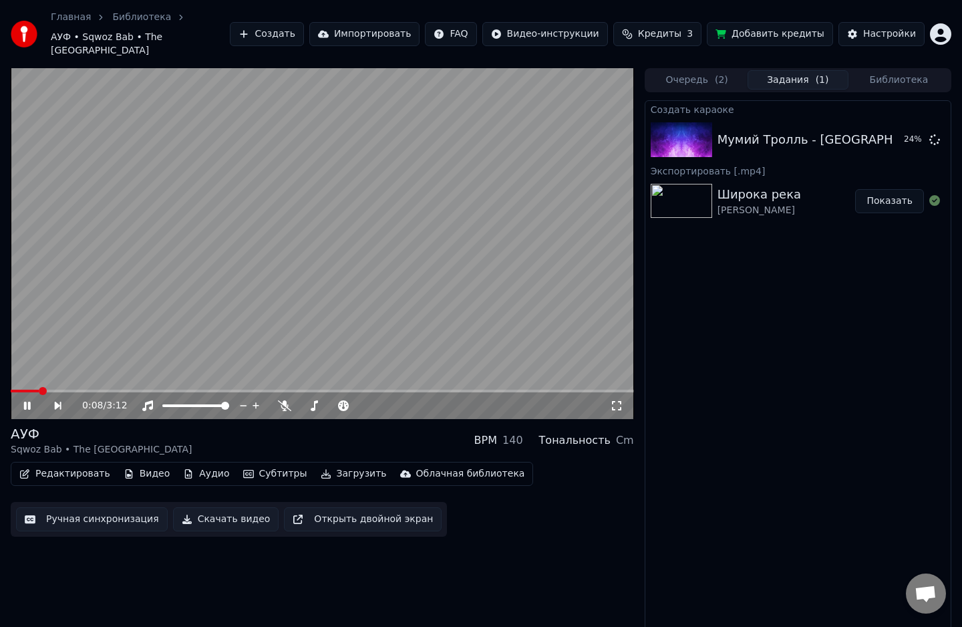
click at [752, 185] on div "Широка река" at bounding box center [760, 194] width 84 height 19
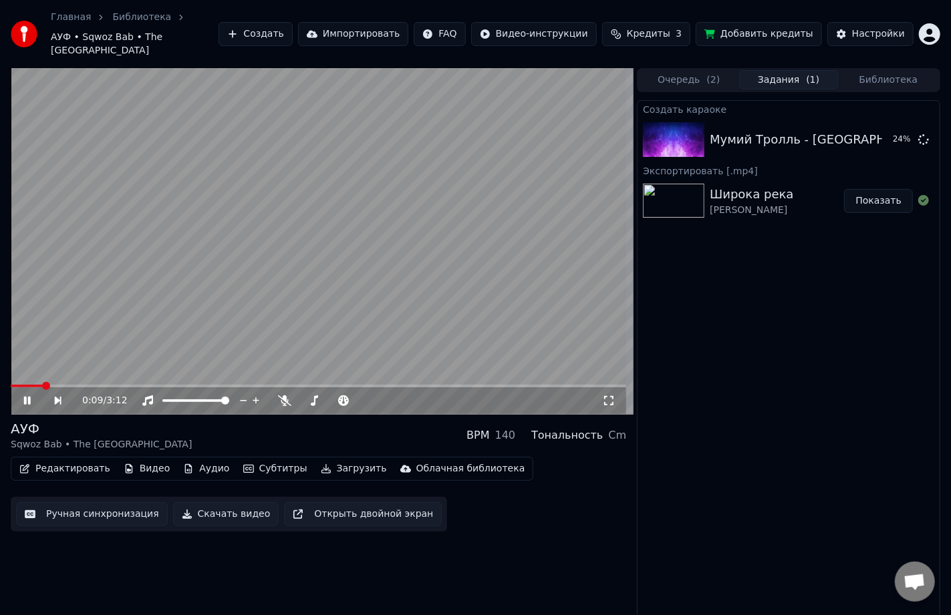
click at [880, 73] on button "Библиотека" at bounding box center [889, 79] width 100 height 19
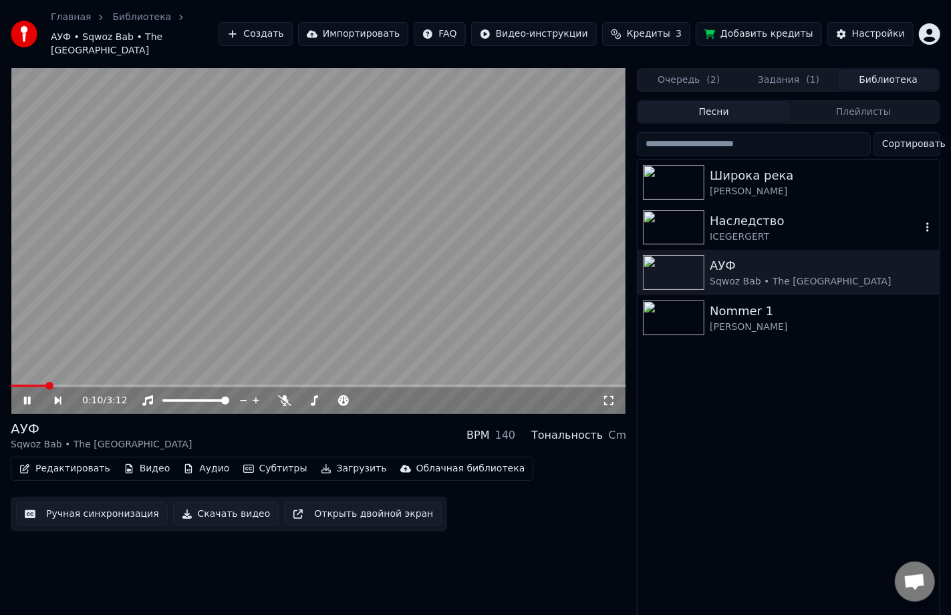
click at [745, 231] on div "ICEGERGERT" at bounding box center [815, 237] width 211 height 13
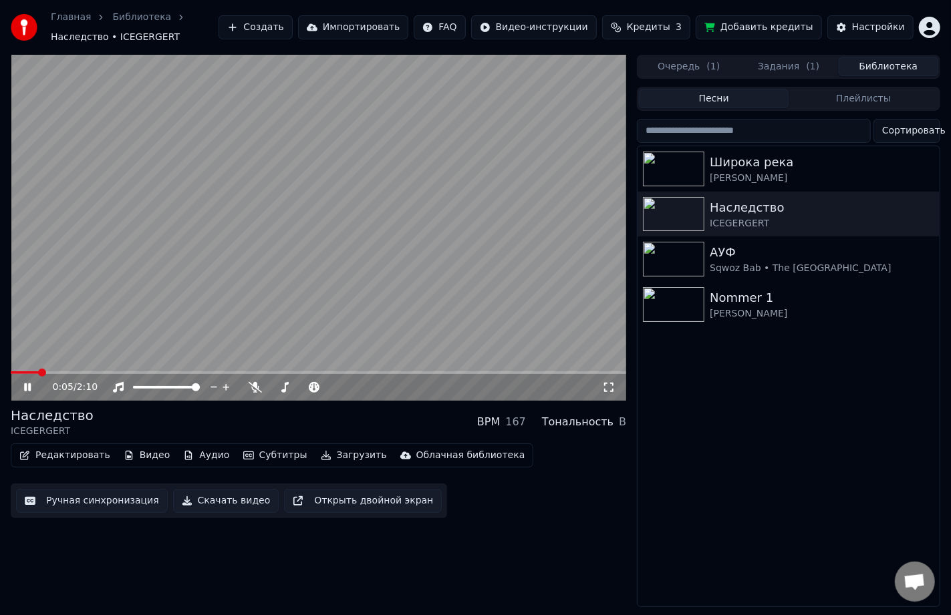
click at [611, 386] on icon at bounding box center [608, 387] width 13 height 11
click at [29, 386] on icon at bounding box center [27, 388] width 7 height 8
click at [664, 69] on button "Очередь ( 1 )" at bounding box center [689, 66] width 100 height 19
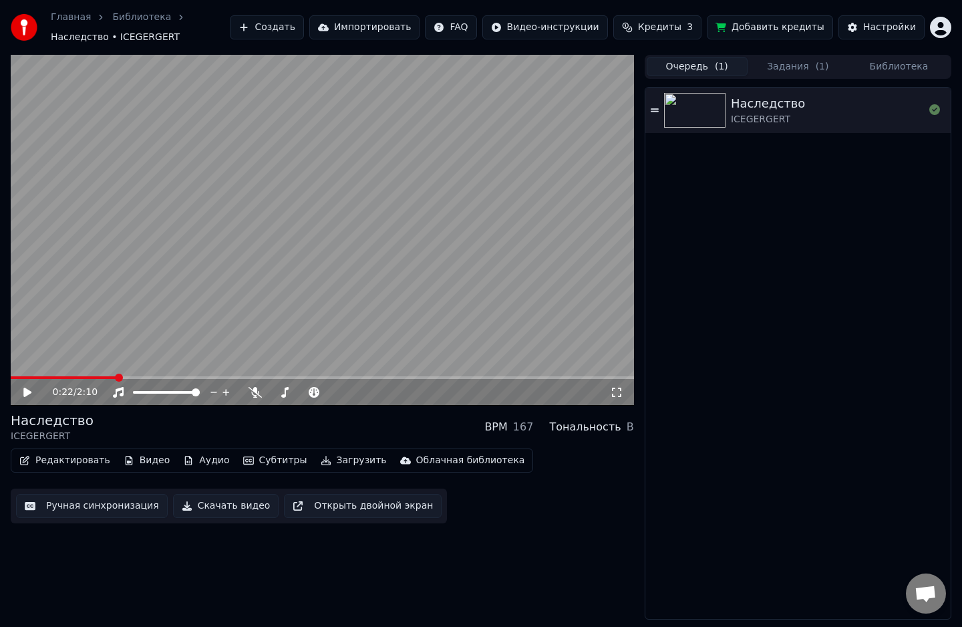
click at [765, 67] on button "Задания ( 1 )" at bounding box center [798, 66] width 101 height 19
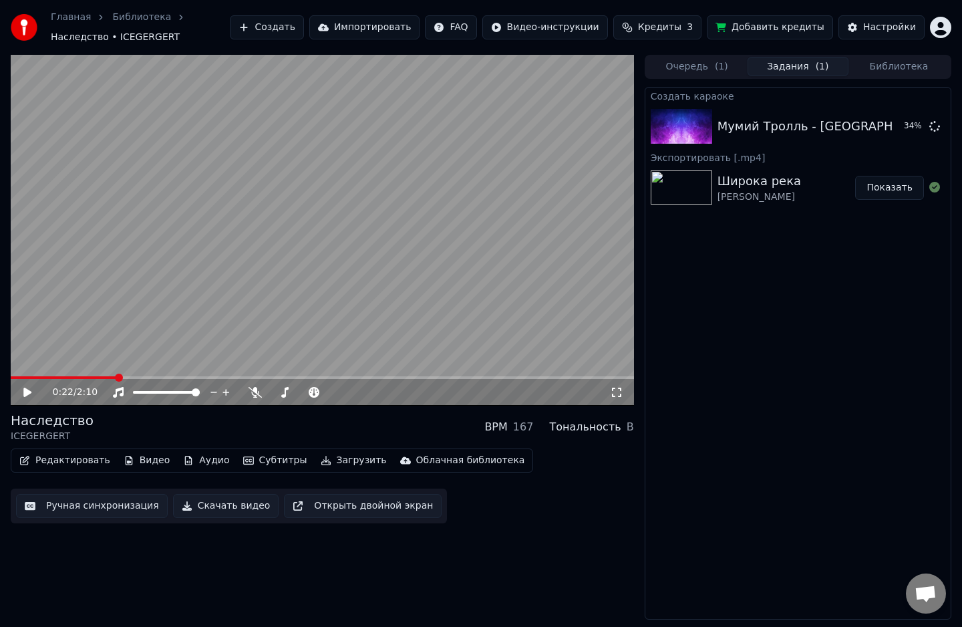
click at [303, 27] on button "Создать" at bounding box center [267, 27] width 74 height 24
click at [552, 496] on div "Редактировать Видео Аудио Субтитры Загрузить Облачная библиотека Ручная синхрон…" at bounding box center [322, 485] width 623 height 75
click at [30, 388] on icon at bounding box center [36, 392] width 31 height 11
click at [729, 124] on div "Мумий Тролль - [GEOGRAPHIC_DATA] 2000" at bounding box center [850, 126] width 264 height 19
click at [695, 123] on img at bounding box center [681, 126] width 61 height 35
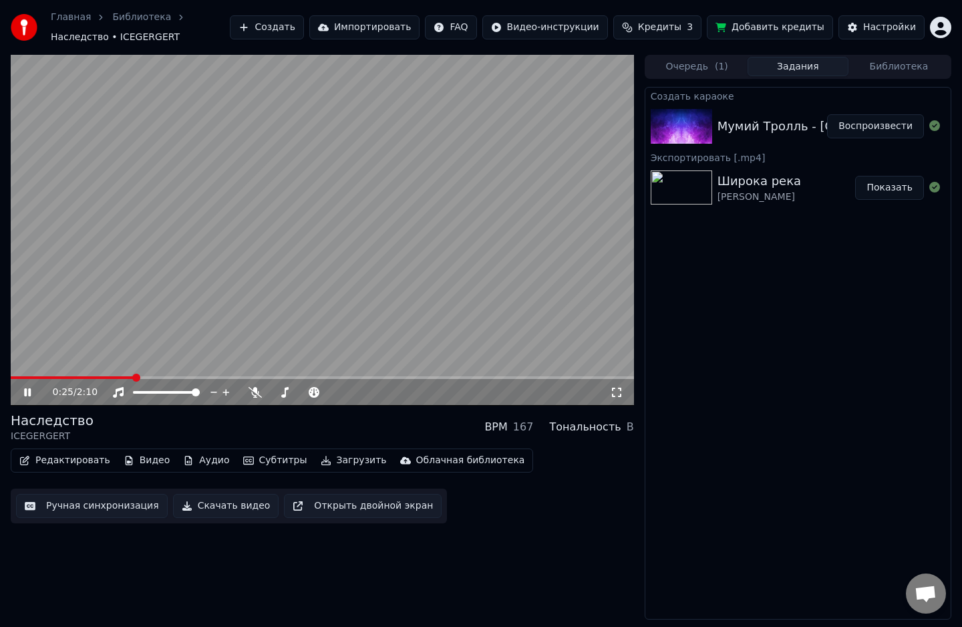
click at [29, 393] on icon at bounding box center [27, 392] width 7 height 8
click at [674, 143] on div "Мумий Тролль - Владивосток 2000 Воспроизвести" at bounding box center [798, 126] width 305 height 45
click at [742, 131] on div "Мумий Тролль - [GEOGRAPHIC_DATA] 2000" at bounding box center [850, 126] width 264 height 19
click at [715, 66] on span "( 1 )" at bounding box center [721, 66] width 13 height 13
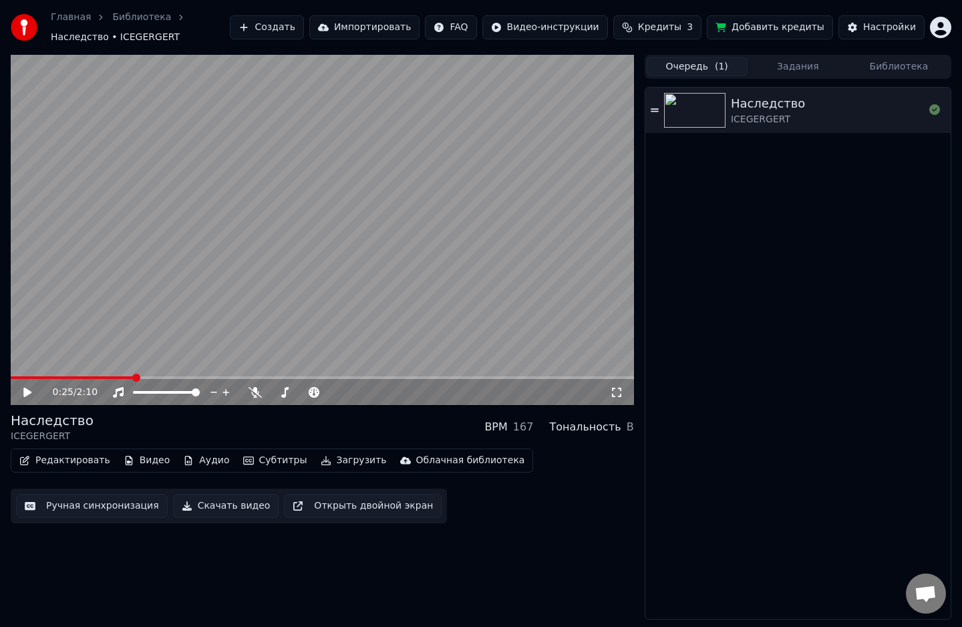
click at [784, 69] on button "Задания" at bounding box center [798, 66] width 101 height 19
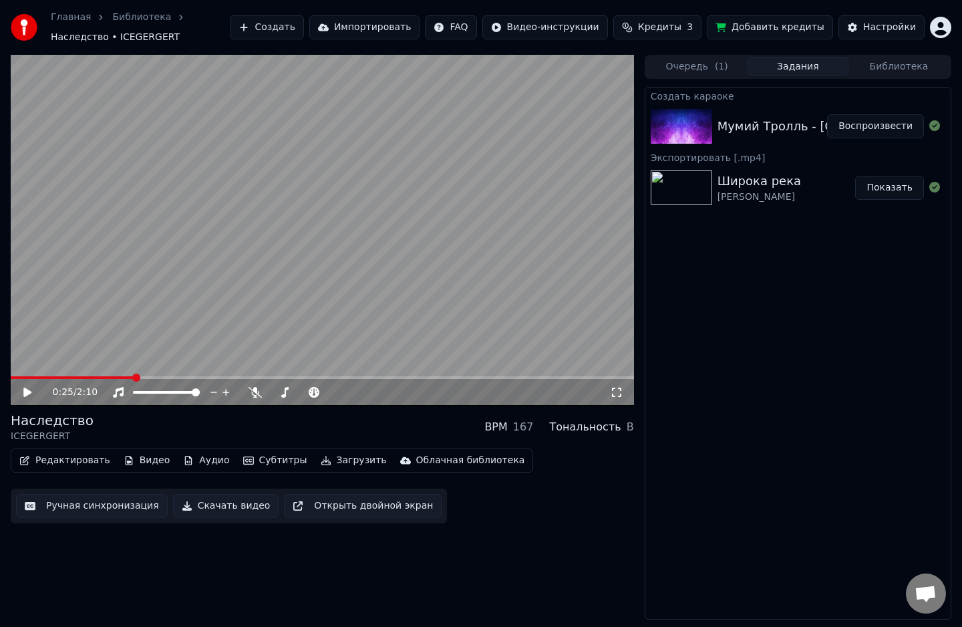
click at [925, 59] on button "Библиотека" at bounding box center [899, 66] width 101 height 19
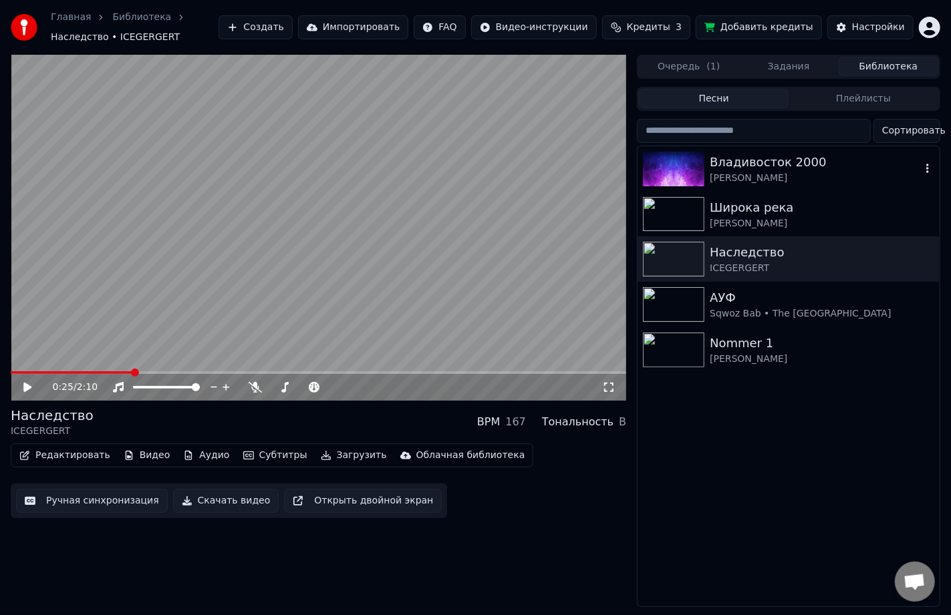
click at [755, 169] on div "Владивосток 2000" at bounding box center [815, 162] width 211 height 19
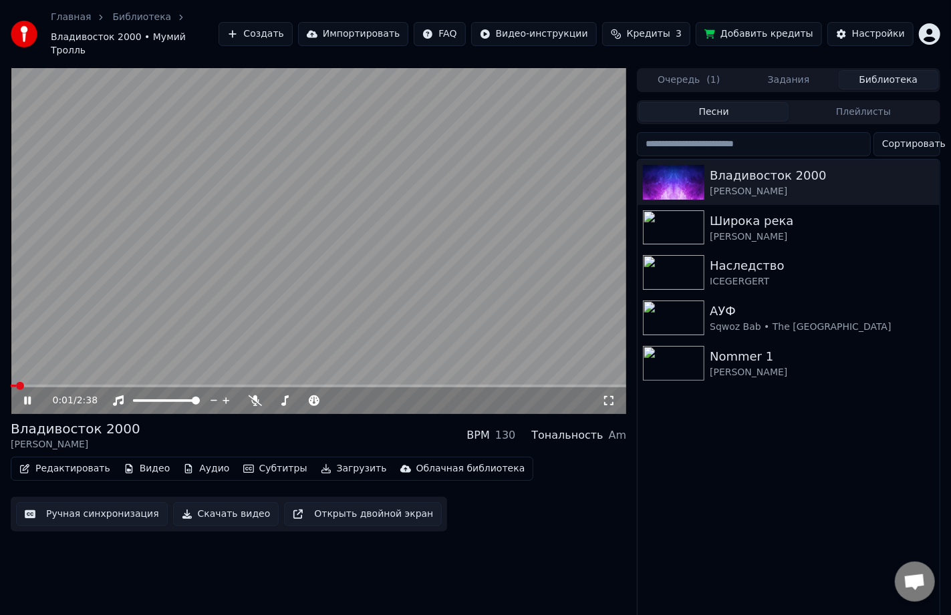
click at [37, 385] on span at bounding box center [318, 386] width 615 height 3
click at [53, 385] on span at bounding box center [318, 386] width 615 height 3
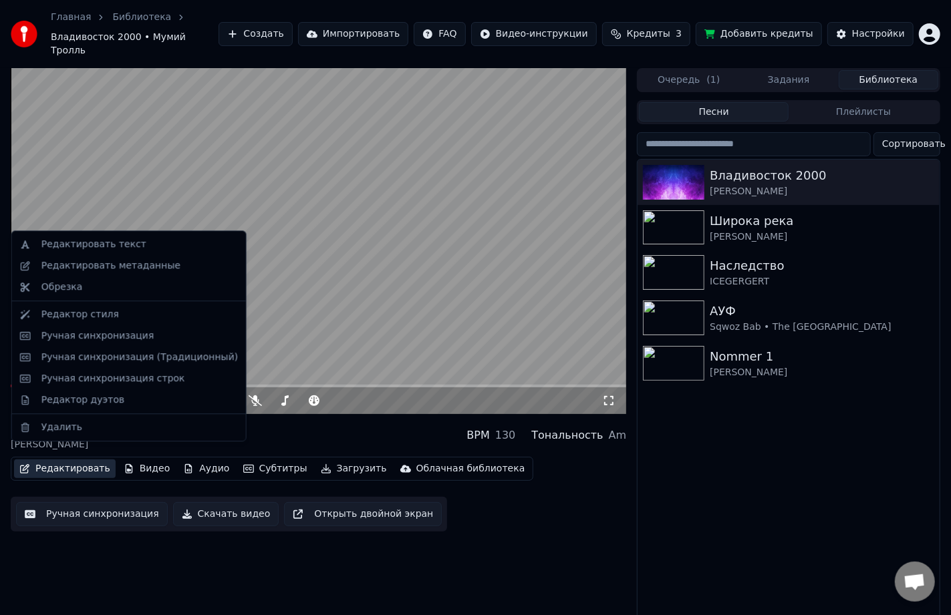
click at [77, 460] on button "Редактировать" at bounding box center [65, 469] width 102 height 19
click at [76, 268] on div "Редактировать метаданные" at bounding box center [110, 265] width 139 height 13
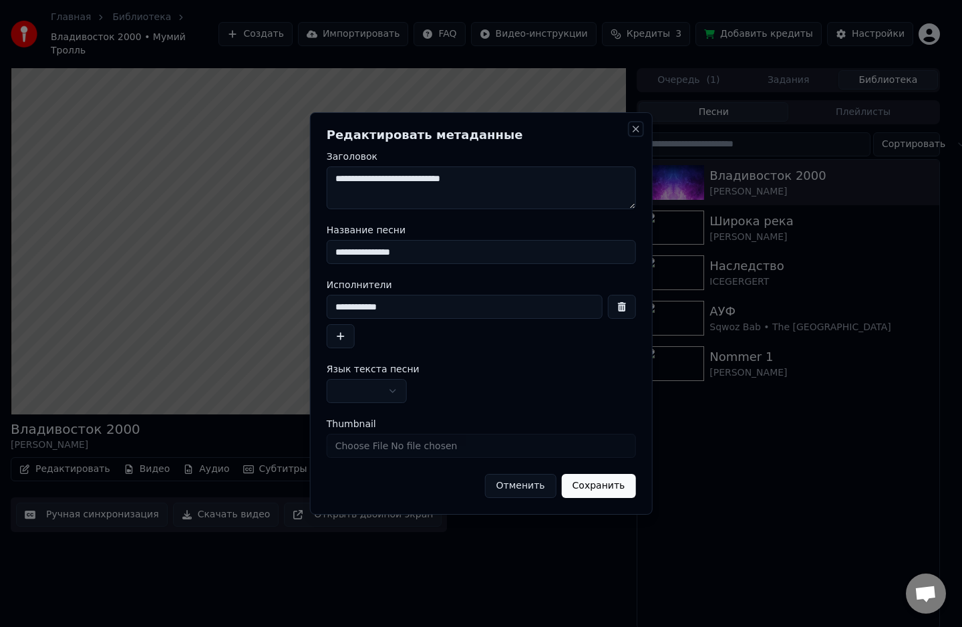
click at [634, 125] on button "Close" at bounding box center [635, 129] width 11 height 11
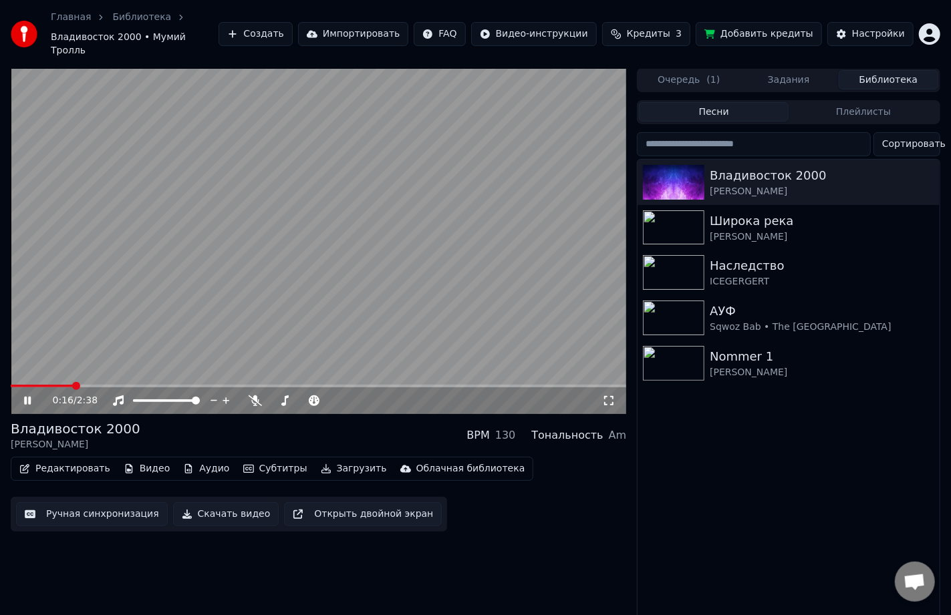
click at [64, 460] on button "Редактировать" at bounding box center [65, 469] width 102 height 19
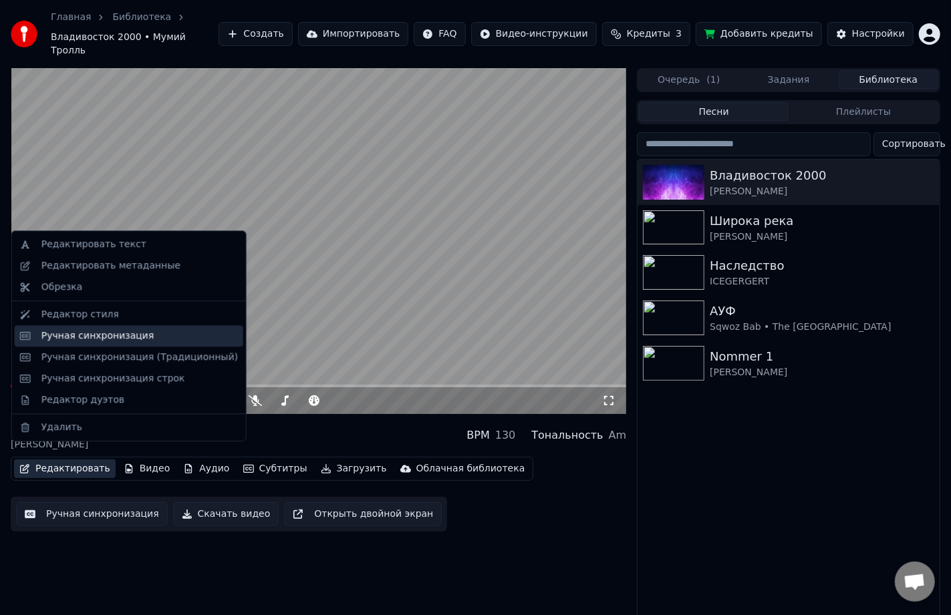
click at [102, 337] on div "Ручная синхронизация" at bounding box center [97, 335] width 113 height 13
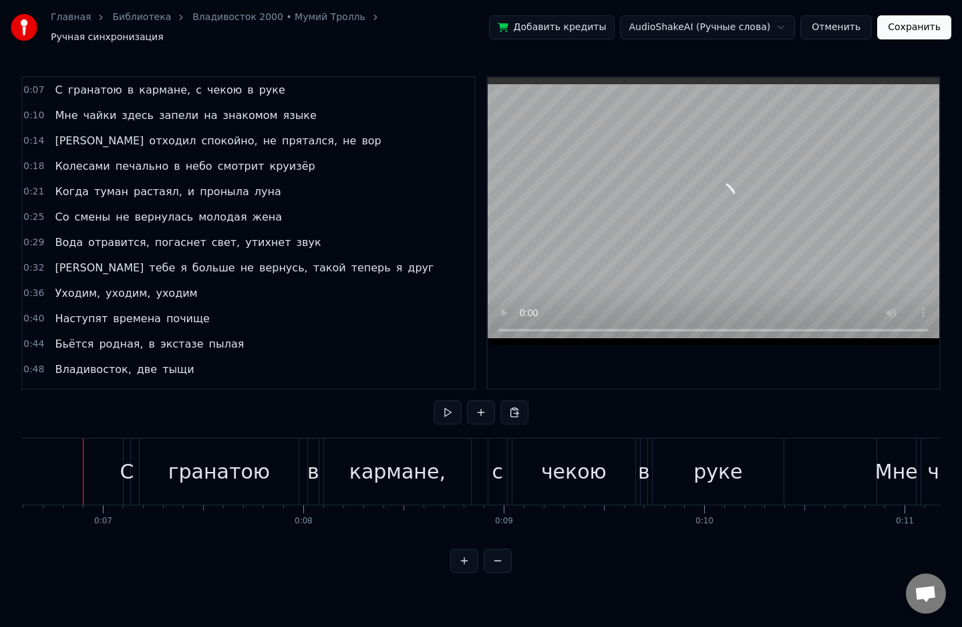
scroll to position [0, 1316]
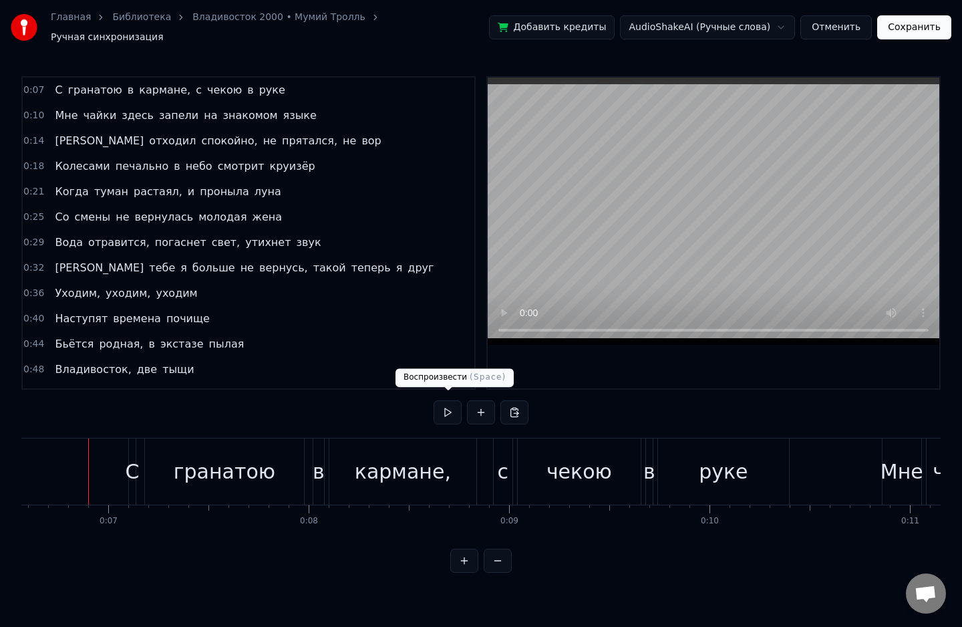
click at [442, 403] on button at bounding box center [448, 412] width 28 height 24
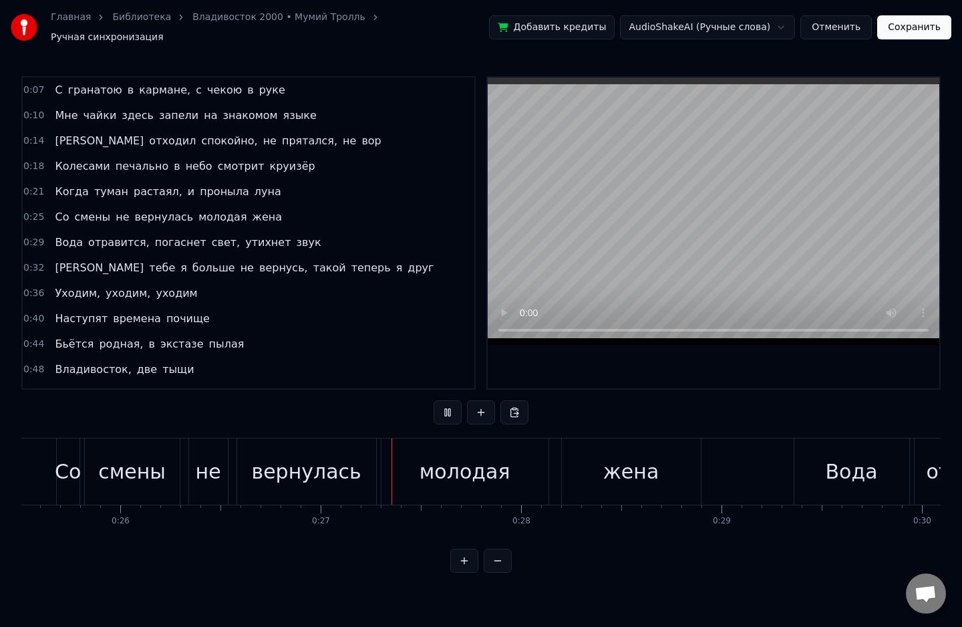
scroll to position [0, 5298]
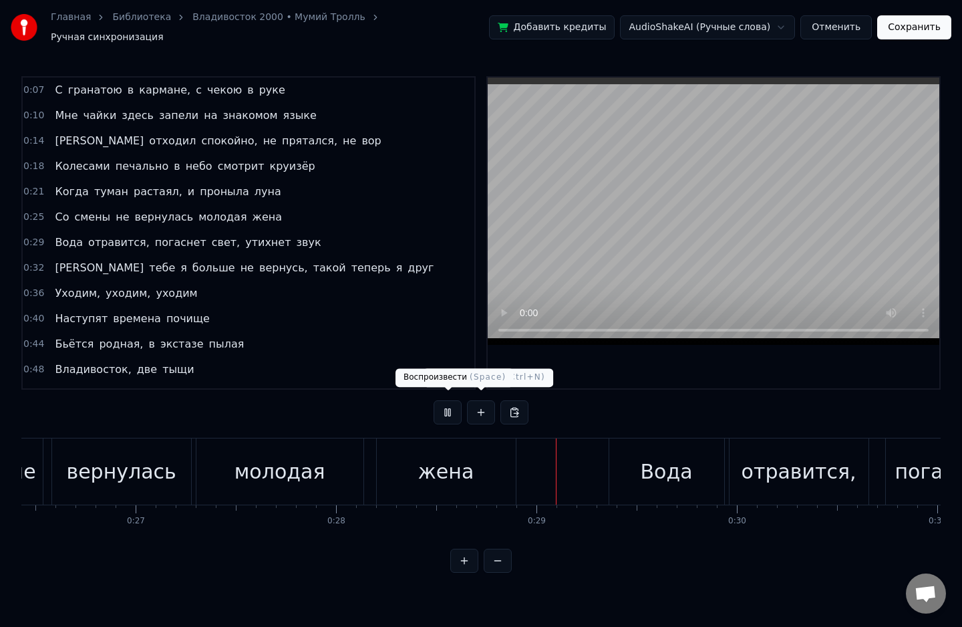
click at [449, 408] on button at bounding box center [448, 412] width 28 height 24
click at [456, 400] on button at bounding box center [448, 412] width 28 height 24
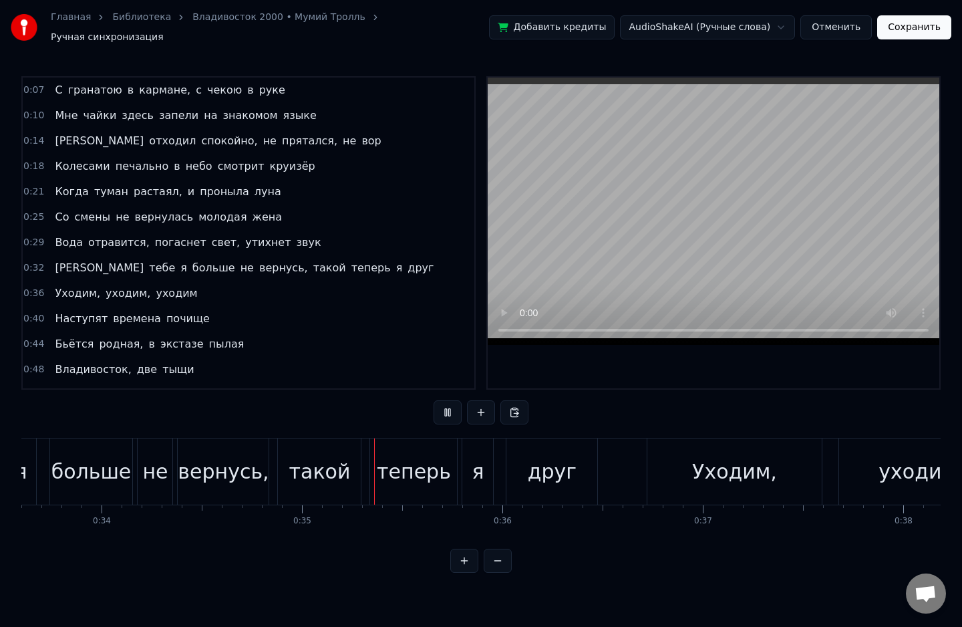
scroll to position [0, 6921]
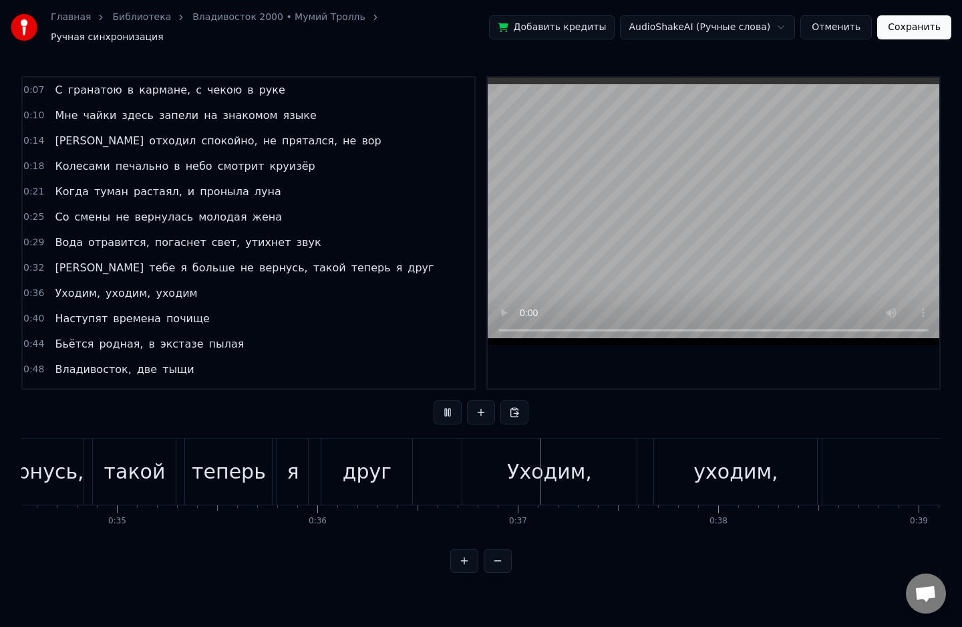
click at [456, 400] on button at bounding box center [448, 412] width 28 height 24
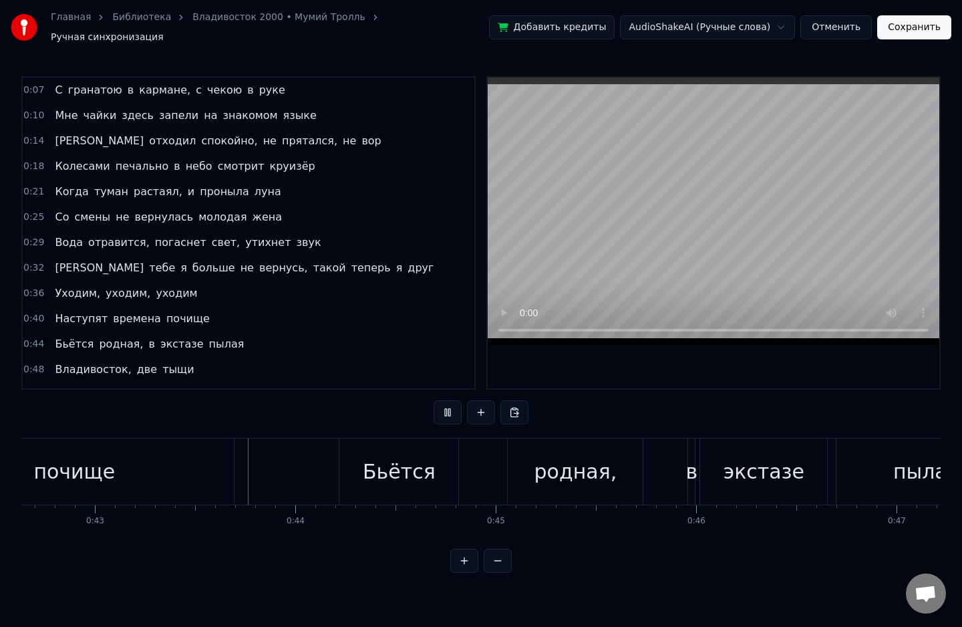
scroll to position [0, 8551]
click at [458, 404] on button at bounding box center [448, 412] width 28 height 24
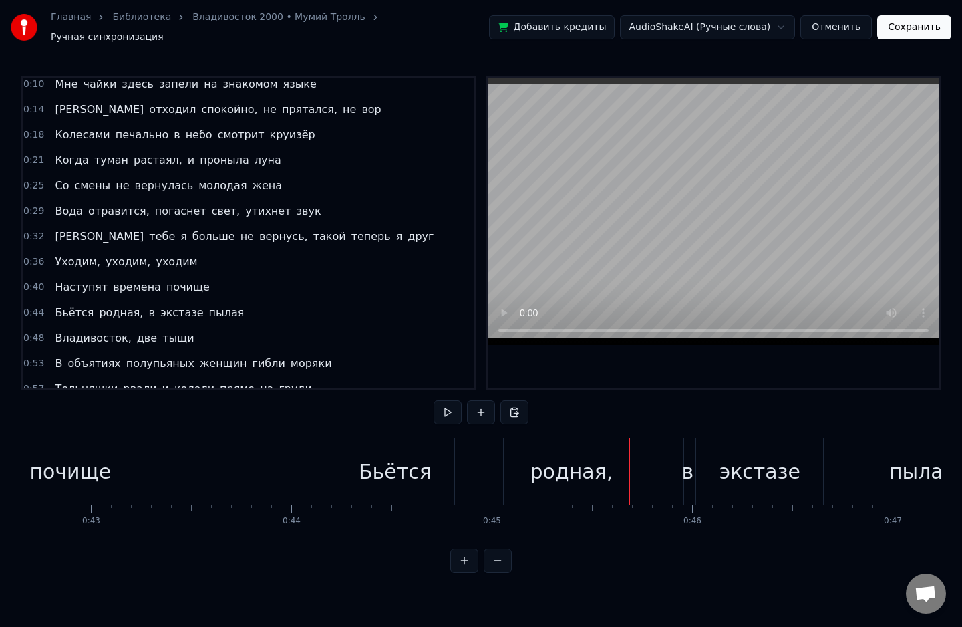
scroll to position [47, 0]
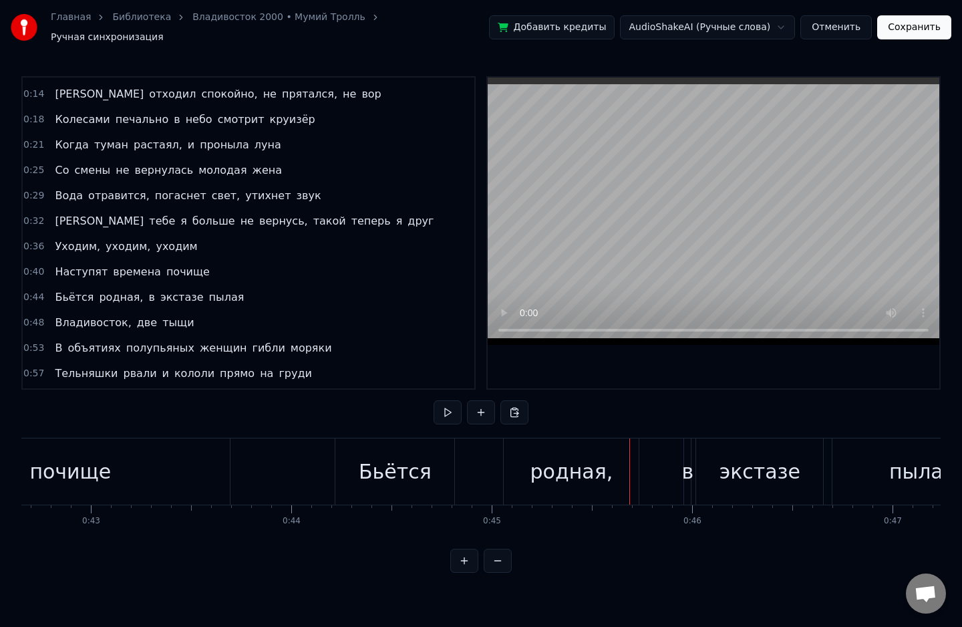
click at [258, 213] on span "вернусь," at bounding box center [283, 220] width 51 height 15
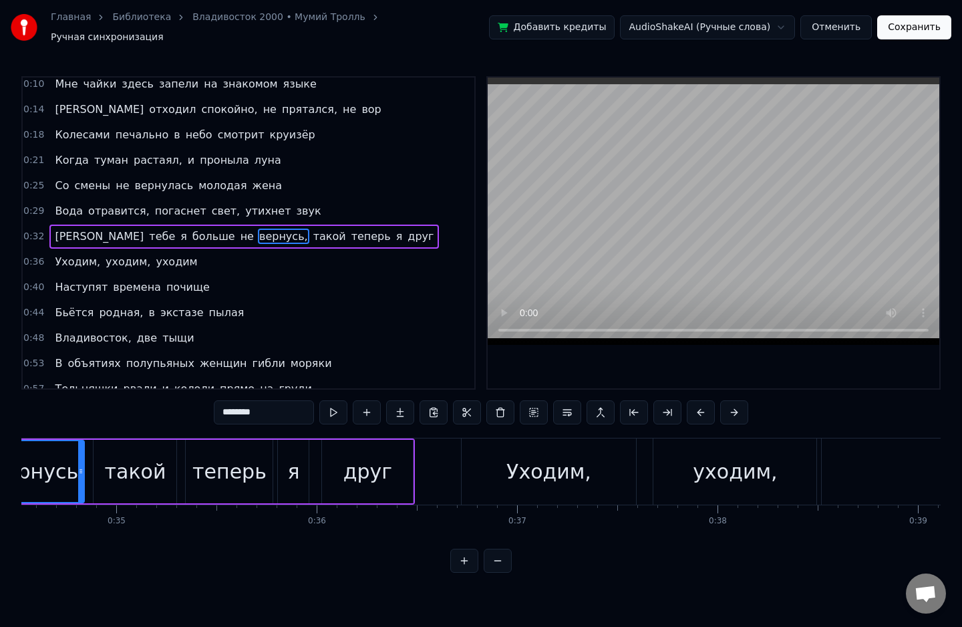
scroll to position [0, 6825]
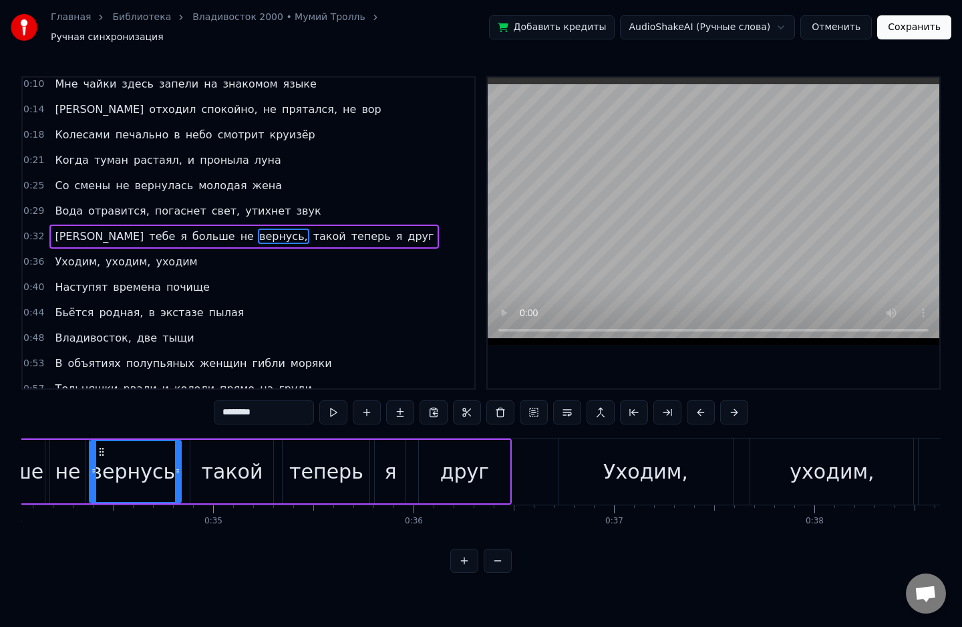
drag, startPoint x: 259, startPoint y: 406, endPoint x: 211, endPoint y: 404, distance: 48.2
click at [211, 404] on div "0:07 С гранатою в кармане, с чекою в руке 0:10 Мне чайки здесь запели на знаком…" at bounding box center [480, 324] width 919 height 496
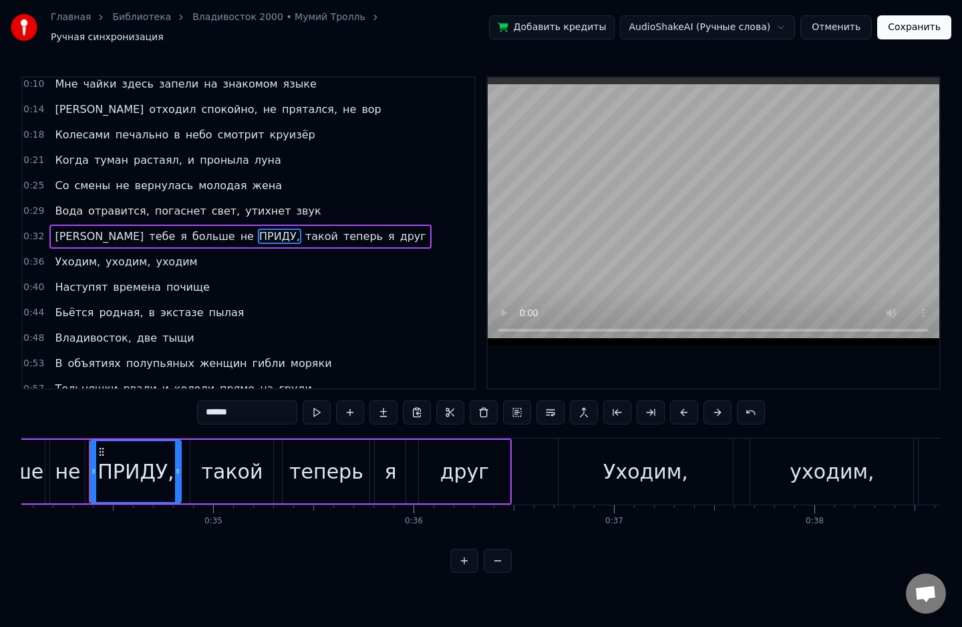
click at [112, 279] on span "времена" at bounding box center [137, 286] width 51 height 15
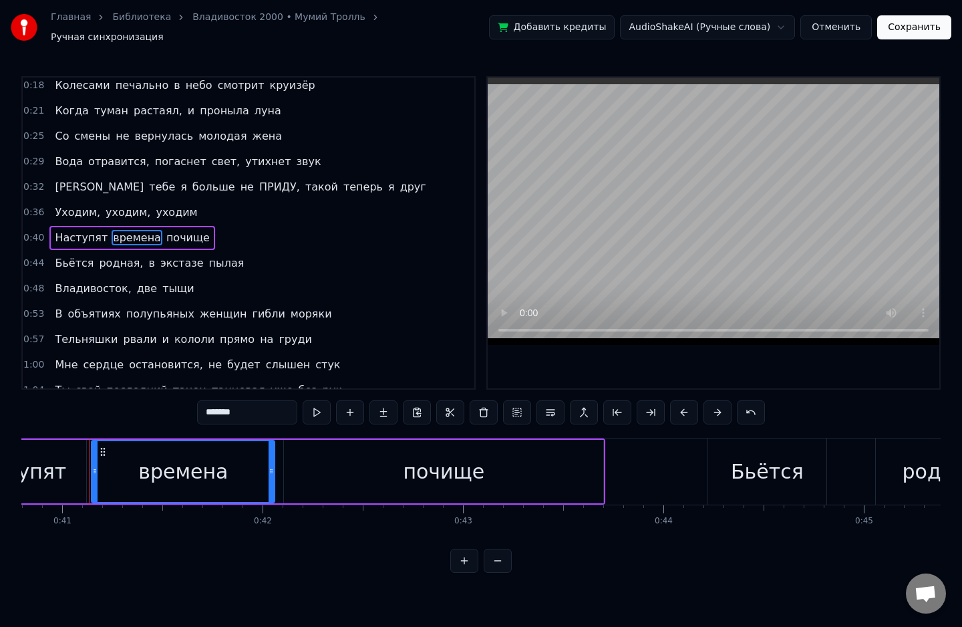
scroll to position [0, 8180]
click at [67, 230] on span "Наступят" at bounding box center [80, 237] width 55 height 15
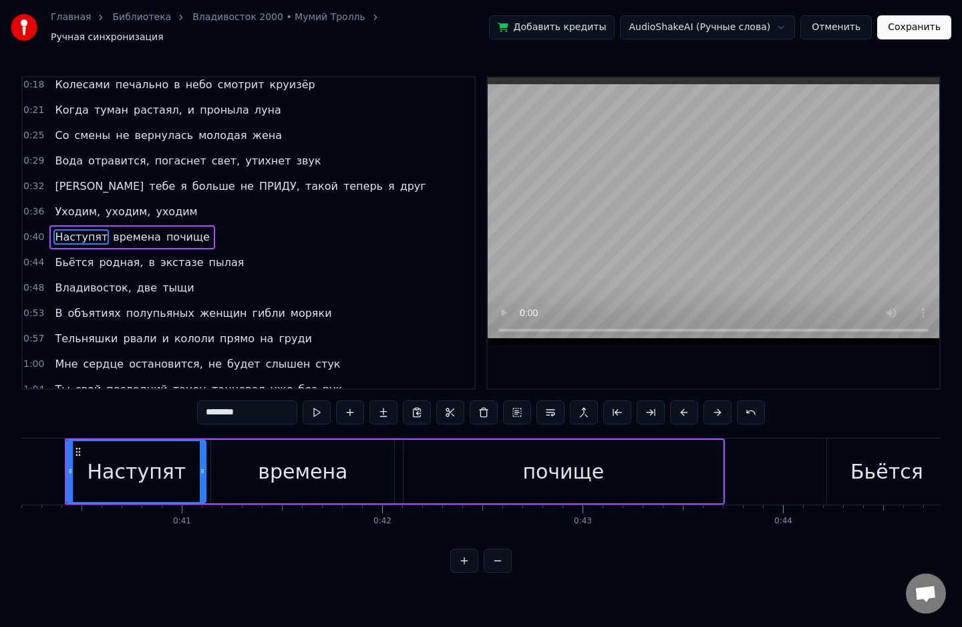
scroll to position [0, 8035]
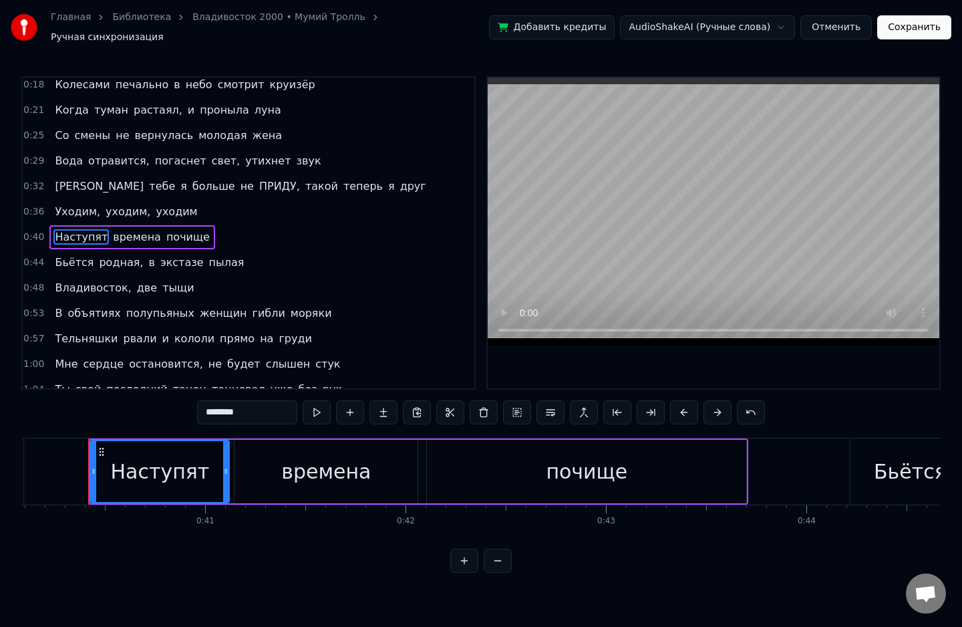
click at [258, 178] on span "ПРИДУ," at bounding box center [279, 185] width 43 height 15
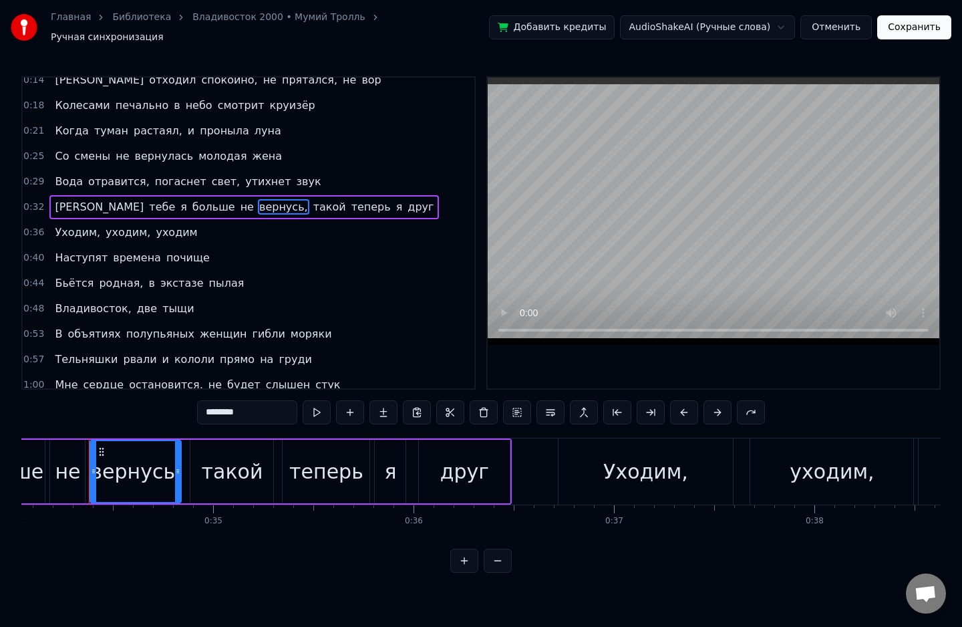
scroll to position [60, 0]
click at [406, 200] on span "друг" at bounding box center [420, 207] width 29 height 15
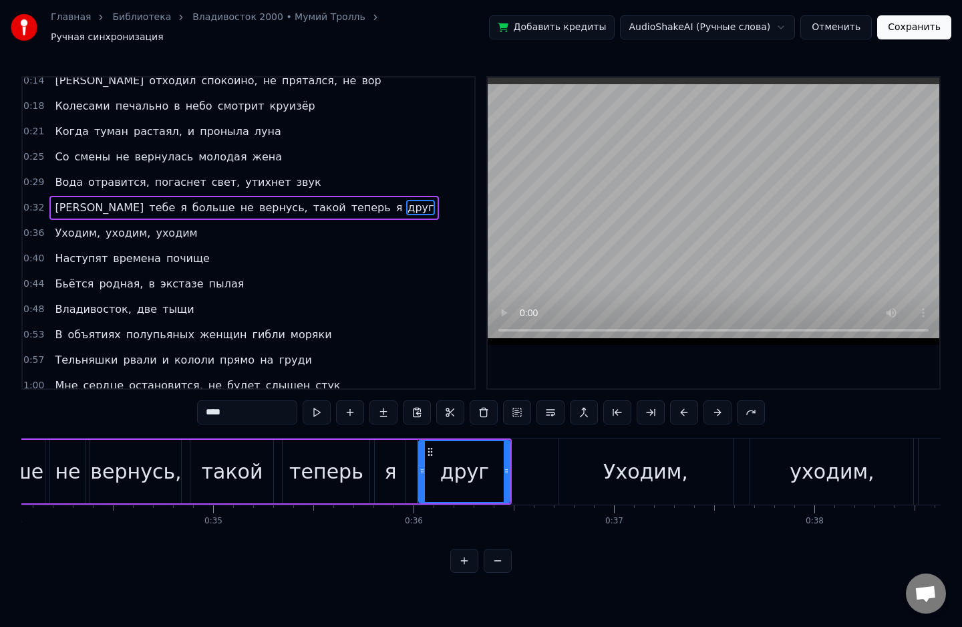
scroll to position [31, 0]
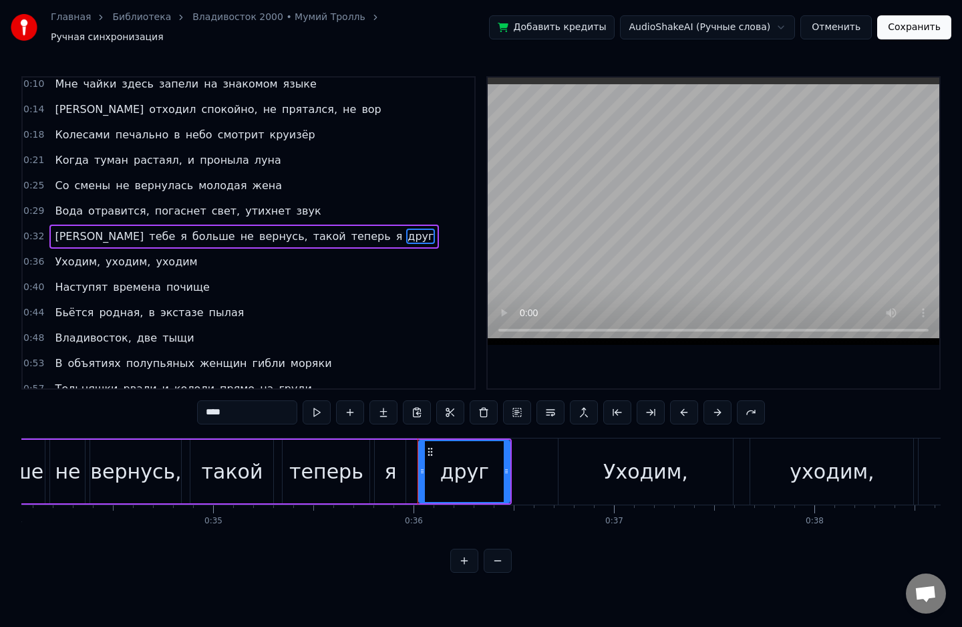
drag, startPoint x: 243, startPoint y: 408, endPoint x: 196, endPoint y: 408, distance: 46.8
click at [196, 408] on div "0:07 С гранатою в кармане, с чекою в руке 0:10 Мне чайки здесь запели на знаком…" at bounding box center [480, 324] width 919 height 496
click at [60, 254] on span "Уходим," at bounding box center [77, 261] width 48 height 15
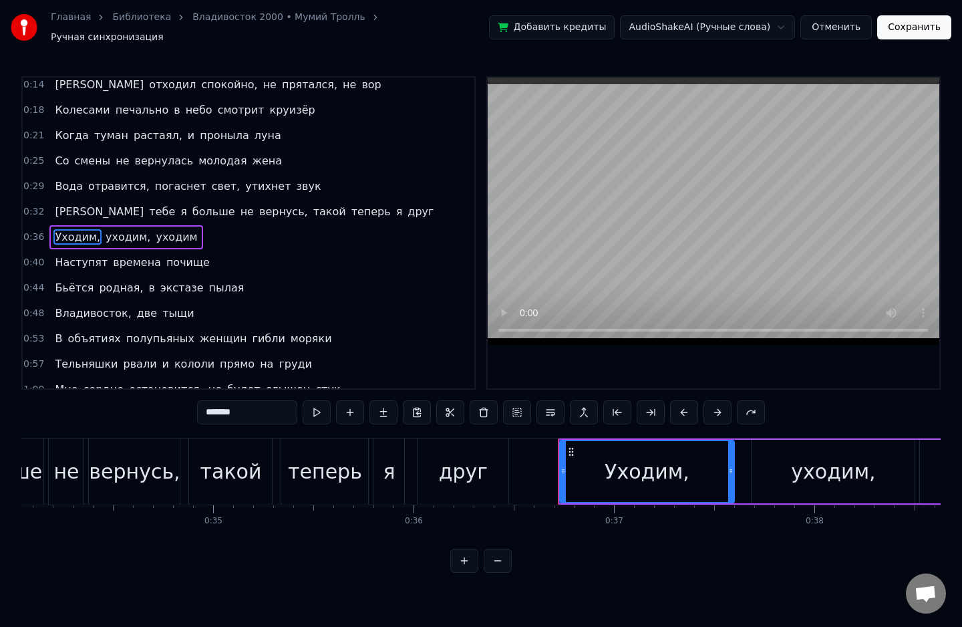
scroll to position [56, 0]
click at [164, 280] on span "экстазе" at bounding box center [182, 287] width 46 height 15
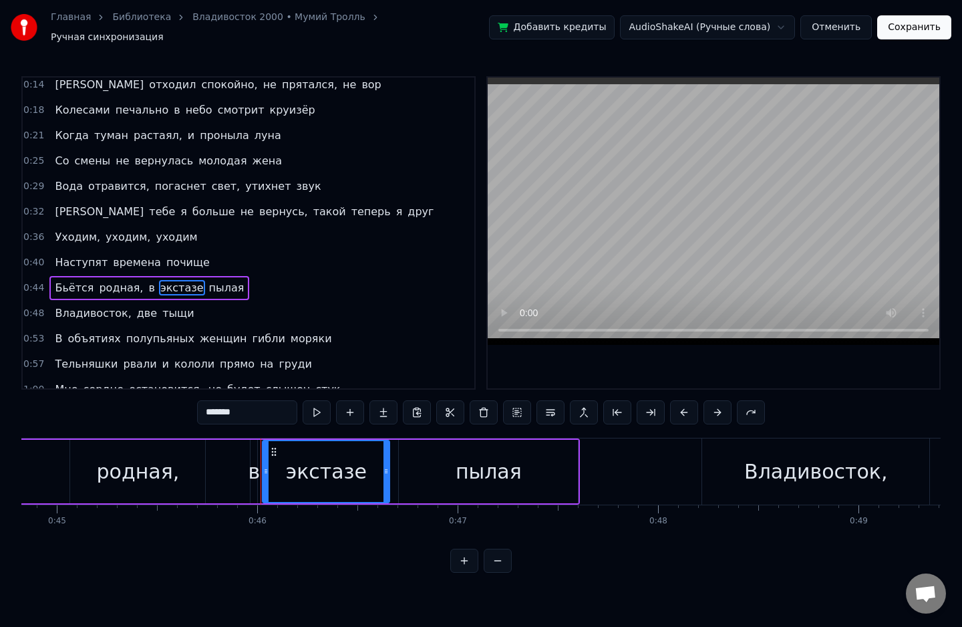
click at [208, 282] on span "пылая" at bounding box center [227, 287] width 38 height 15
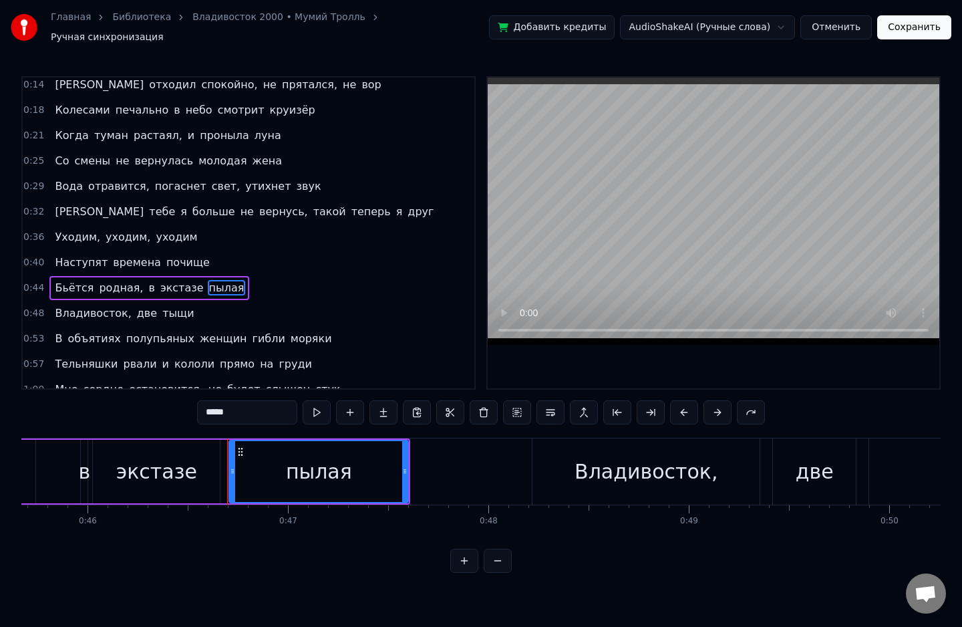
scroll to position [0, 9158]
drag, startPoint x: 230, startPoint y: 402, endPoint x: 163, endPoint y: 402, distance: 66.8
click at [163, 402] on div "0:07 С гранатою в кармане, с чекою в руке 0:10 Мне чайки здесь запели на знаком…" at bounding box center [480, 324] width 919 height 496
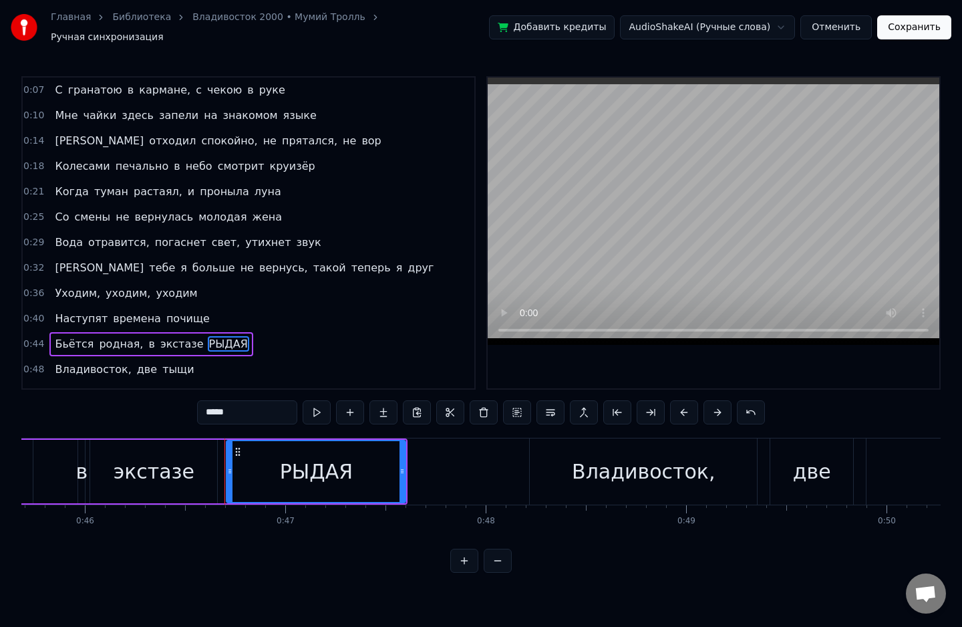
scroll to position [0, 0]
click at [406, 261] on span "друг" at bounding box center [420, 267] width 29 height 15
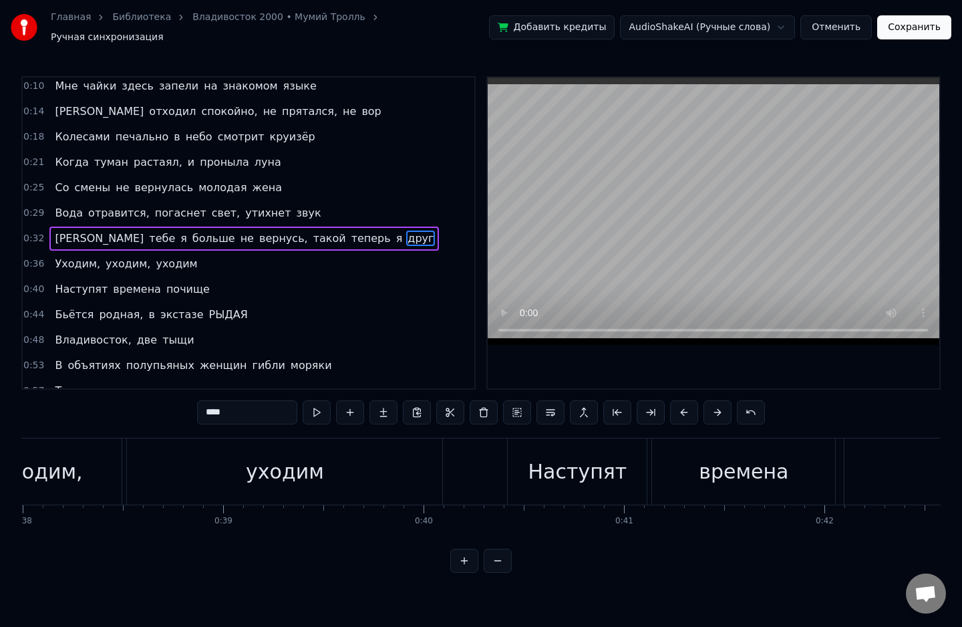
scroll to position [0, 7153]
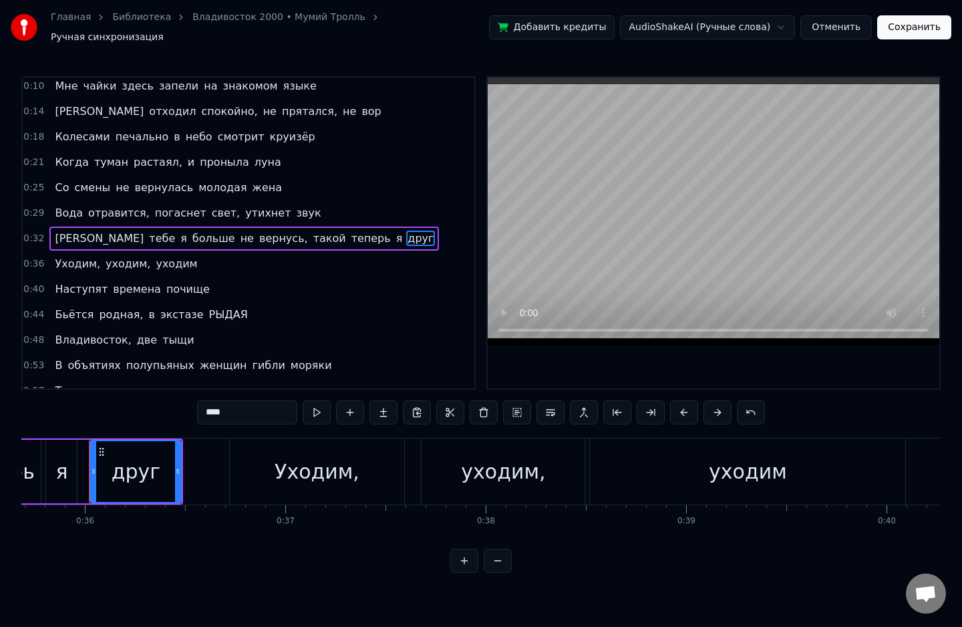
click at [191, 231] on span "больше" at bounding box center [213, 238] width 45 height 15
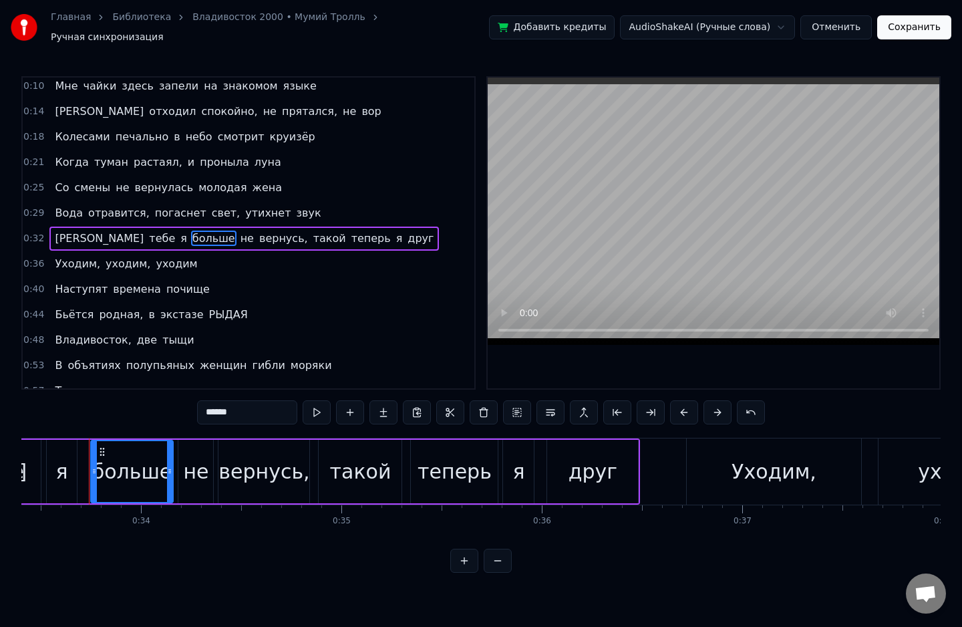
scroll to position [0, 0]
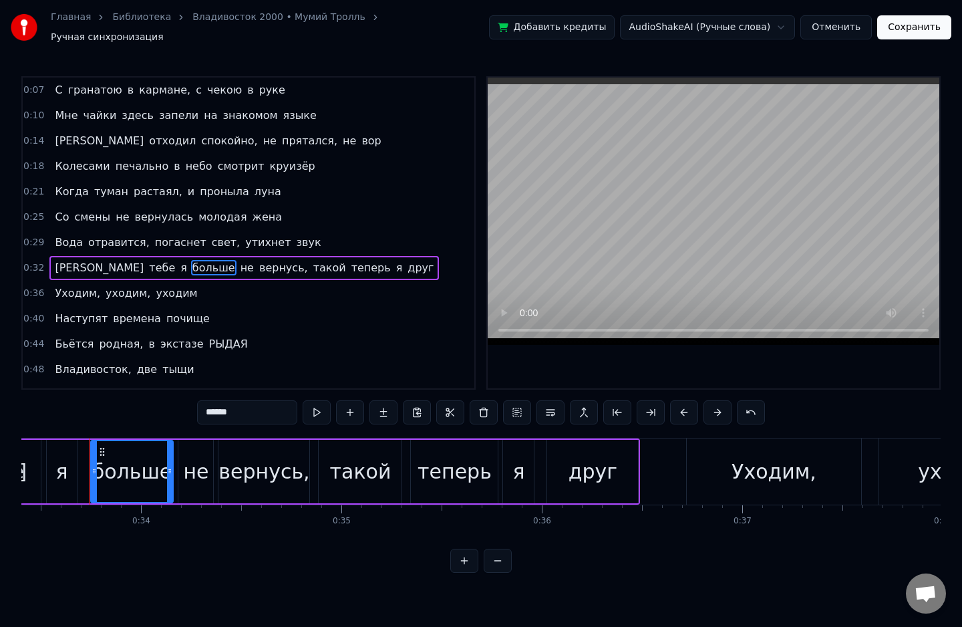
click at [55, 235] on span "Вода" at bounding box center [68, 242] width 31 height 15
type input "****"
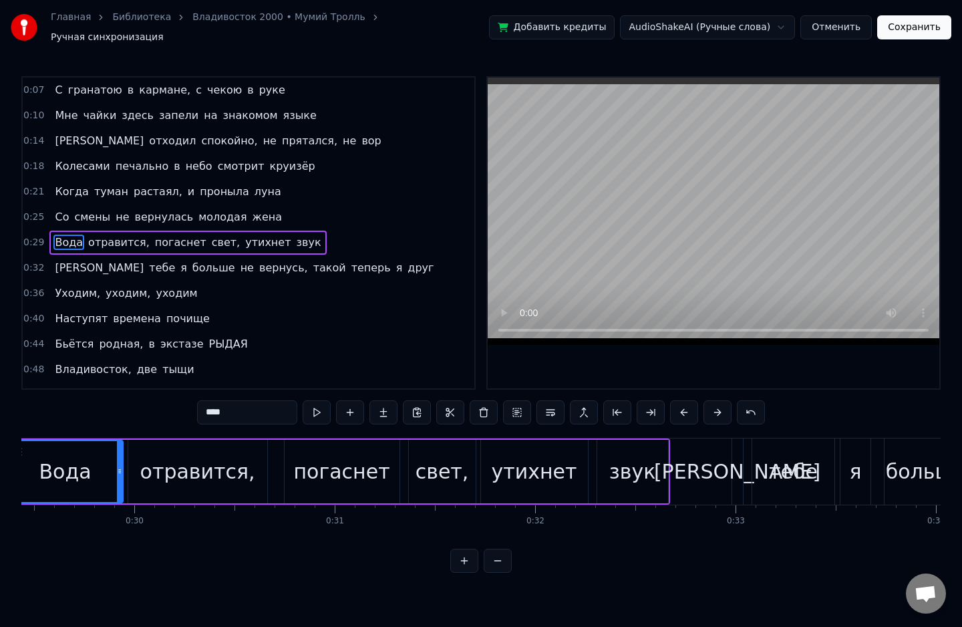
scroll to position [0, 5818]
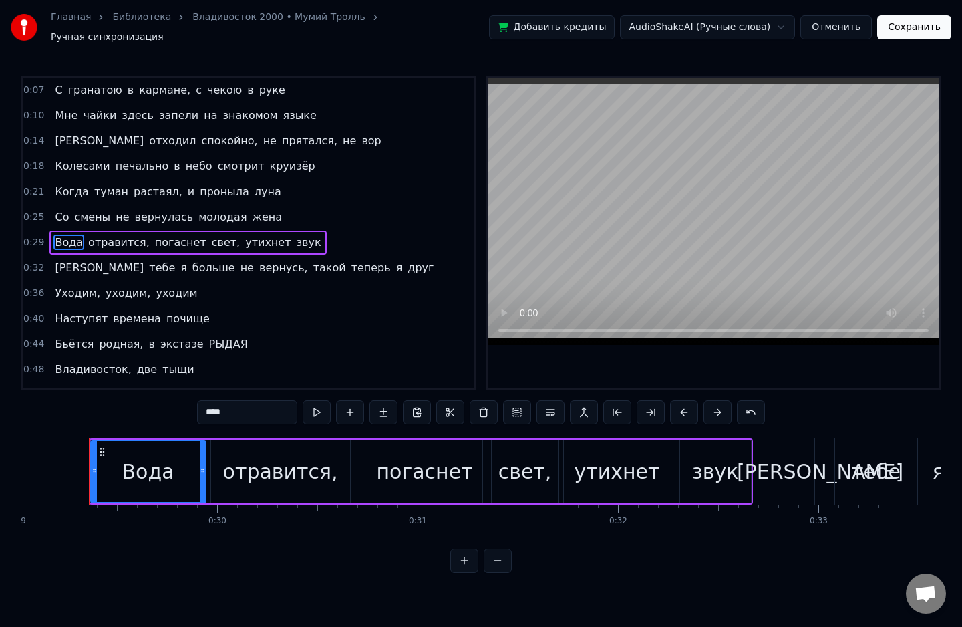
click at [330, 255] on div "0:32 К тебе я больше не вернусь, такой теперь я друг" at bounding box center [249, 267] width 452 height 25
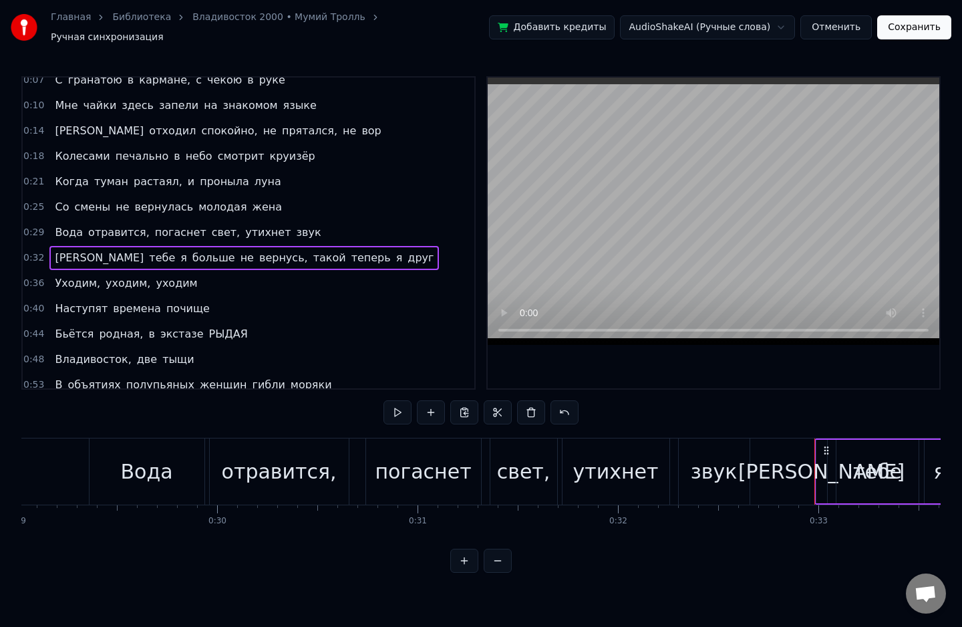
scroll to position [0, 0]
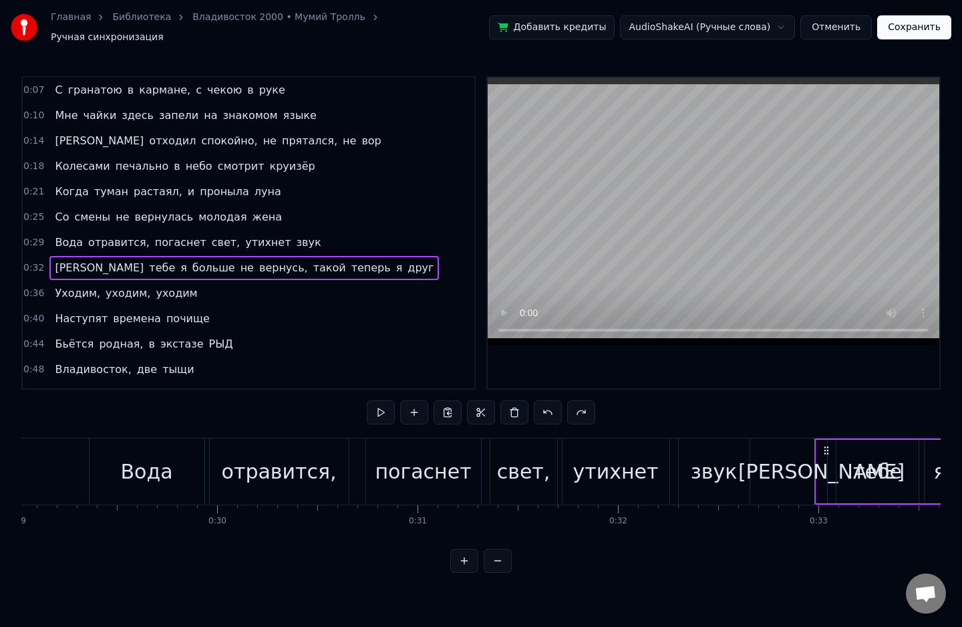
click at [208, 336] on span "РЫД" at bounding box center [221, 343] width 27 height 15
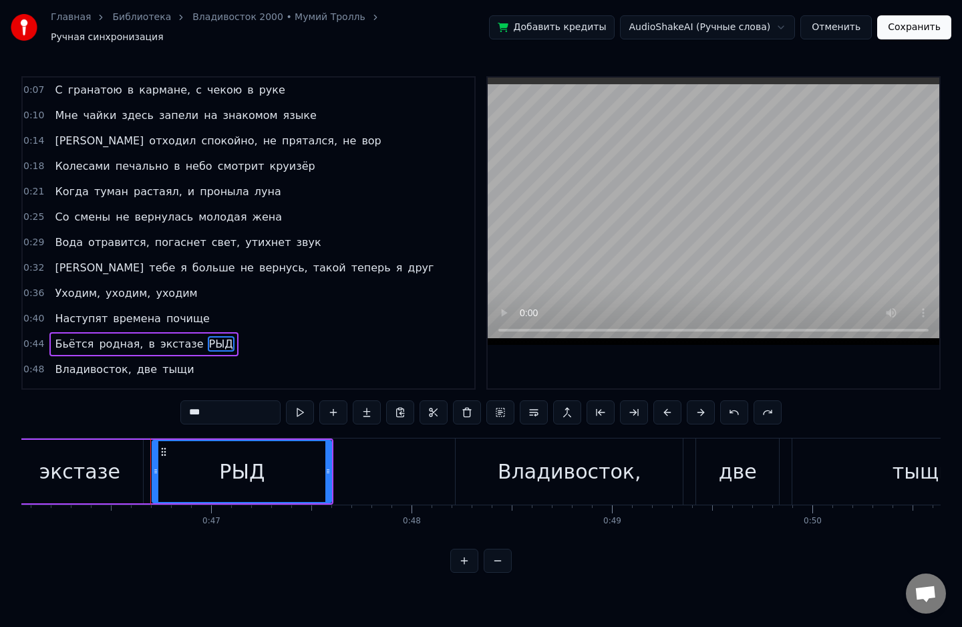
scroll to position [0, 9294]
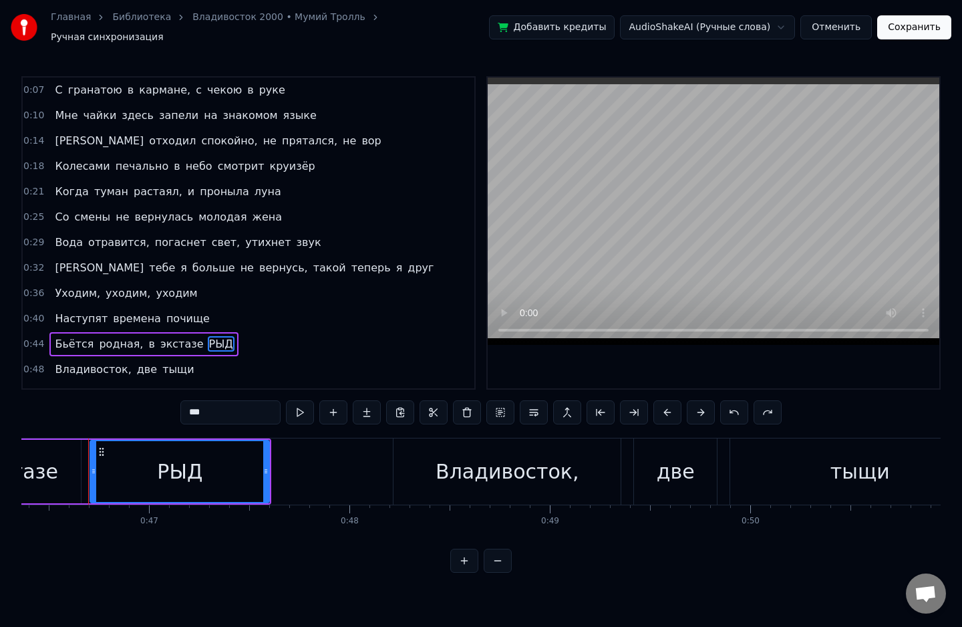
click at [231, 402] on input "***" at bounding box center [230, 412] width 100 height 24
click at [140, 209] on span "вернулась" at bounding box center [164, 216] width 61 height 15
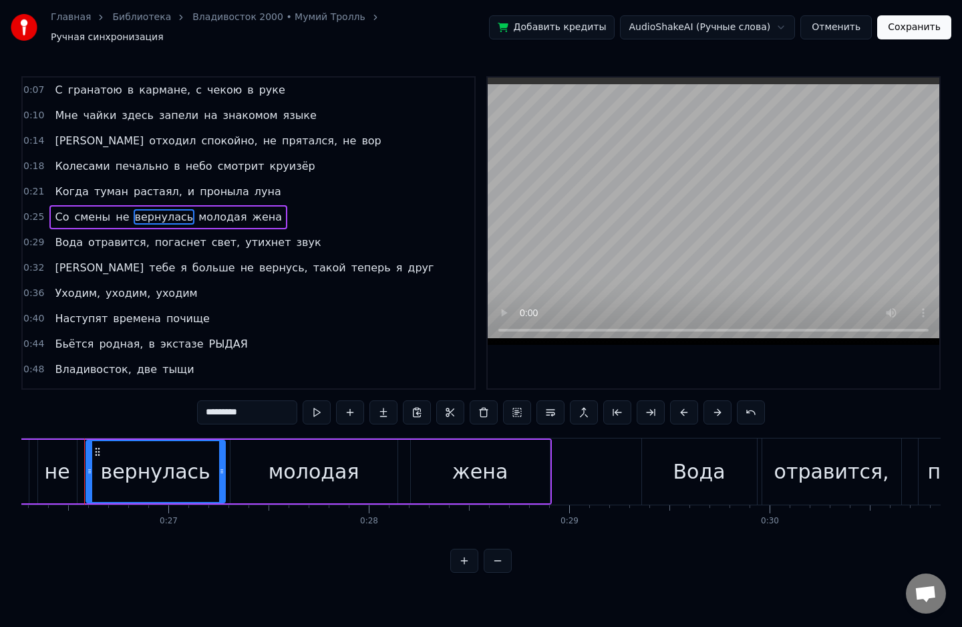
scroll to position [0, 5261]
click at [86, 209] on span "смены" at bounding box center [92, 216] width 39 height 15
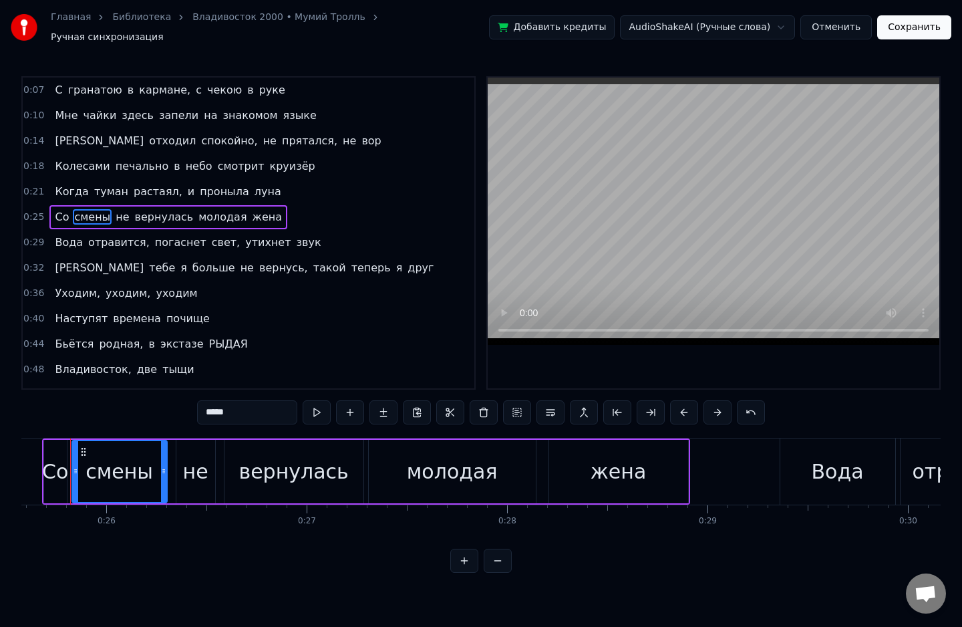
scroll to position [0, 5109]
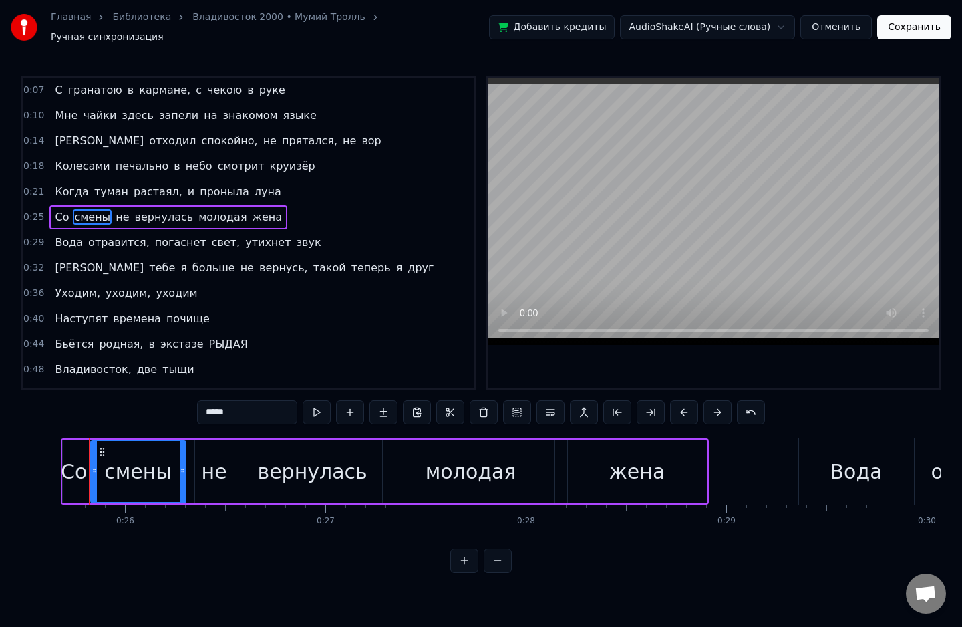
click at [135, 184] on span "растаял," at bounding box center [157, 191] width 51 height 15
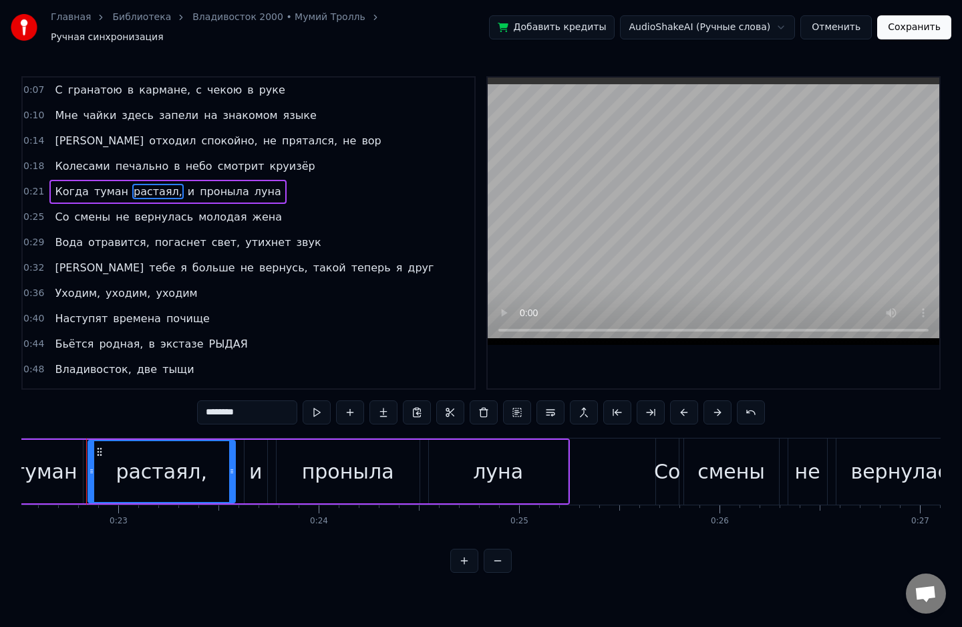
scroll to position [0, 4512]
click at [102, 184] on span "туман" at bounding box center [111, 191] width 37 height 15
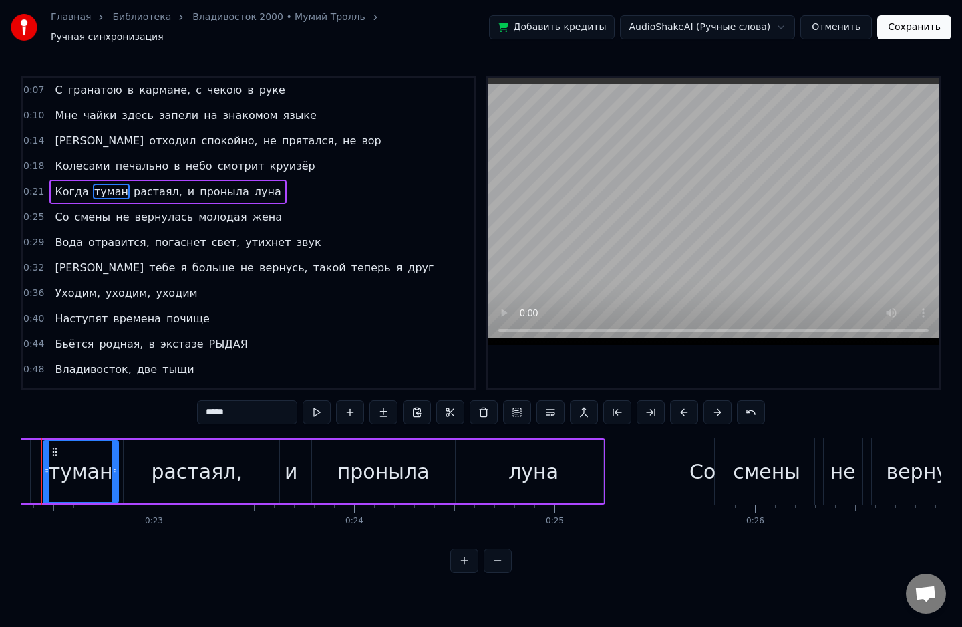
scroll to position [0, 4432]
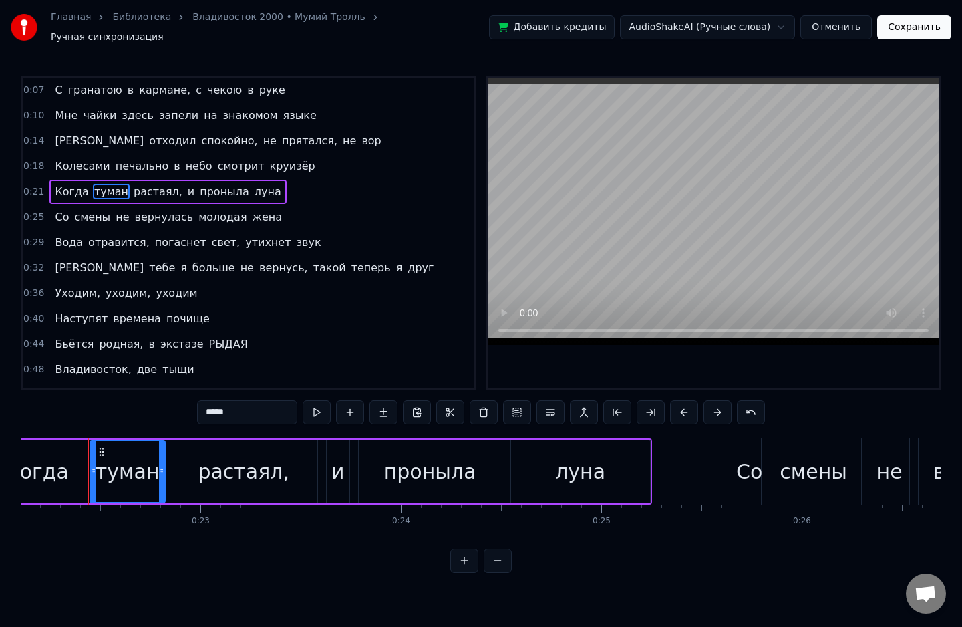
drag, startPoint x: 245, startPoint y: 413, endPoint x: 175, endPoint y: 408, distance: 70.4
click at [175, 408] on div "0:07 С гранатою в кармане, с чекою в руке 0:10 Мне чайки здесь запели на знаком…" at bounding box center [480, 324] width 919 height 496
click at [182, 311] on span "почище" at bounding box center [188, 318] width 46 height 15
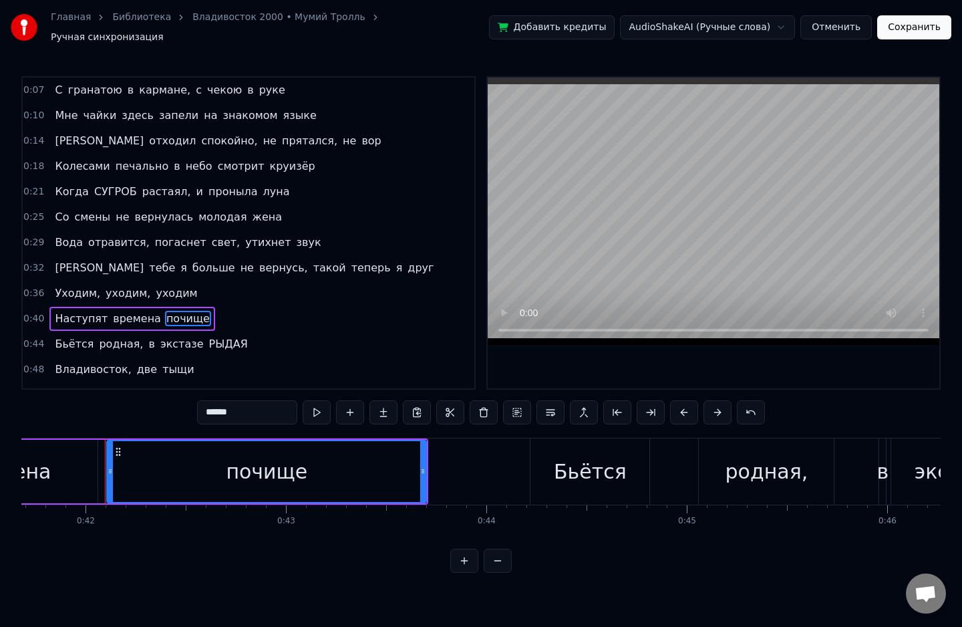
scroll to position [0, 8372]
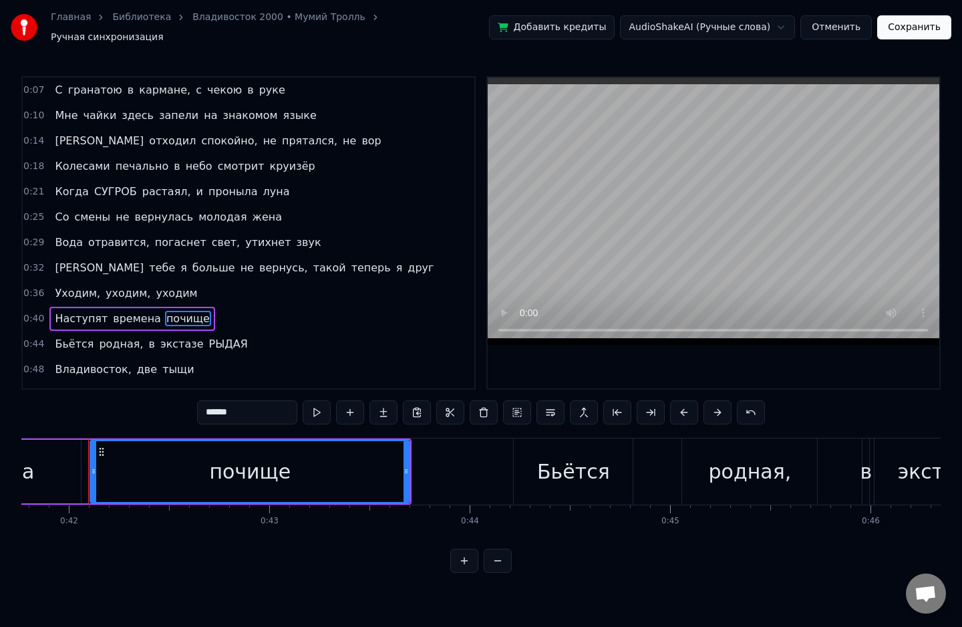
click at [251, 209] on span "жена" at bounding box center [267, 216] width 33 height 15
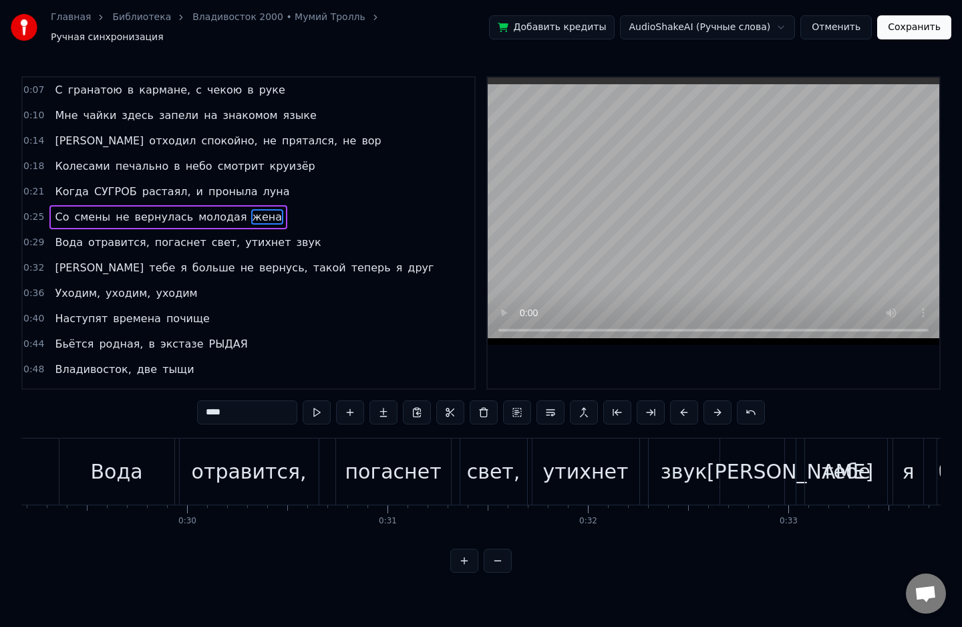
scroll to position [0, 5586]
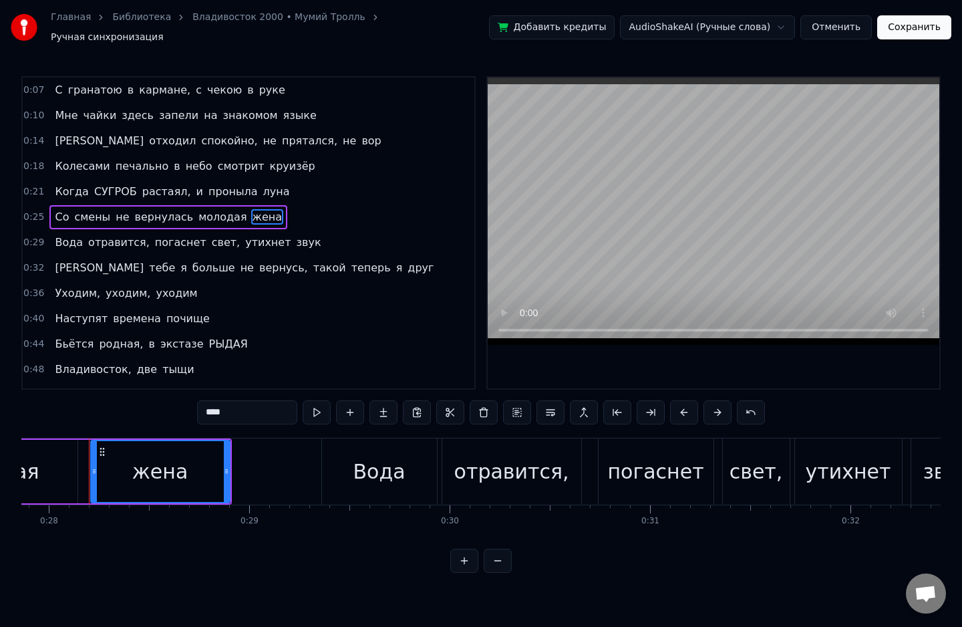
drag, startPoint x: 248, startPoint y: 400, endPoint x: 174, endPoint y: 408, distance: 74.6
click at [174, 408] on div "0:07 С гранатою в кармане, с чекою в руке 0:10 Мне чайки здесь запели на знаком…" at bounding box center [480, 324] width 919 height 496
type input "*"
click at [271, 306] on div "0:40 Наступят времена почище" at bounding box center [249, 318] width 452 height 25
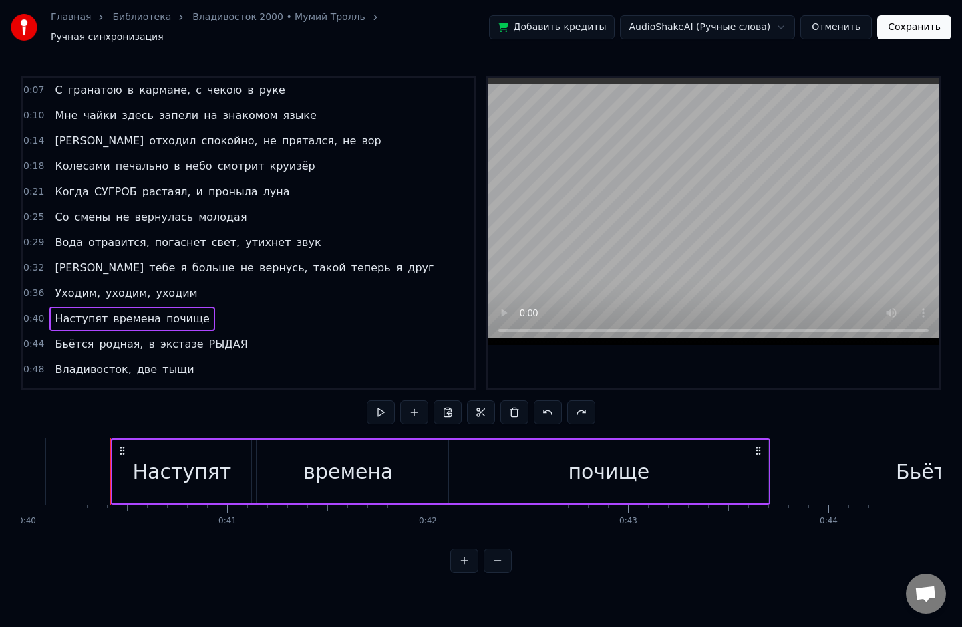
scroll to position [0, 8035]
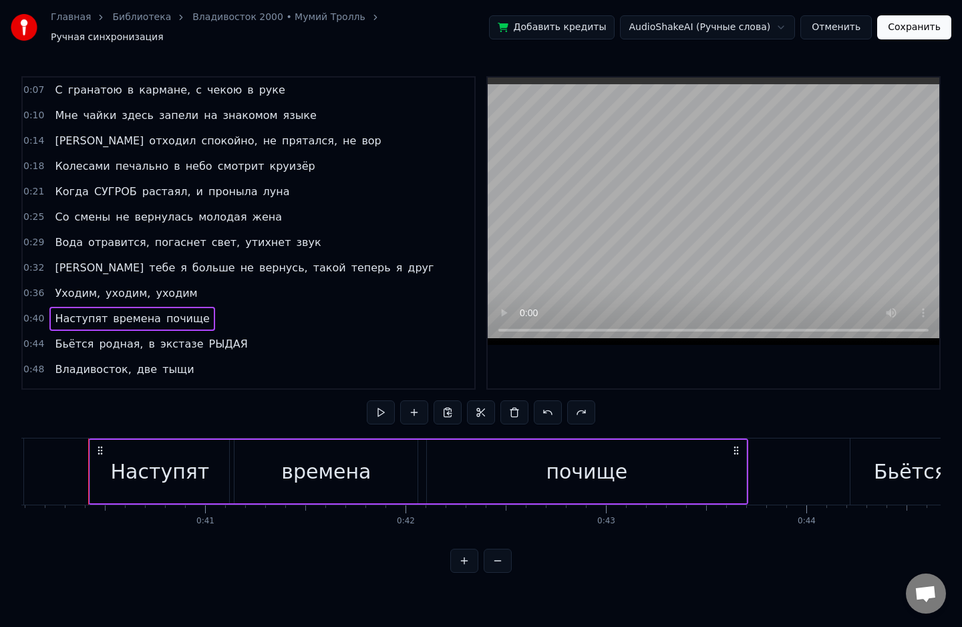
click at [251, 211] on span "жена" at bounding box center [267, 216] width 33 height 15
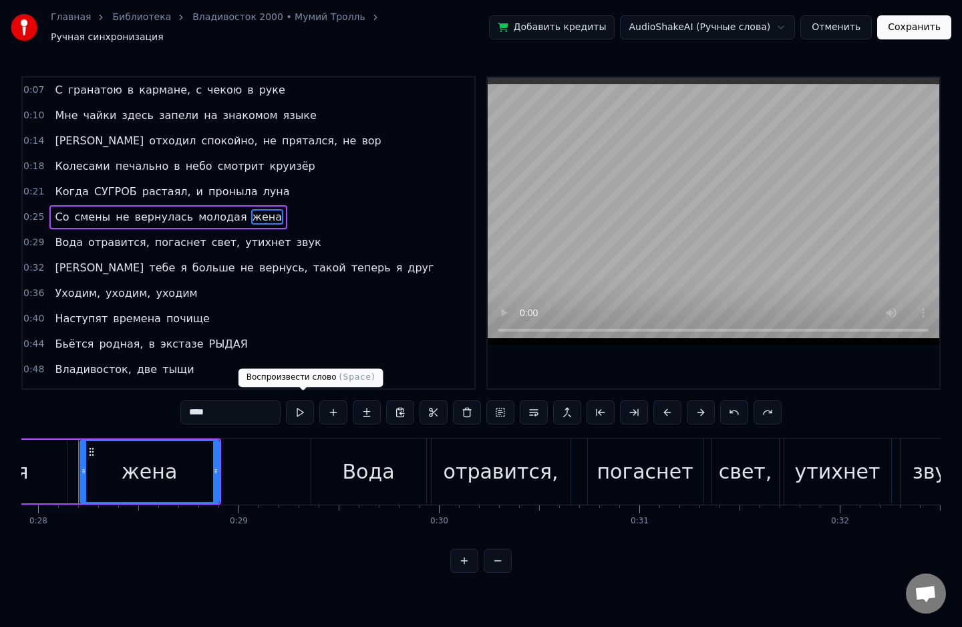
scroll to position [0, 5586]
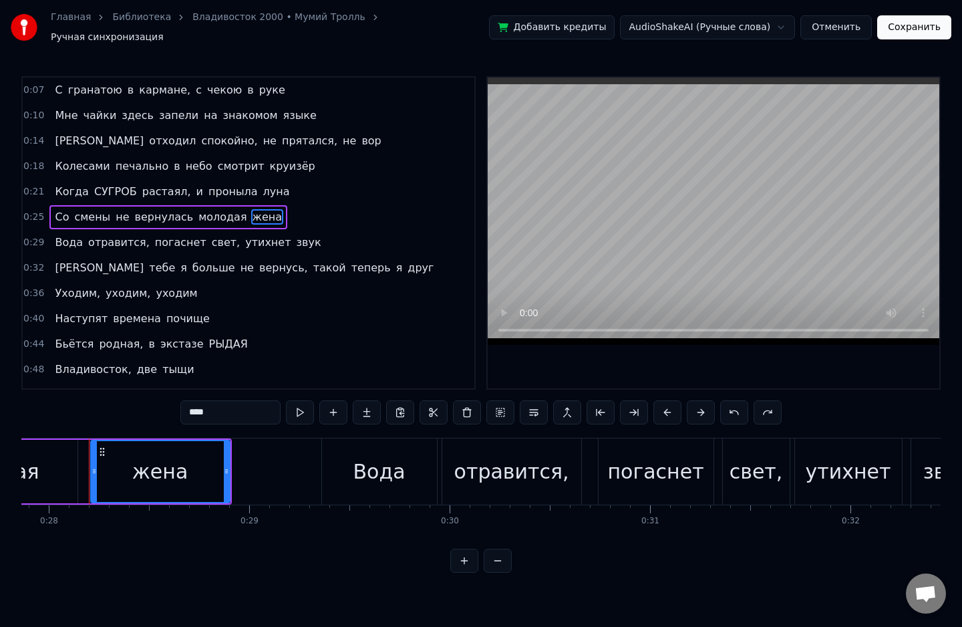
drag, startPoint x: 261, startPoint y: 404, endPoint x: 154, endPoint y: 418, distance: 108.4
click at [154, 418] on div "0:07 С гранатою в кармане, с чекою в руке 0:10 Мне чайки здесь запели на знаком…" at bounding box center [480, 324] width 919 height 496
click at [100, 235] on span "отравится," at bounding box center [119, 242] width 64 height 15
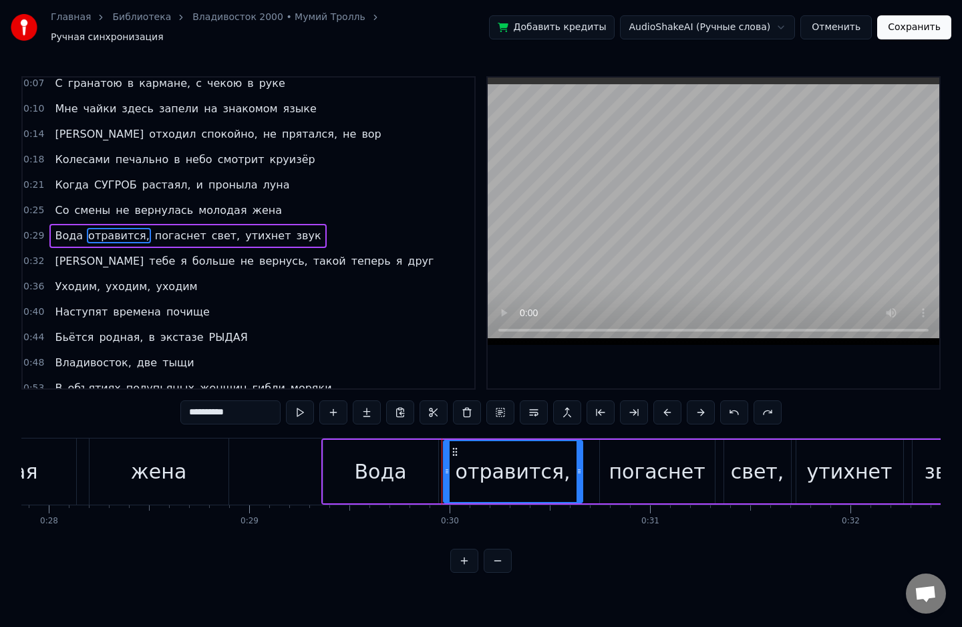
drag, startPoint x: 274, startPoint y: 404, endPoint x: 161, endPoint y: 404, distance: 112.9
click at [161, 404] on div "0:07 С гранатою в кармане, с чекою в руке 0:10 Мне чайки здесь запели на знаком…" at bounding box center [480, 324] width 919 height 496
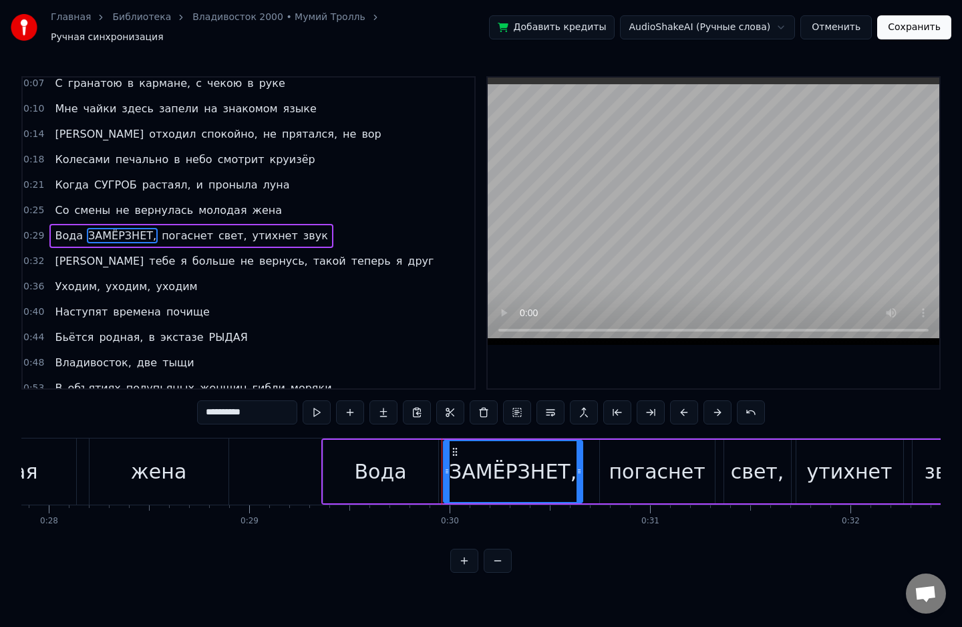
click at [161, 355] on span "тыщи" at bounding box center [178, 362] width 34 height 15
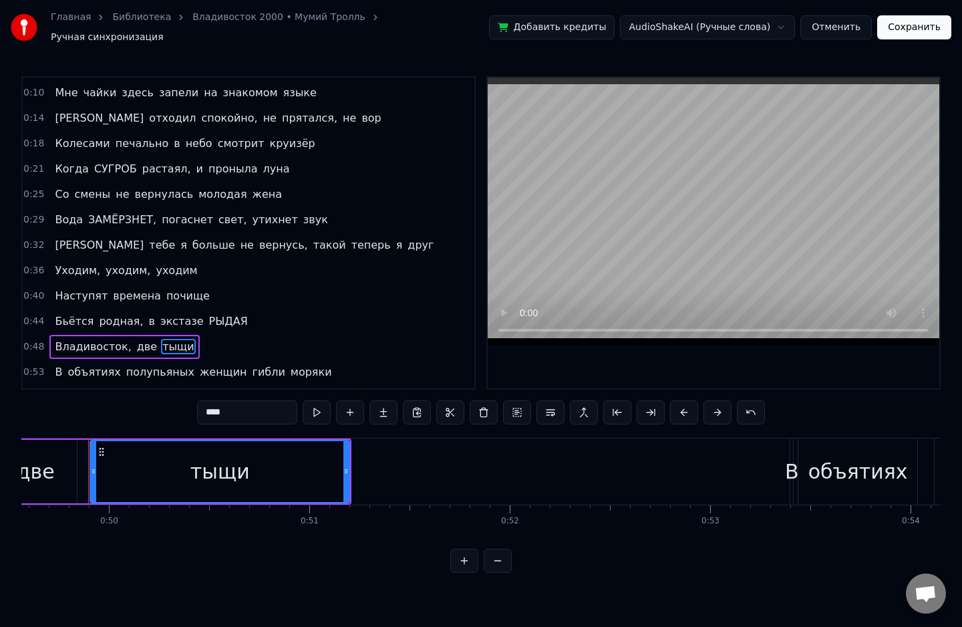
scroll to position [23, 0]
click at [406, 237] on span "друг" at bounding box center [420, 244] width 29 height 15
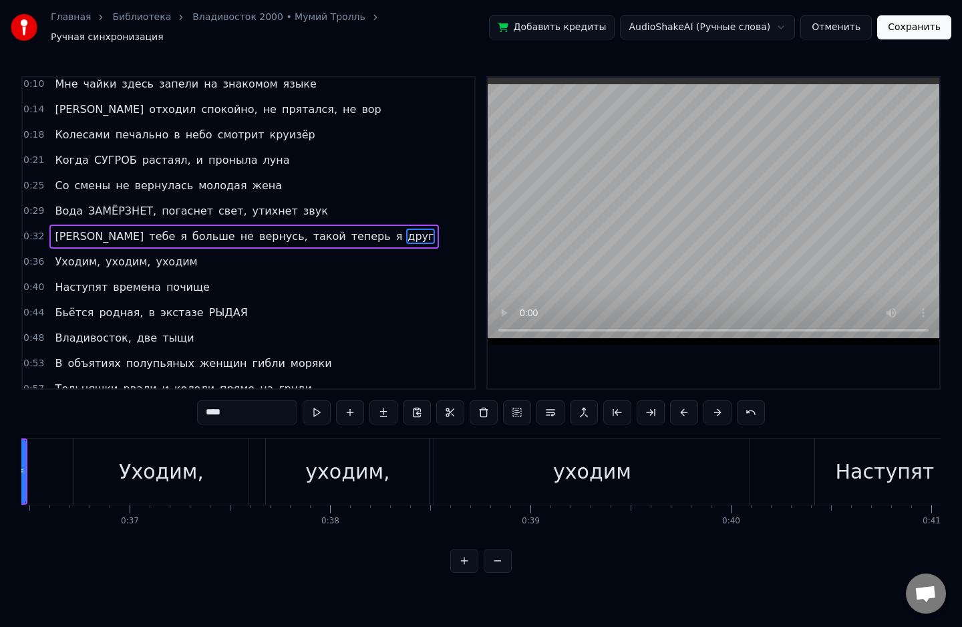
scroll to position [0, 7153]
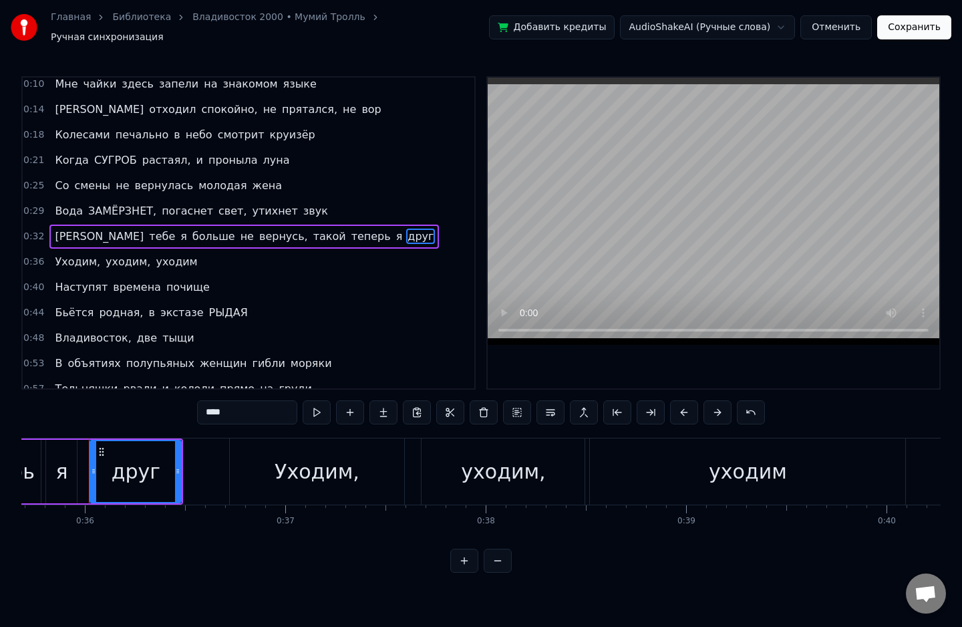
drag, startPoint x: 246, startPoint y: 409, endPoint x: 179, endPoint y: 413, distance: 66.9
click at [179, 413] on div "0:07 С гранатою в кармане, с чекою в руке 0:10 Мне чайки здесь запели на знаком…" at bounding box center [480, 324] width 919 height 496
type input "*"
click at [390, 337] on div "0:48 [GEOGRAPHIC_DATA], две тыщи" at bounding box center [249, 337] width 452 height 25
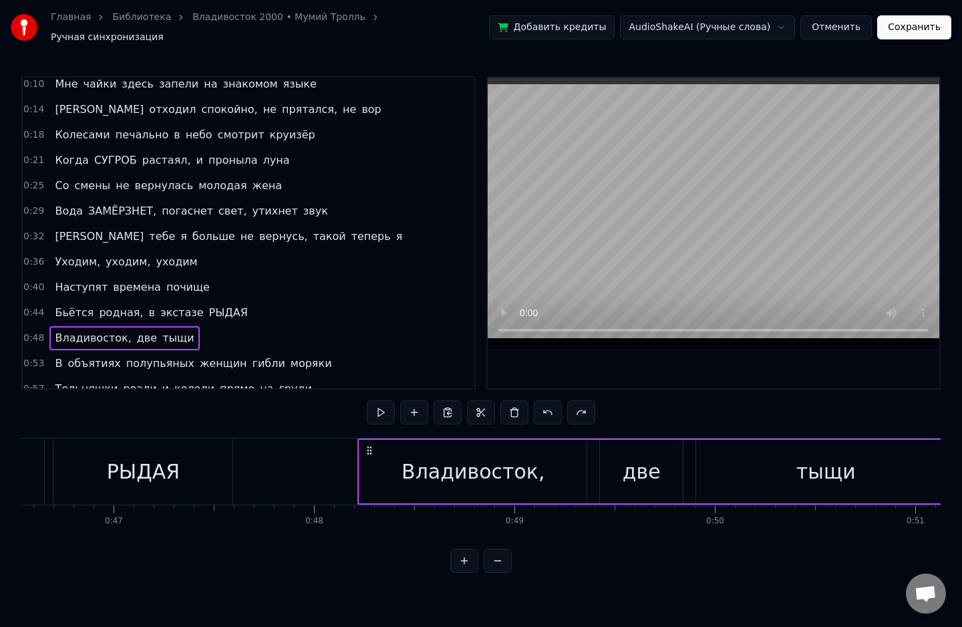
scroll to position [0, 9599]
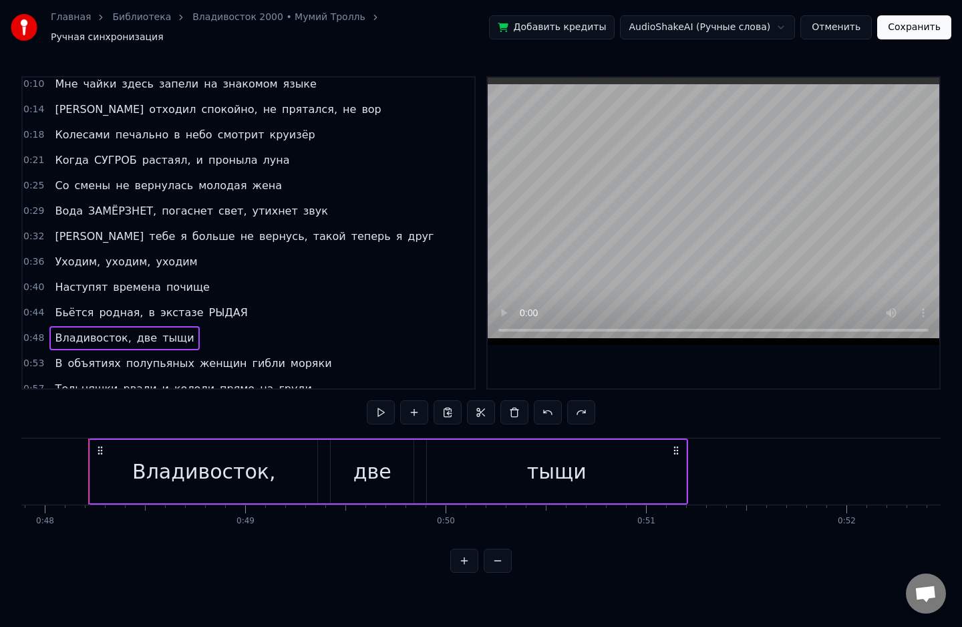
click at [53, 208] on span "Вода" at bounding box center [68, 210] width 31 height 15
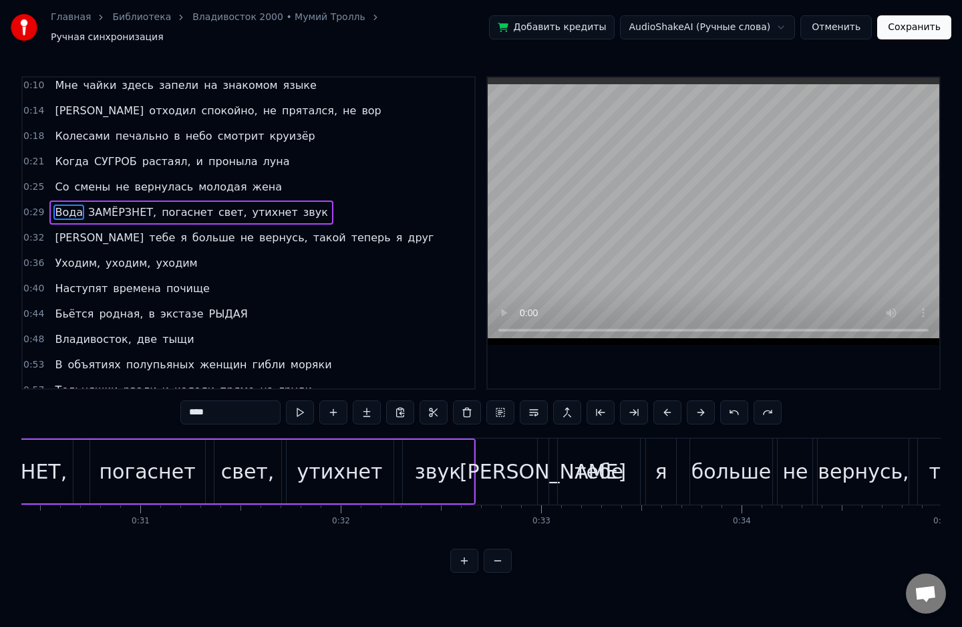
scroll to position [0, 5818]
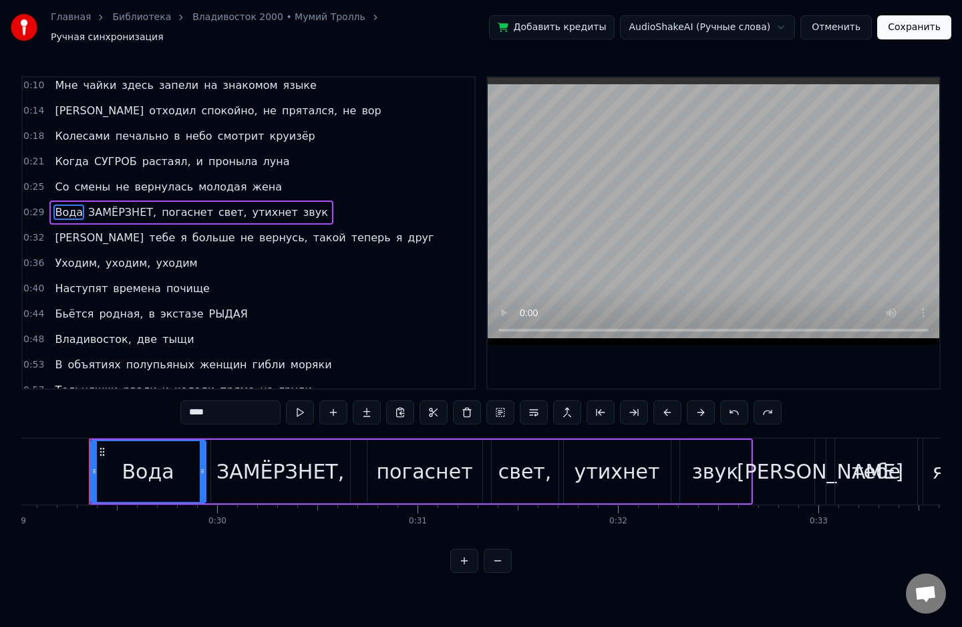
click at [406, 230] on span "друг" at bounding box center [420, 237] width 29 height 15
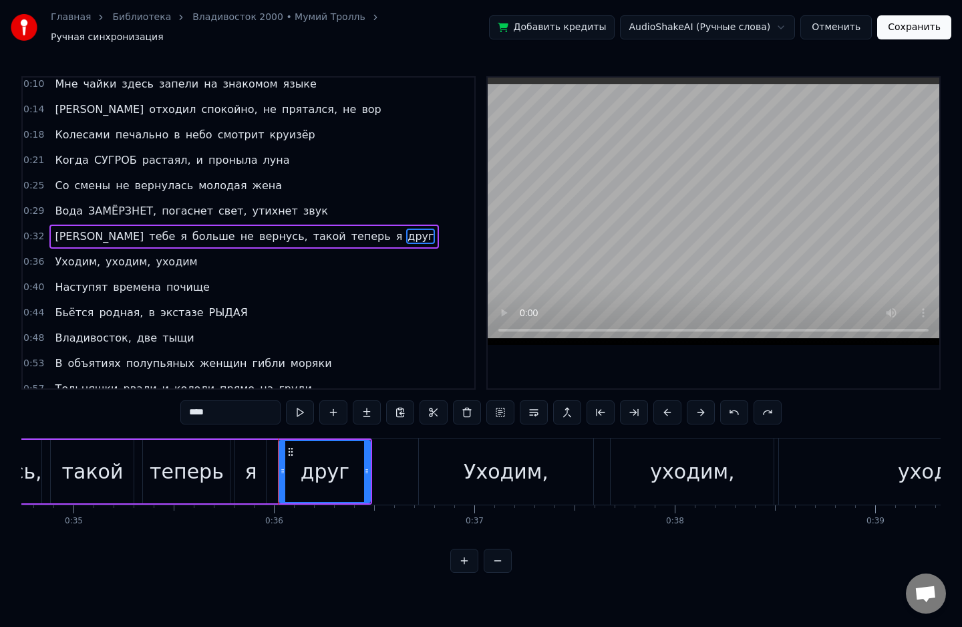
scroll to position [0, 7153]
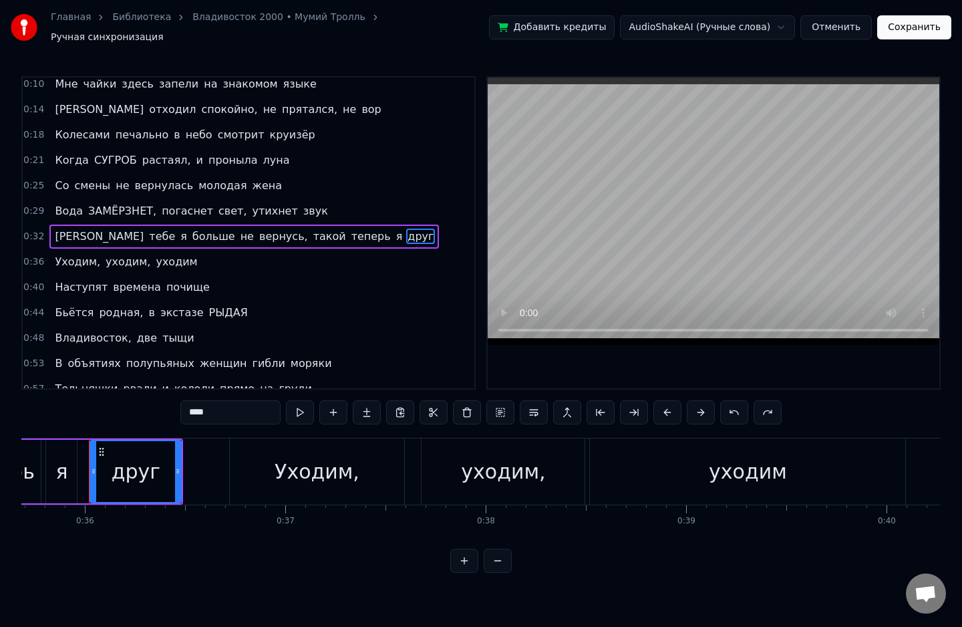
drag, startPoint x: 236, startPoint y: 406, endPoint x: 176, endPoint y: 409, distance: 60.2
click at [176, 409] on div "0:07 С гранатою в кармане, с чекою в руке 0:10 Мне чайки здесь запели на знаком…" at bounding box center [480, 324] width 919 height 496
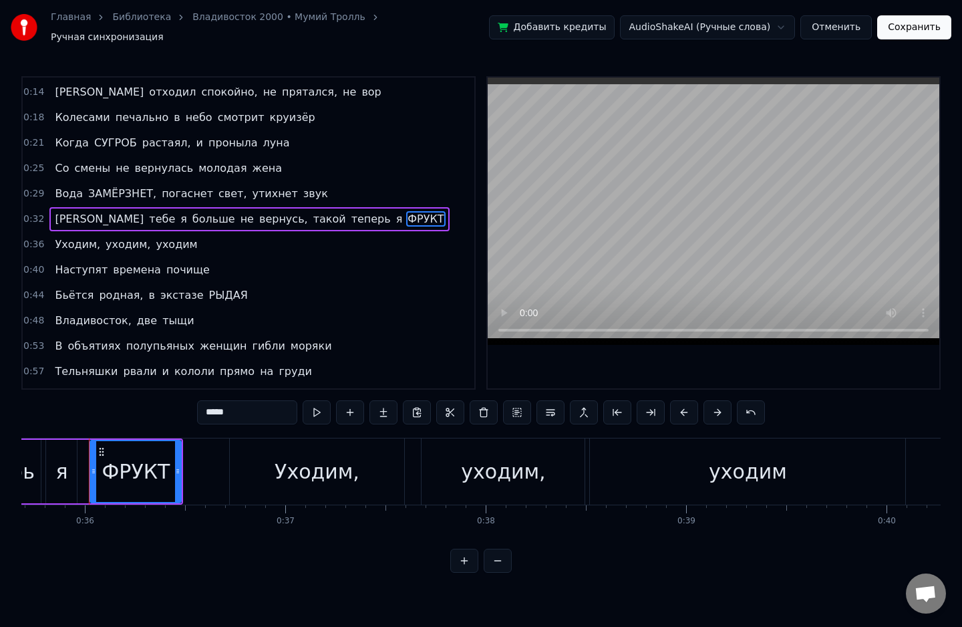
scroll to position [49, 0]
type input "*****"
click at [254, 317] on div "0:48 [GEOGRAPHIC_DATA], две тыщи" at bounding box center [249, 320] width 452 height 25
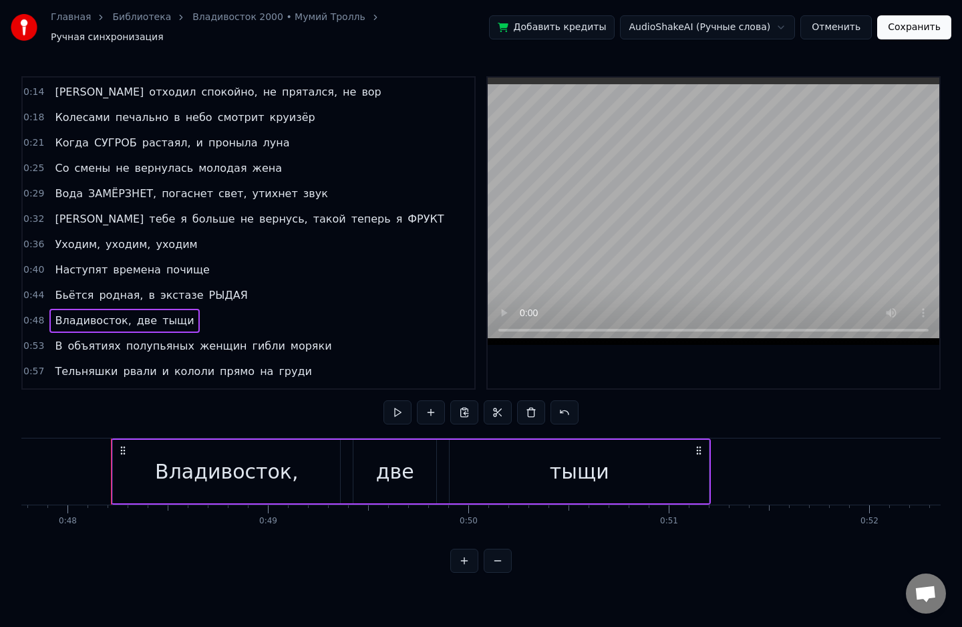
scroll to position [0, 9599]
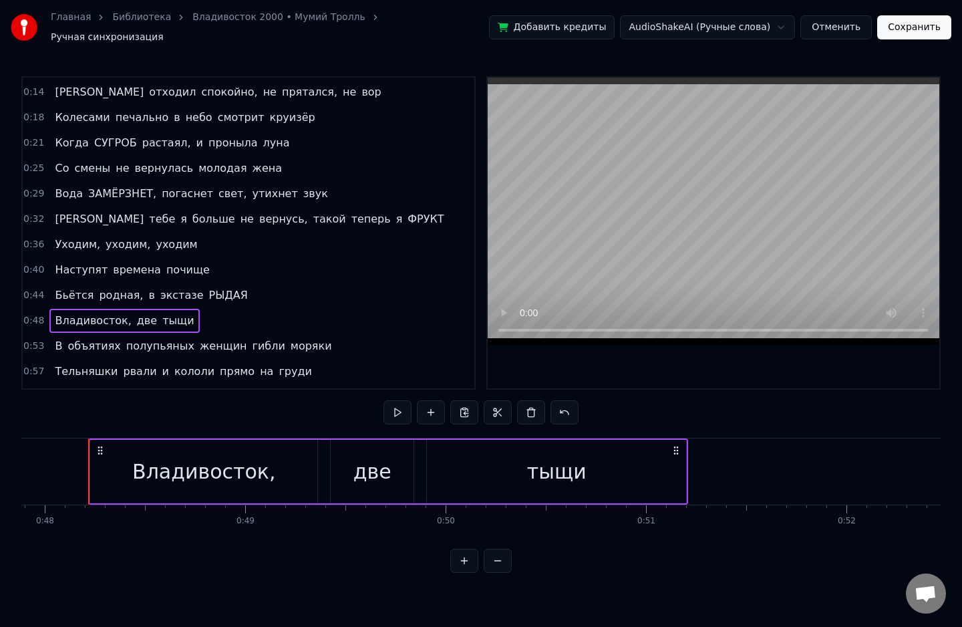
click at [128, 262] on span "времена" at bounding box center [137, 269] width 51 height 15
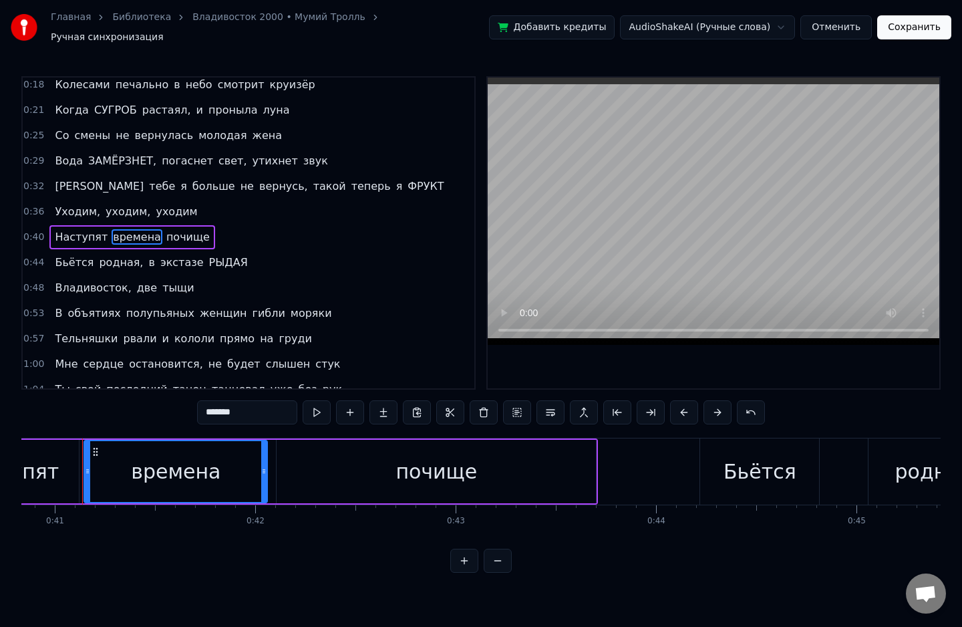
scroll to position [0, 8180]
click at [86, 229] on span "Наступят" at bounding box center [80, 236] width 55 height 15
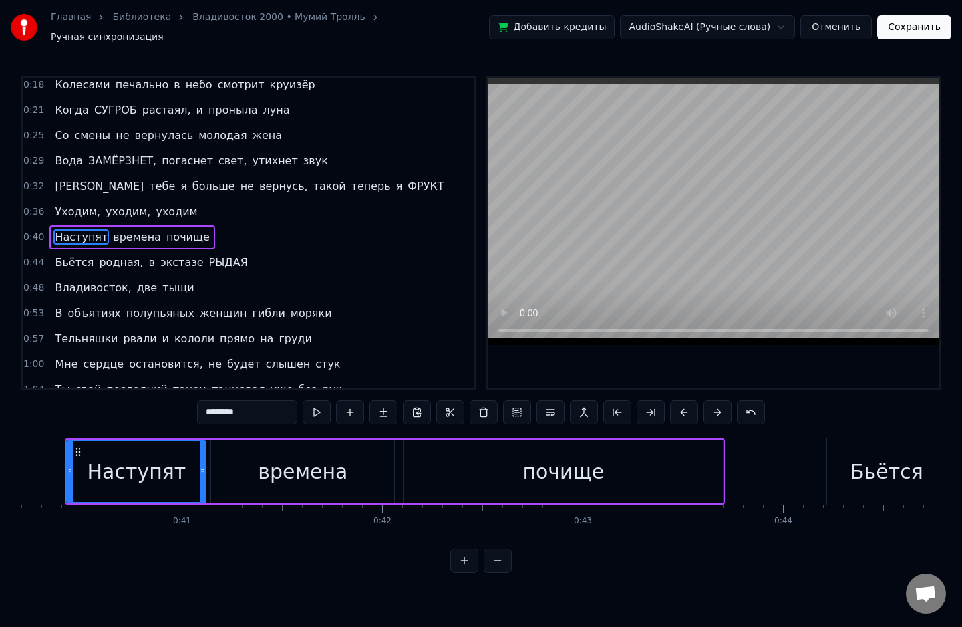
scroll to position [0, 8035]
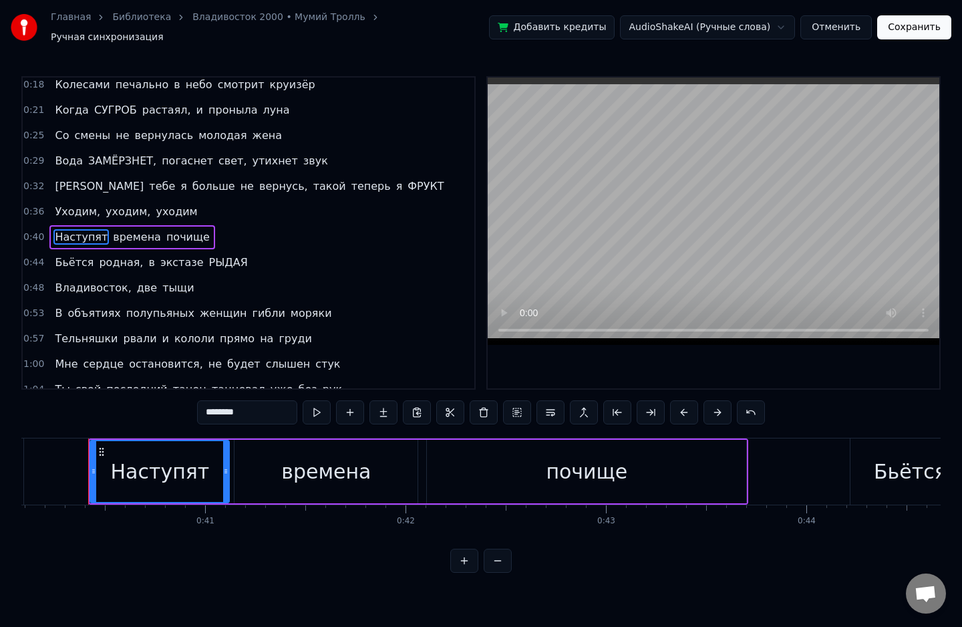
click at [161, 280] on span "тыщи" at bounding box center [178, 287] width 34 height 15
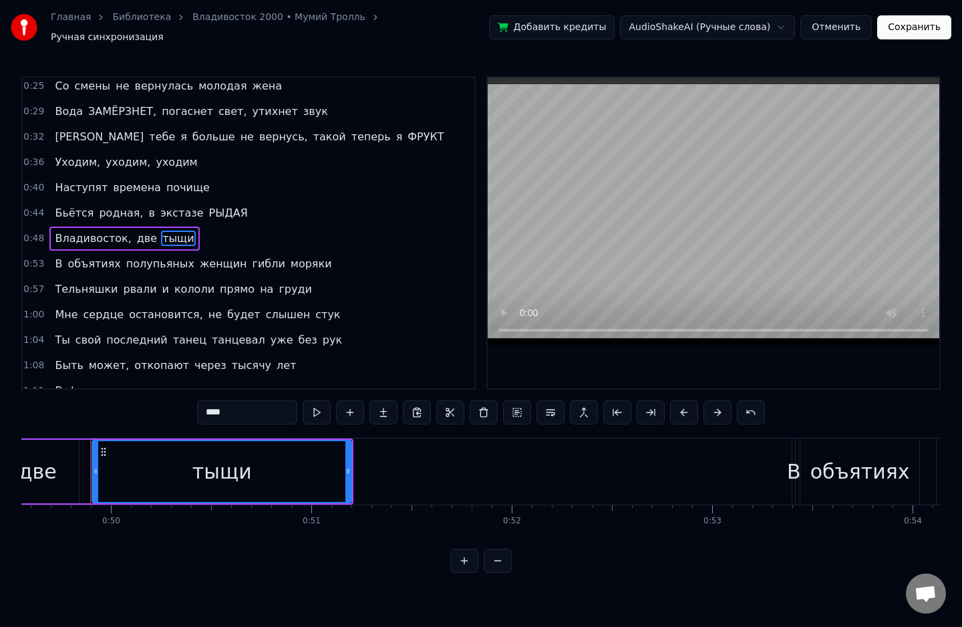
scroll to position [0, 9936]
click at [88, 231] on span "Владивосток," at bounding box center [92, 238] width 79 height 15
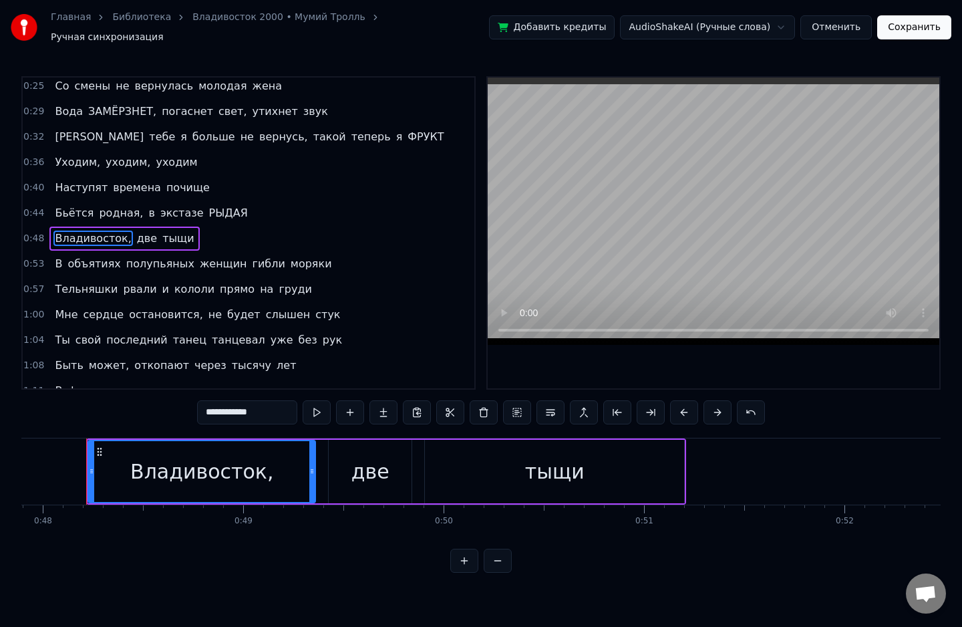
scroll to position [0, 9599]
click at [161, 231] on span "тыщи" at bounding box center [178, 238] width 34 height 15
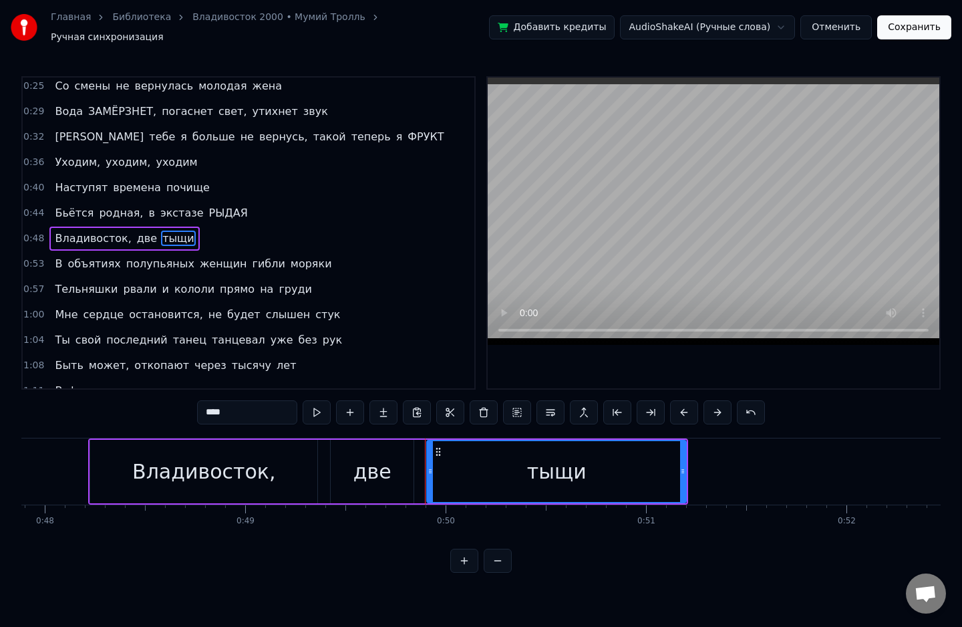
click at [93, 307] on span "сердце" at bounding box center [103, 314] width 43 height 15
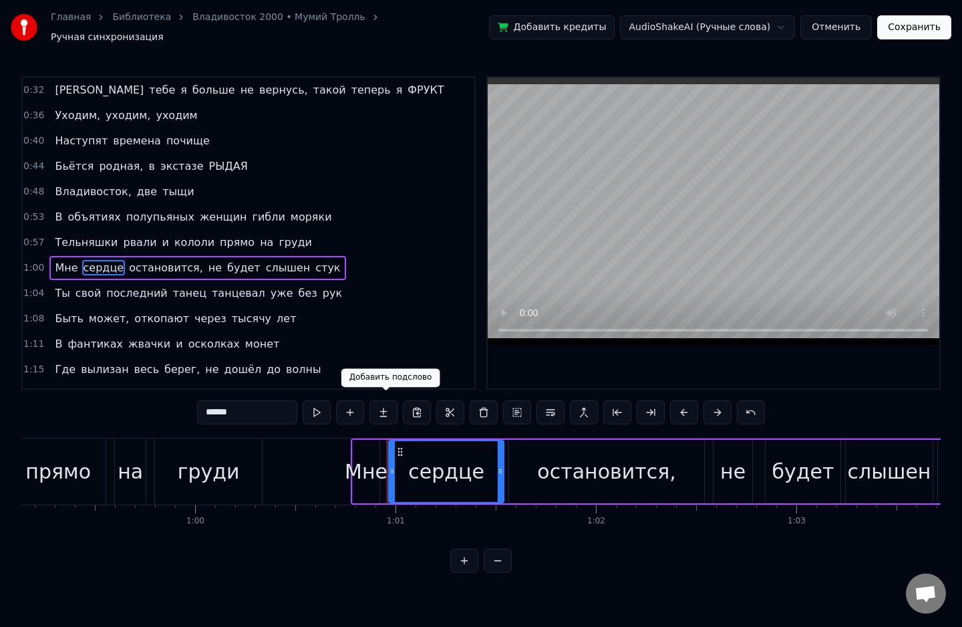
scroll to position [0, 12153]
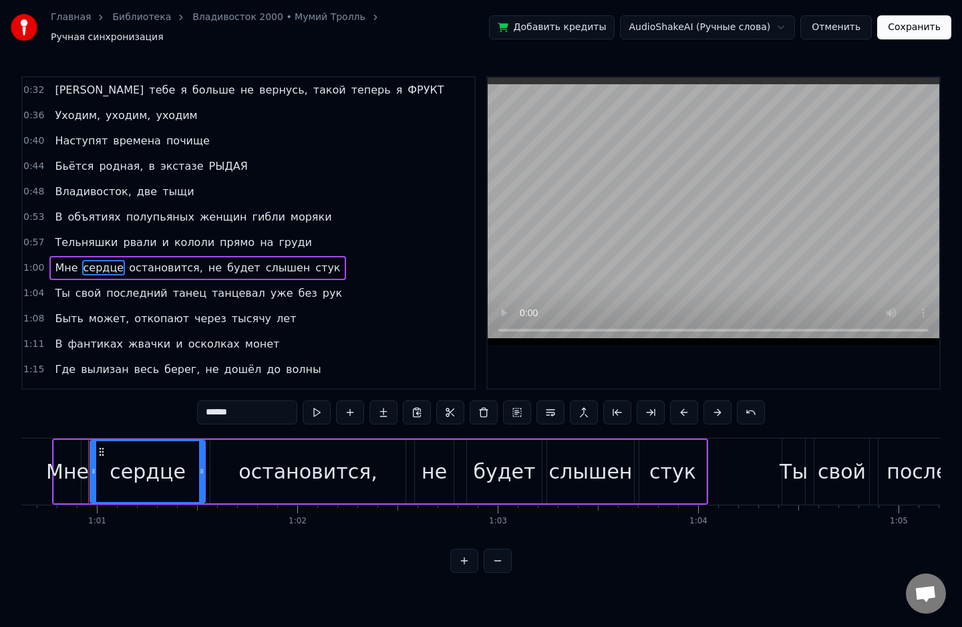
click at [92, 429] on div "0:07 С гранатою в кармане, с чекою в руке 0:10 Мне чайки здесь запели на знаком…" at bounding box center [480, 324] width 919 height 496
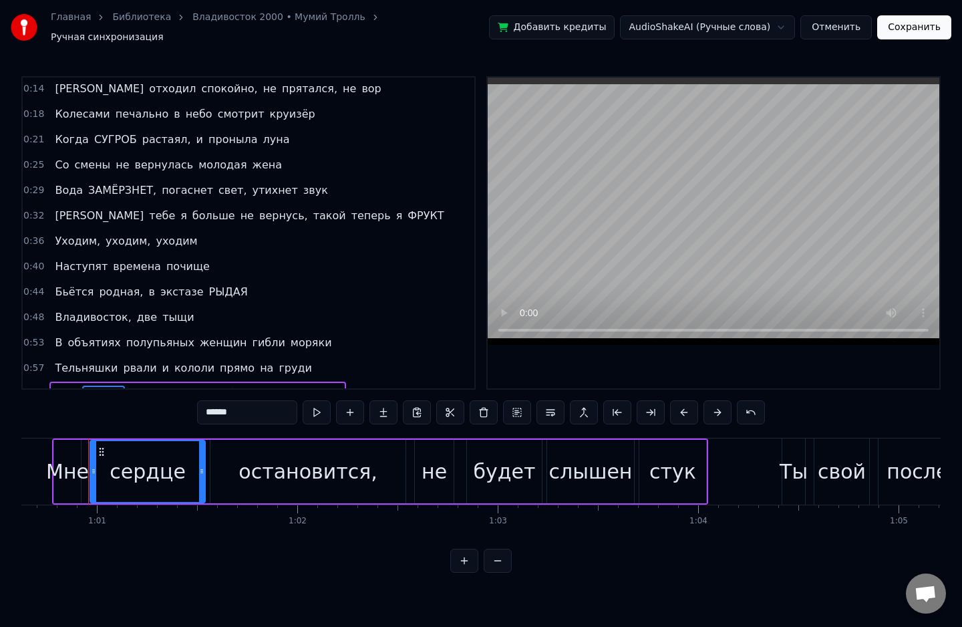
scroll to position [55, 0]
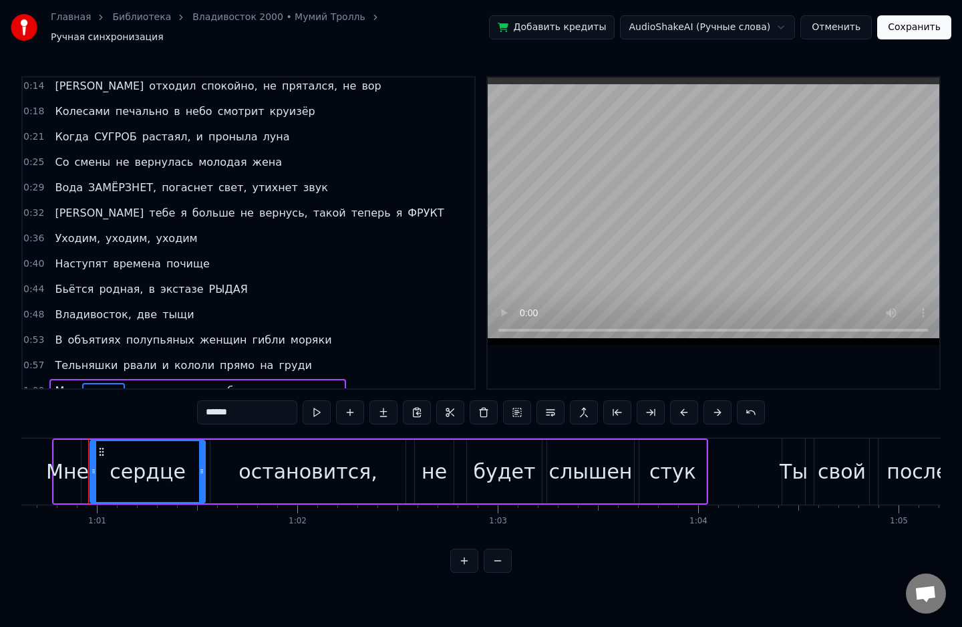
click at [92, 410] on div "0:07 С гранатою в кармане, с чекою в руке 0:10 Мне чайки здесь запели на знаком…" at bounding box center [480, 324] width 919 height 496
click at [136, 307] on span "две" at bounding box center [147, 314] width 23 height 15
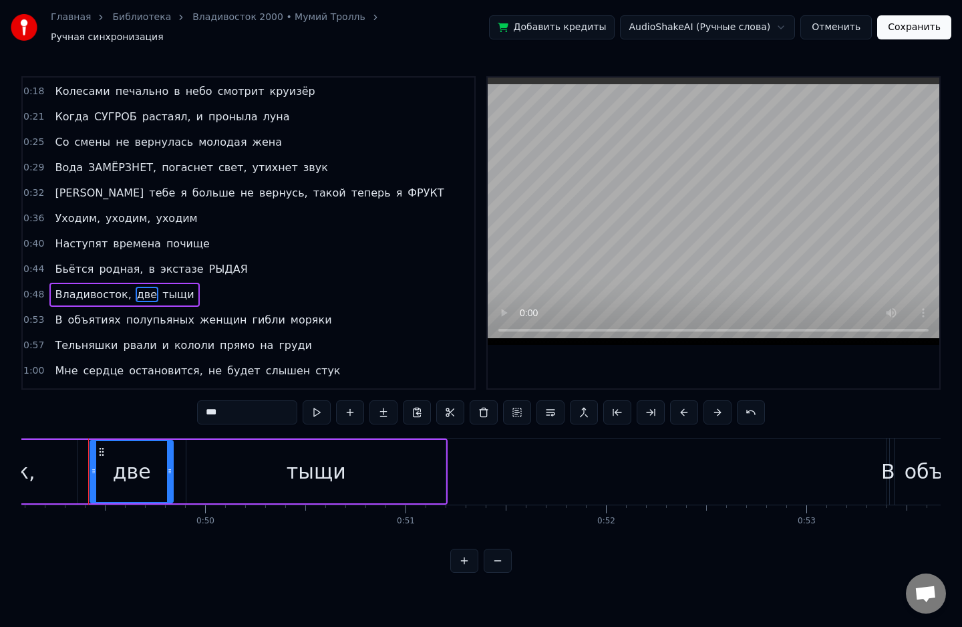
scroll to position [74, 0]
click at [164, 287] on span "тыщи" at bounding box center [178, 294] width 34 height 15
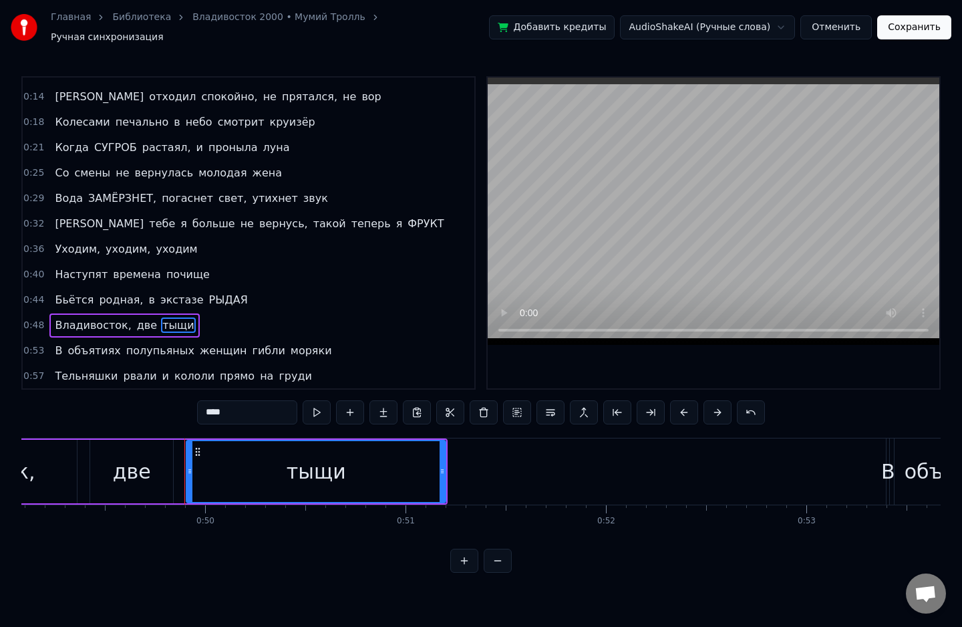
scroll to position [43, 0]
click at [182, 273] on span "почище" at bounding box center [188, 275] width 46 height 15
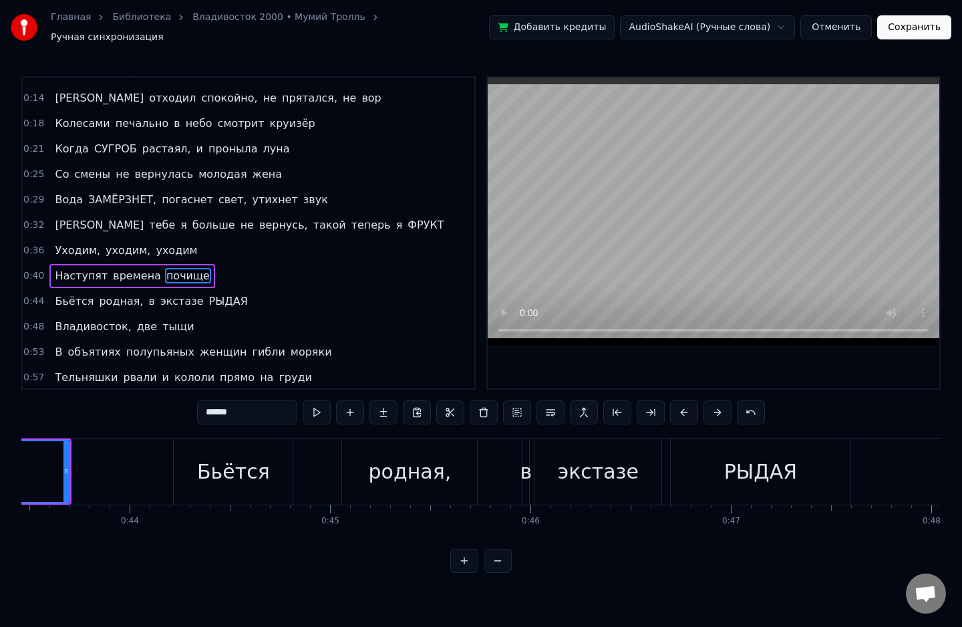
scroll to position [0, 8372]
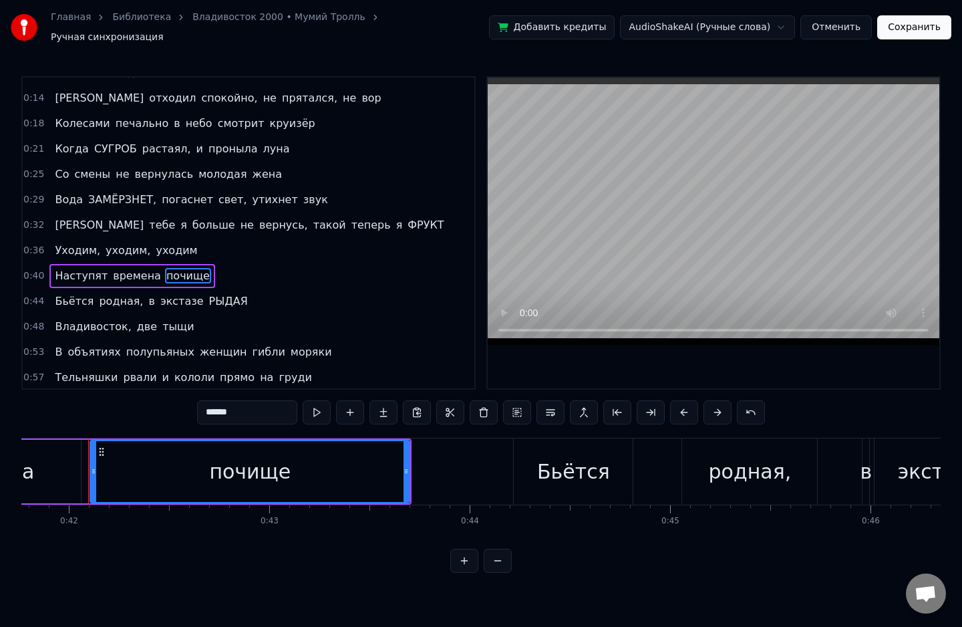
click at [134, 270] on span "времена" at bounding box center [137, 275] width 51 height 15
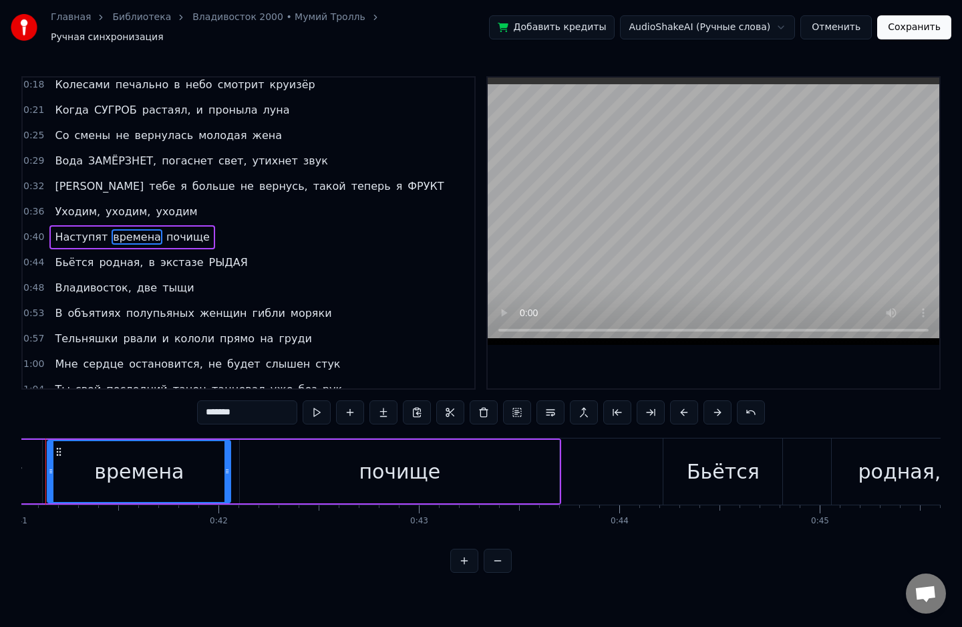
scroll to position [0, 8180]
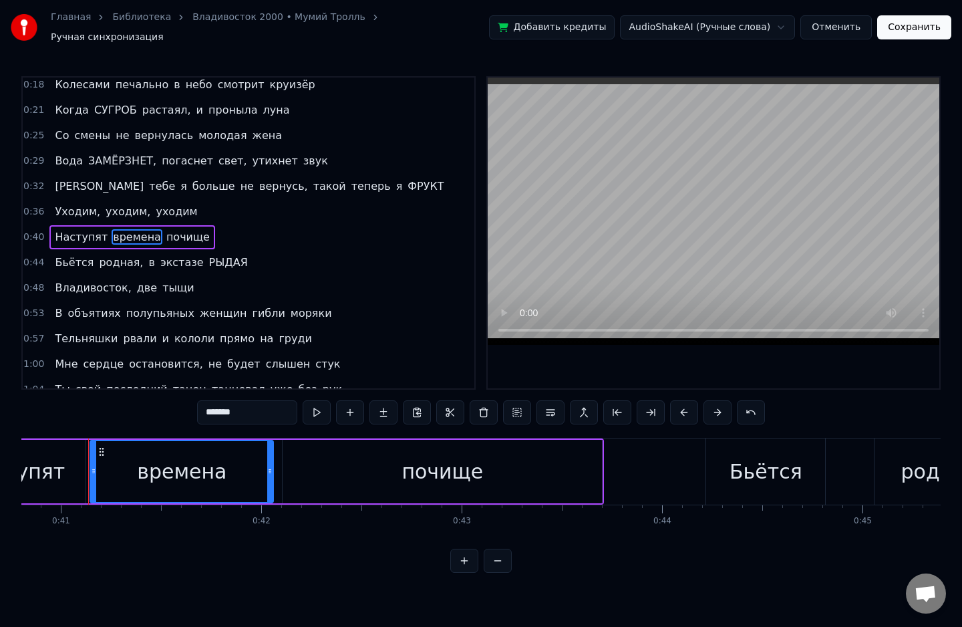
click at [276, 420] on div "0:07 С гранатою в кармане, с чекою в руке 0:10 Мне чайки здесь запели на знаком…" at bounding box center [480, 324] width 919 height 496
drag, startPoint x: 275, startPoint y: 414, endPoint x: 124, endPoint y: 410, distance: 150.4
click at [124, 410] on div "0:07 С гранатою в кармане, с чекою в руке 0:10 Мне чайки здесь запели на знаком…" at bounding box center [480, 324] width 919 height 496
type input "*******"
click at [174, 301] on div "В объятиях полупьяных женщин гибли моряки" at bounding box center [192, 313] width 287 height 24
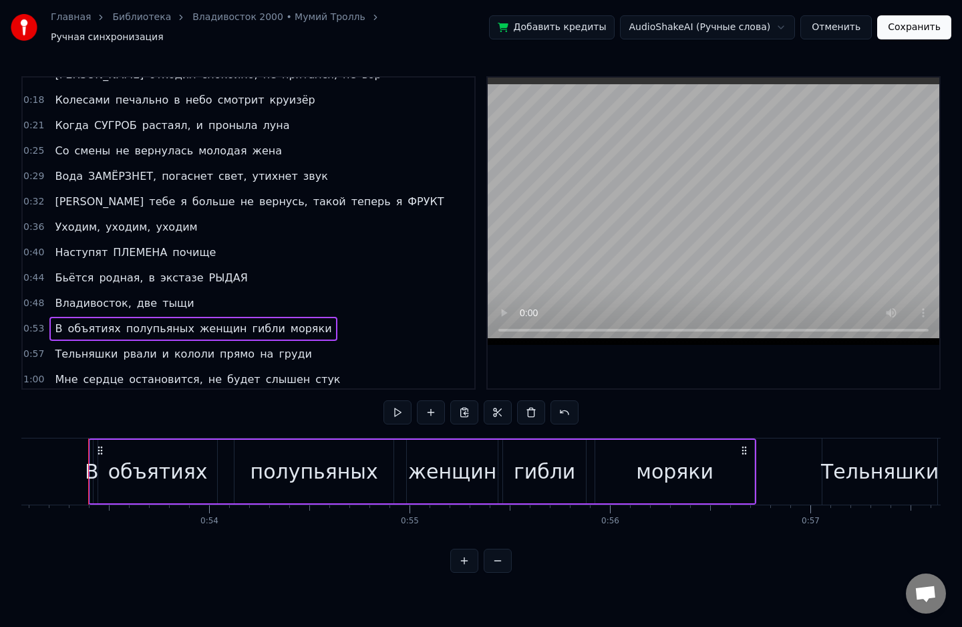
scroll to position [61, 0]
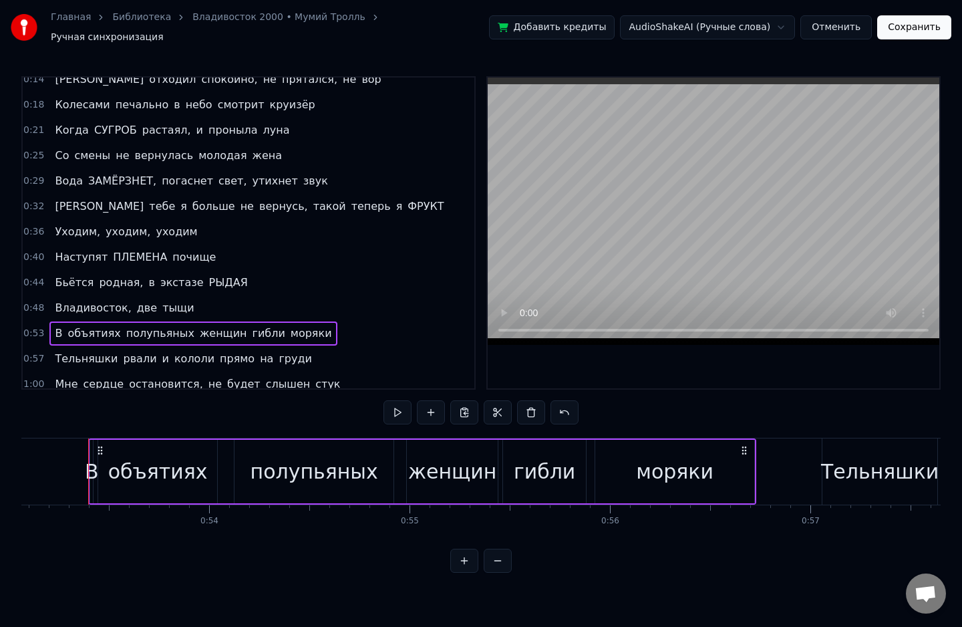
click at [30, 416] on div "0:07 С гранатою в кармане, с чекою в руке 0:10 Мне чайки здесь запели на знаком…" at bounding box center [480, 324] width 919 height 496
click at [930, 23] on button "Сохранить" at bounding box center [914, 27] width 74 height 24
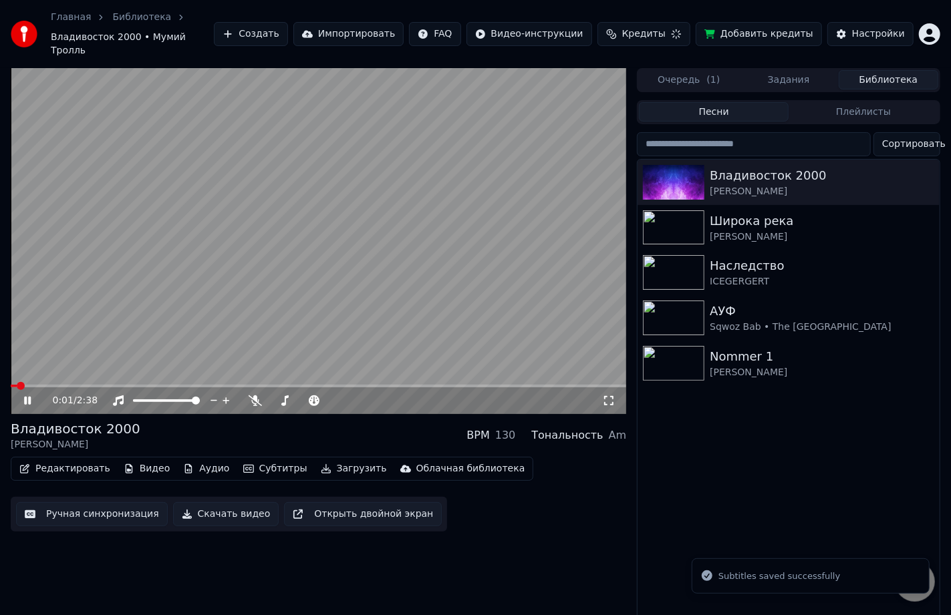
click at [59, 370] on video at bounding box center [318, 241] width 615 height 346
click at [68, 385] on span at bounding box center [318, 386] width 615 height 3
click at [94, 330] on video at bounding box center [318, 241] width 615 height 346
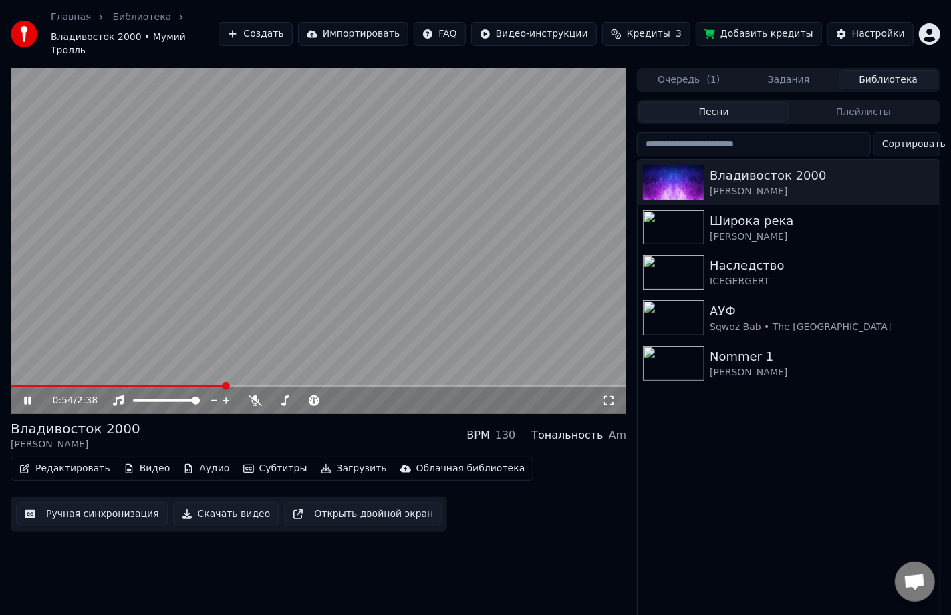
click at [26, 397] on icon at bounding box center [27, 401] width 7 height 8
click at [925, 176] on icon "button" at bounding box center [927, 181] width 13 height 11
click at [726, 170] on div "Владивосток 2000" at bounding box center [815, 175] width 211 height 19
click at [335, 460] on button "Загрузить" at bounding box center [353, 469] width 77 height 19
click at [215, 503] on button "Скачать видео" at bounding box center [226, 515] width 106 height 24
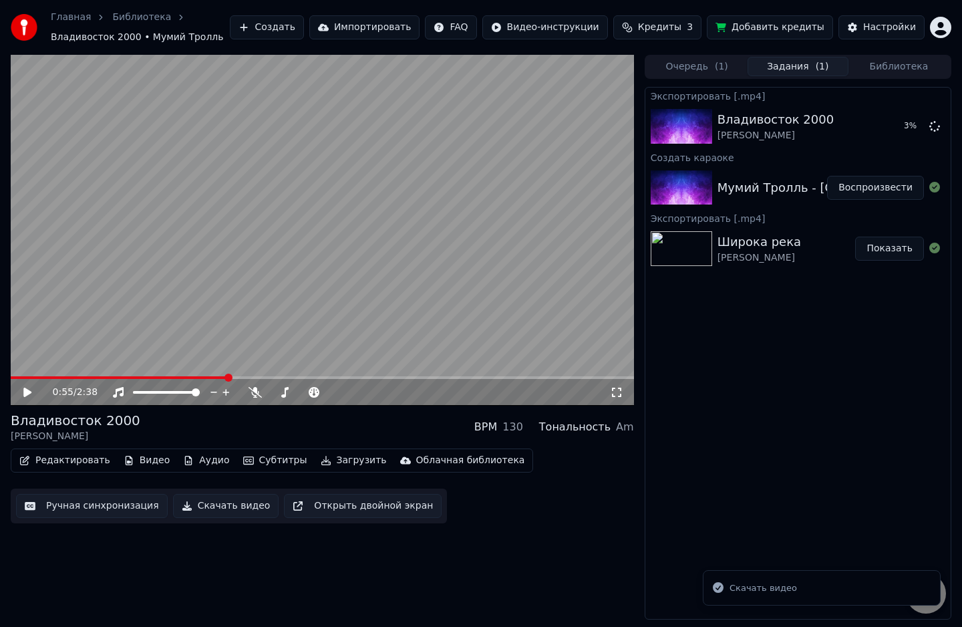
click at [297, 23] on button "Создать" at bounding box center [267, 27] width 74 height 24
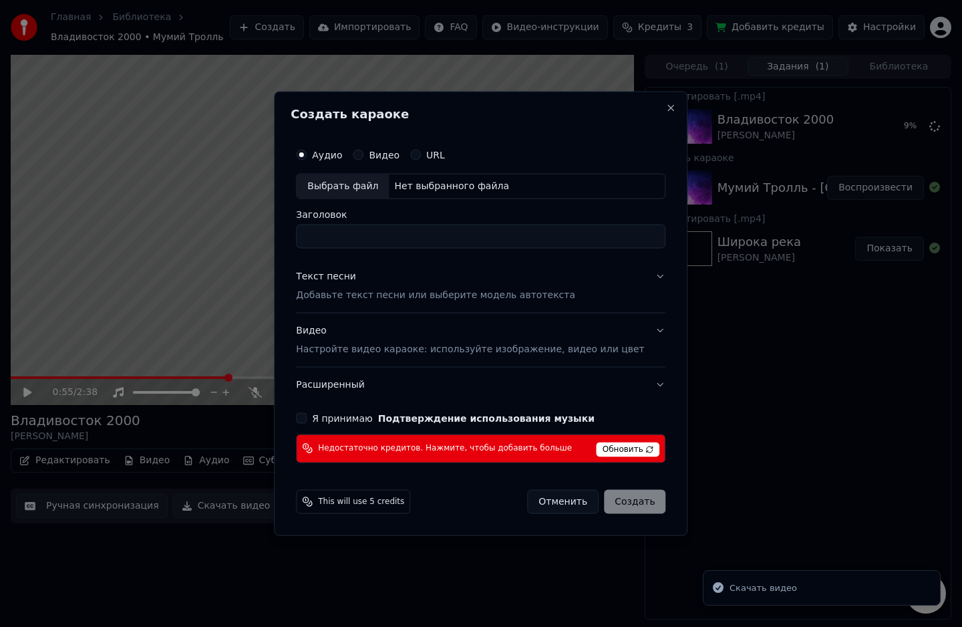
click at [355, 183] on div "Выбрать файл" at bounding box center [343, 186] width 92 height 24
type input "**********"
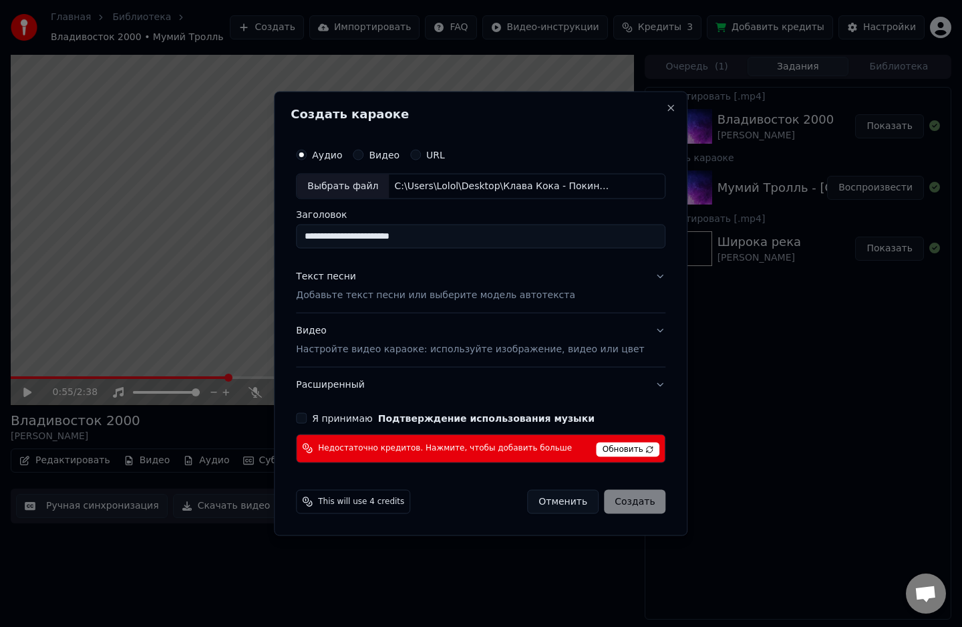
click at [341, 295] on p "Добавьте текст песни или выберите модель автотекста" at bounding box center [435, 295] width 279 height 13
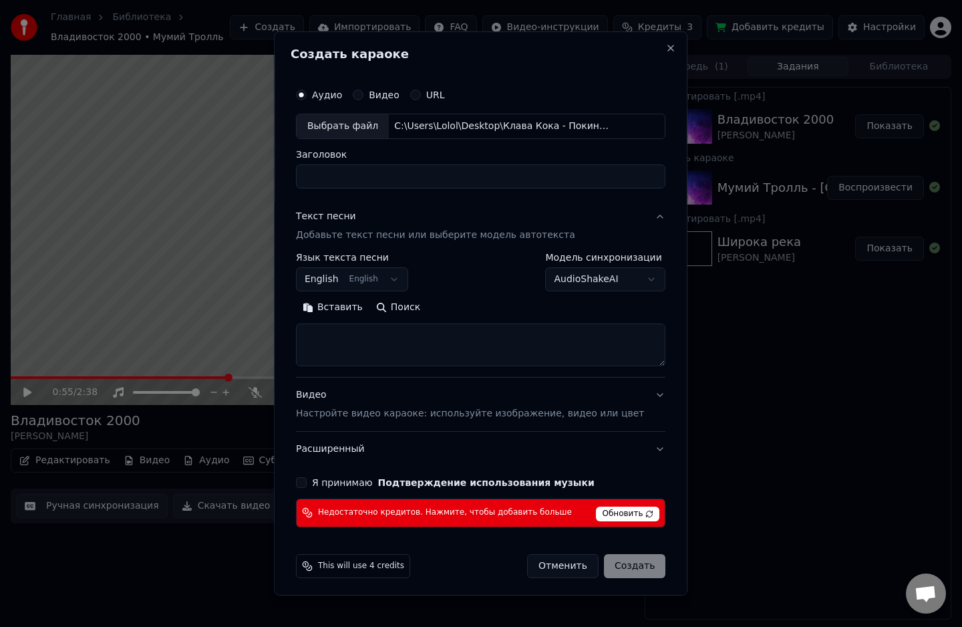
select select
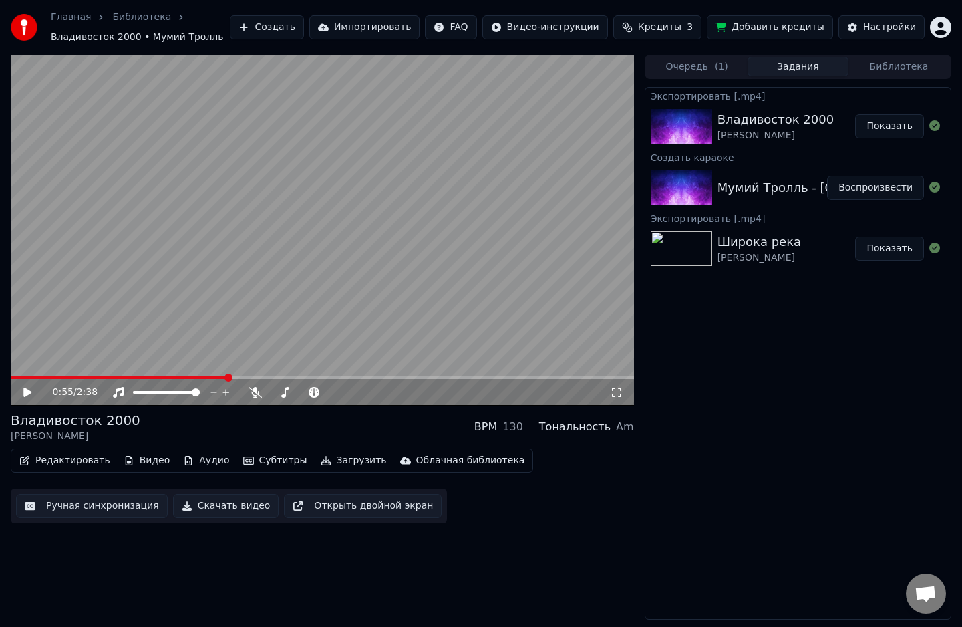
click at [303, 29] on button "Создать" at bounding box center [267, 27] width 74 height 24
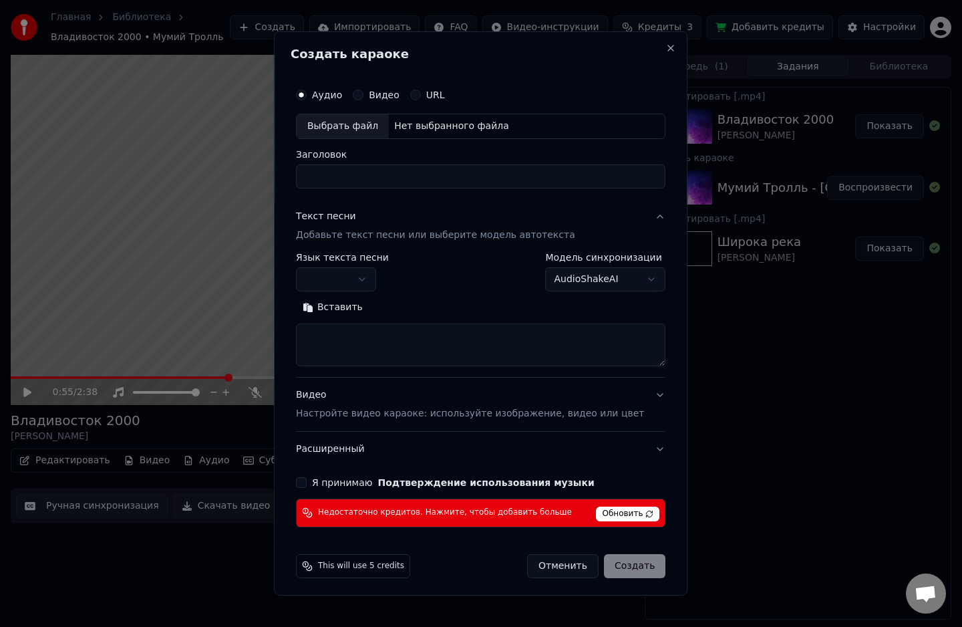
click at [339, 123] on div "Выбрать файл" at bounding box center [343, 126] width 92 height 24
type input "**********"
click at [373, 325] on textarea at bounding box center [481, 344] width 370 height 43
paste textarea "**********"
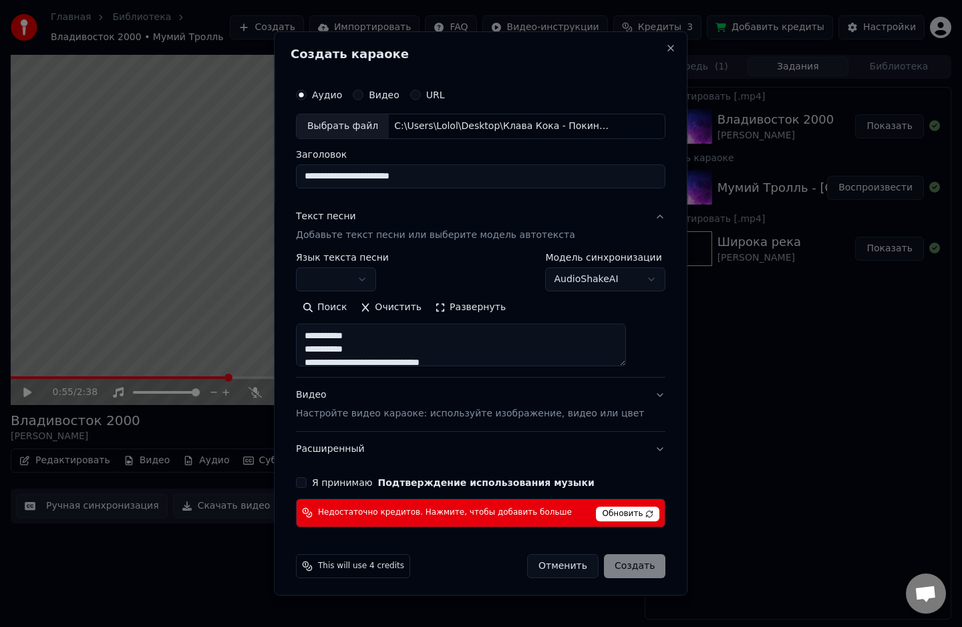
type textarea "**********"
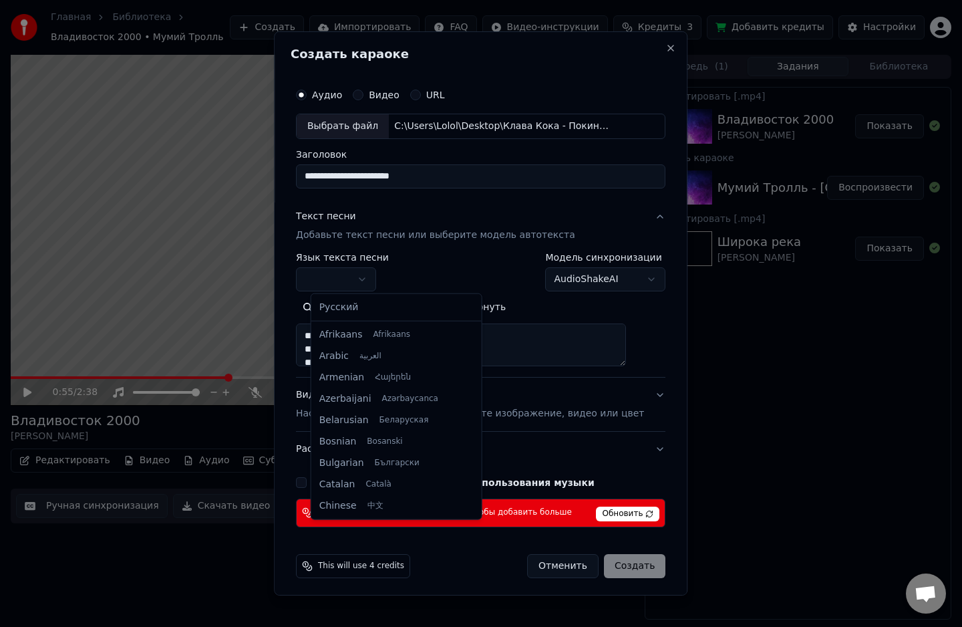
click at [380, 277] on body "Главная Библиотека [GEOGRAPHIC_DATA] 2000 • Мумий Тролль Создать Импортировать …" at bounding box center [481, 313] width 962 height 627
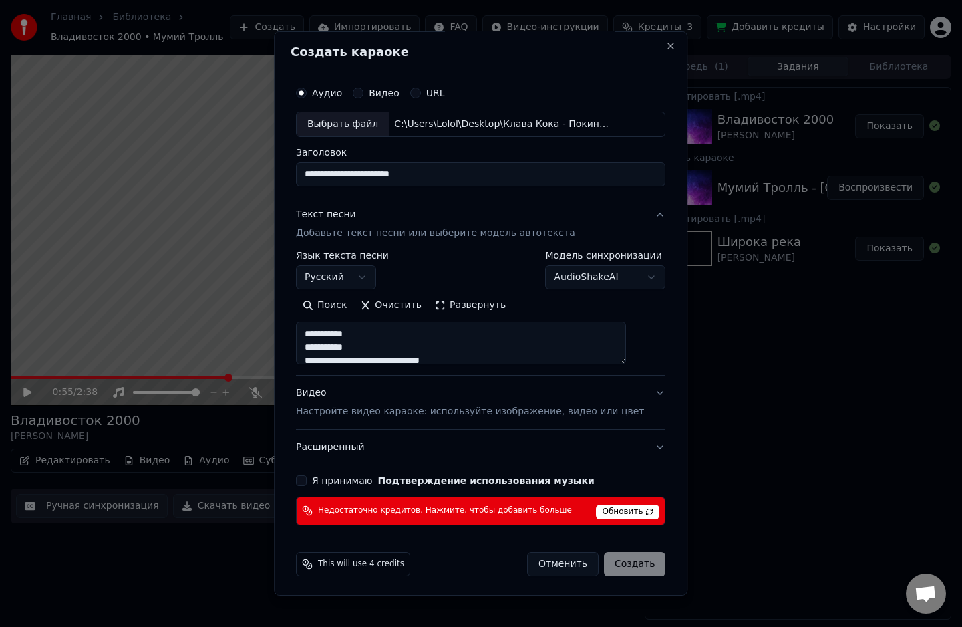
scroll to position [2, 0]
click at [354, 412] on p "Настройте видео караоке: используйте изображение, видео или цвет" at bounding box center [470, 411] width 348 height 13
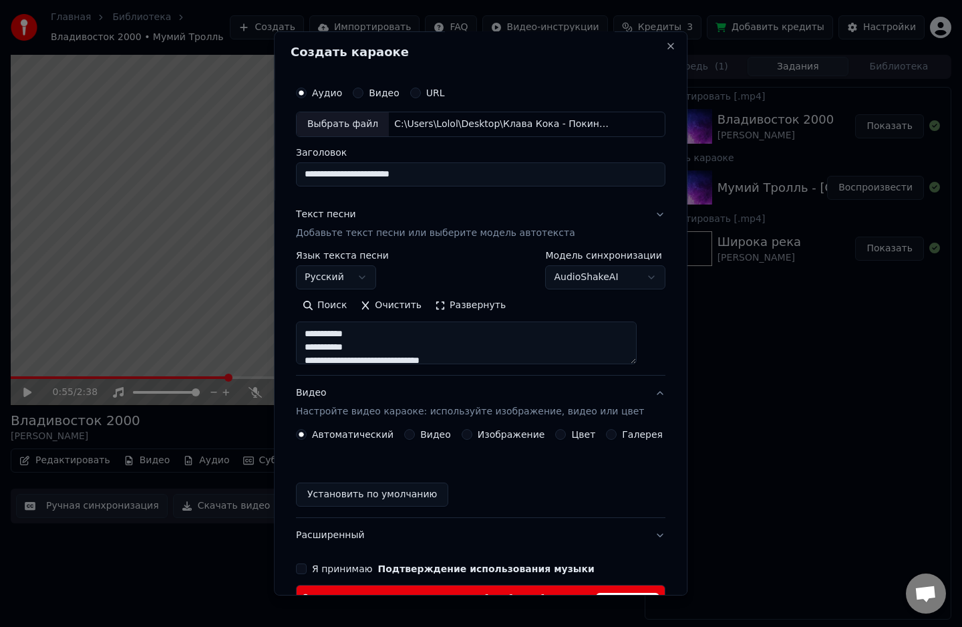
scroll to position [0, 0]
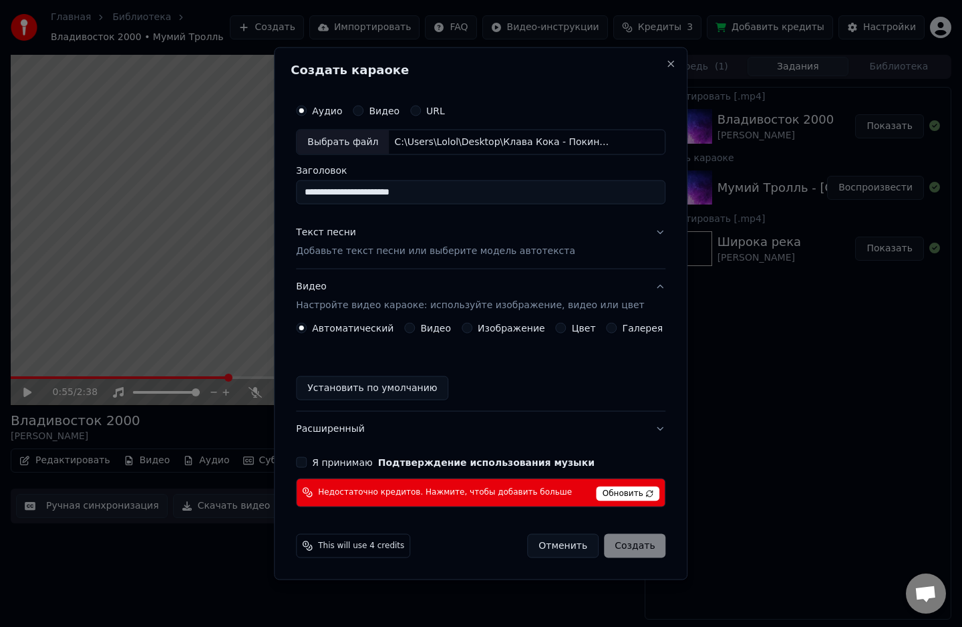
click at [559, 325] on button "Цвет" at bounding box center [561, 327] width 11 height 11
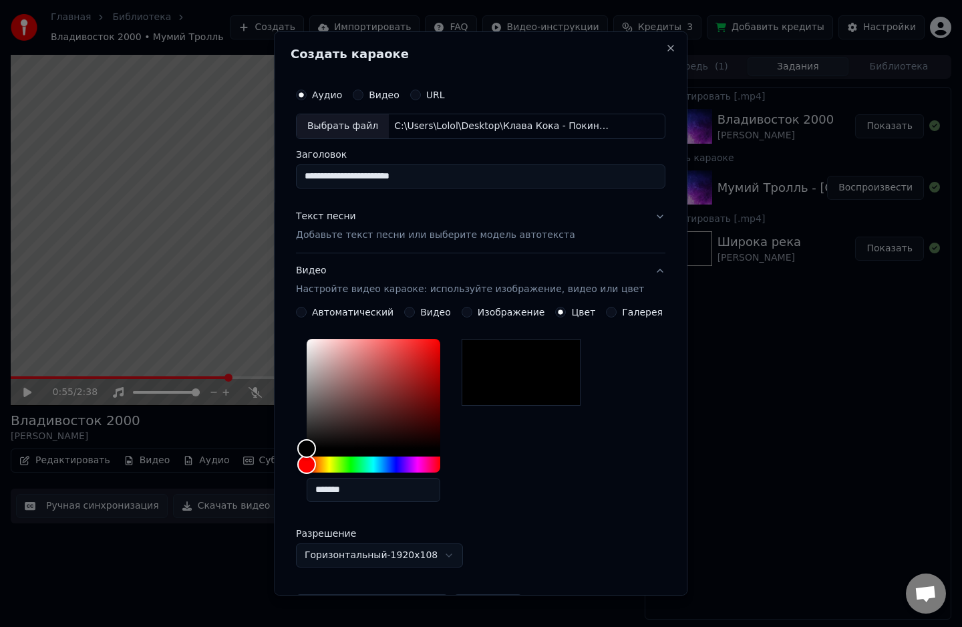
scroll to position [200, 0]
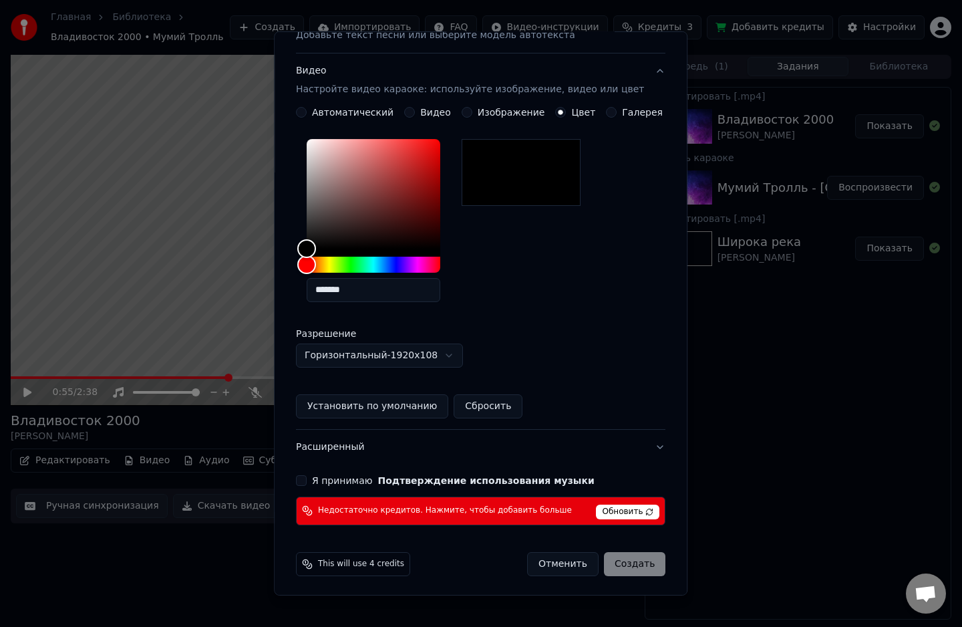
click at [307, 475] on button "Я принимаю Подтверждение использования музыки" at bounding box center [301, 480] width 11 height 11
click at [615, 509] on span "Обновить" at bounding box center [628, 512] width 63 height 15
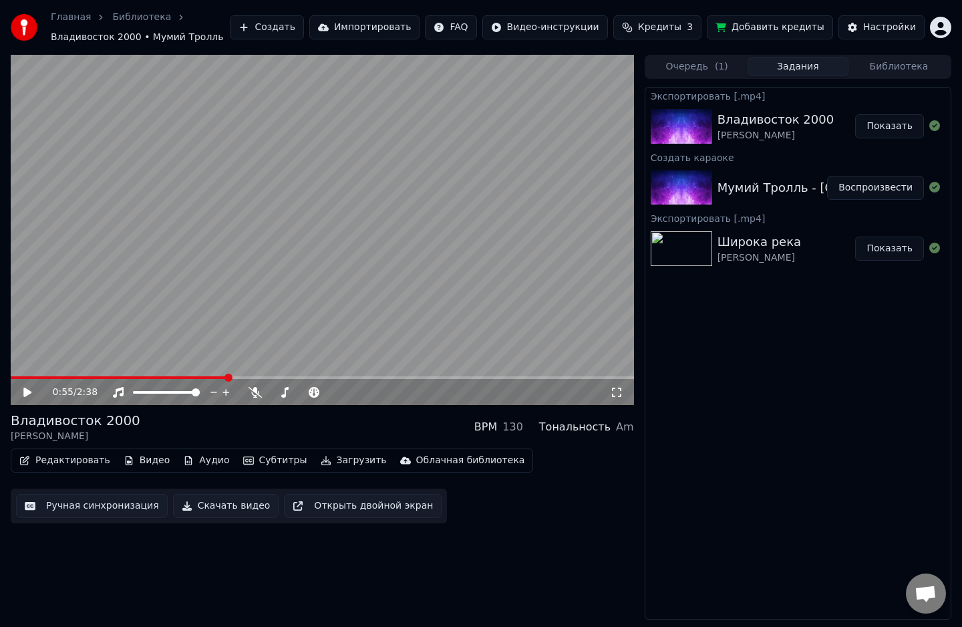
click at [888, 125] on button "Показать" at bounding box center [889, 126] width 69 height 24
drag, startPoint x: 577, startPoint y: 476, endPoint x: 581, endPoint y: 460, distance: 17.2
click at [577, 476] on div "Редактировать Видео Аудио Субтитры Загрузить Облачная библиотека Ручная синхрон…" at bounding box center [322, 485] width 623 height 75
click at [942, 37] on html "Главная Библиотека [GEOGRAPHIC_DATA] 2000 • Мумий Тролль Создать Импортировать …" at bounding box center [481, 313] width 962 height 627
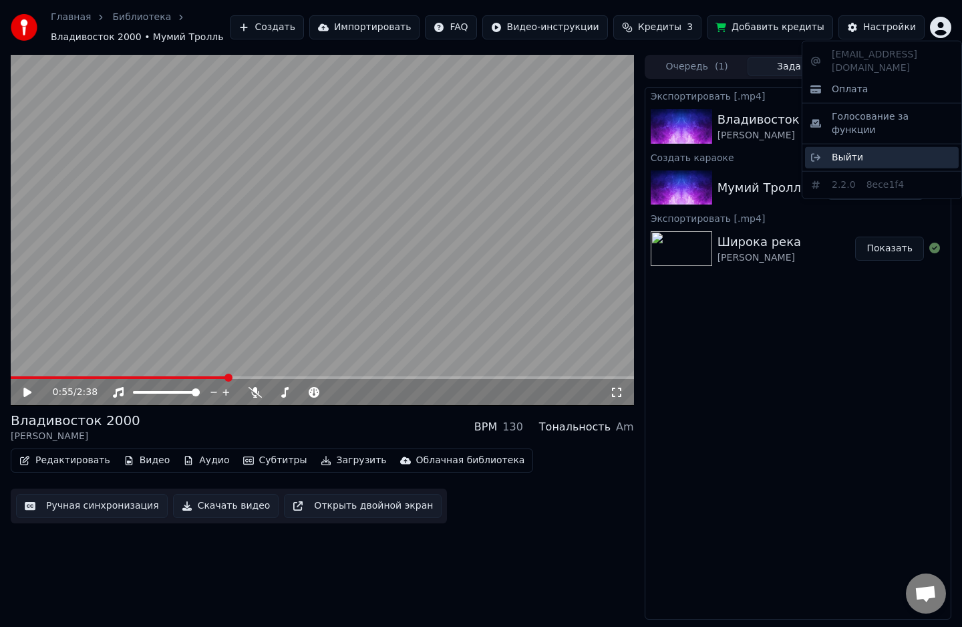
click at [849, 151] on span "Выйти" at bounding box center [847, 157] width 31 height 13
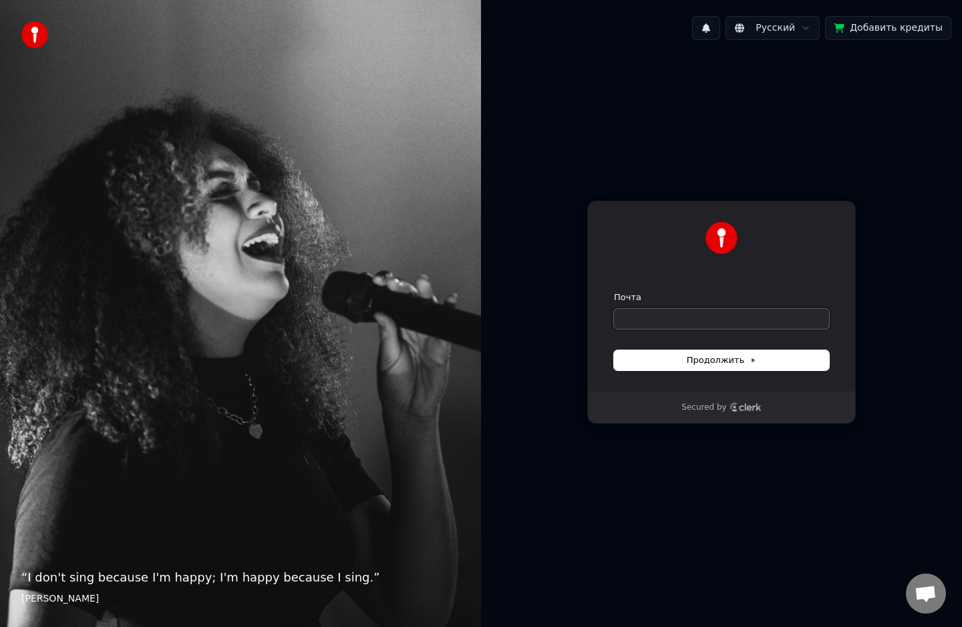
click at [659, 310] on input "Почта" at bounding box center [721, 319] width 215 height 20
type input "*"
click at [732, 362] on span "Продолжить" at bounding box center [722, 360] width 70 height 12
type input "**********"
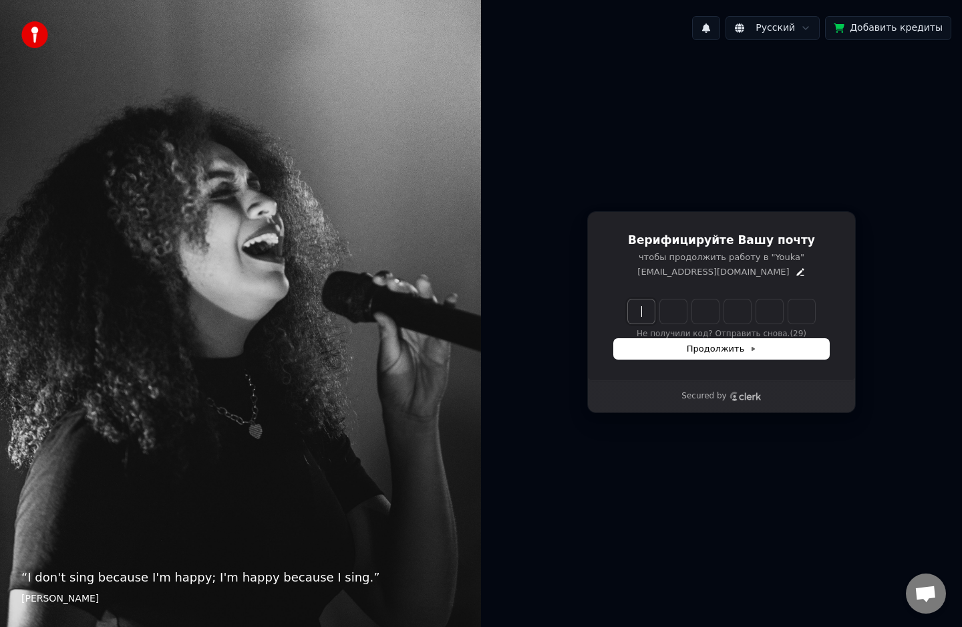
click at [628, 306] on input "Enter verification code" at bounding box center [735, 311] width 214 height 24
type input "******"
